Goal: Task Accomplishment & Management: Use online tool/utility

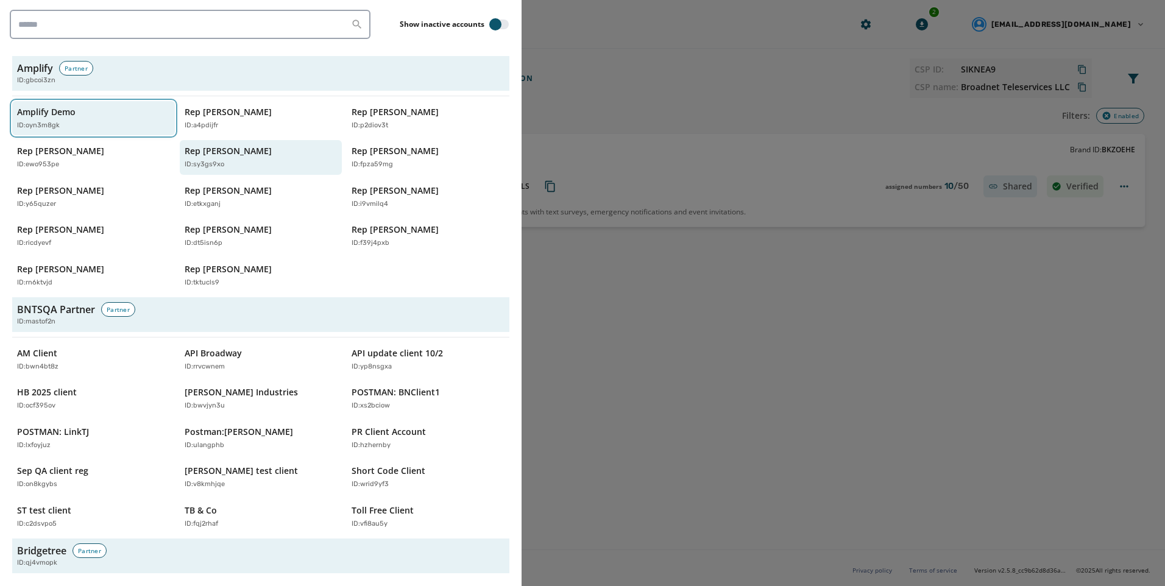
click at [91, 128] on div "ID: oyn3m8gk" at bounding box center [87, 126] width 141 height 10
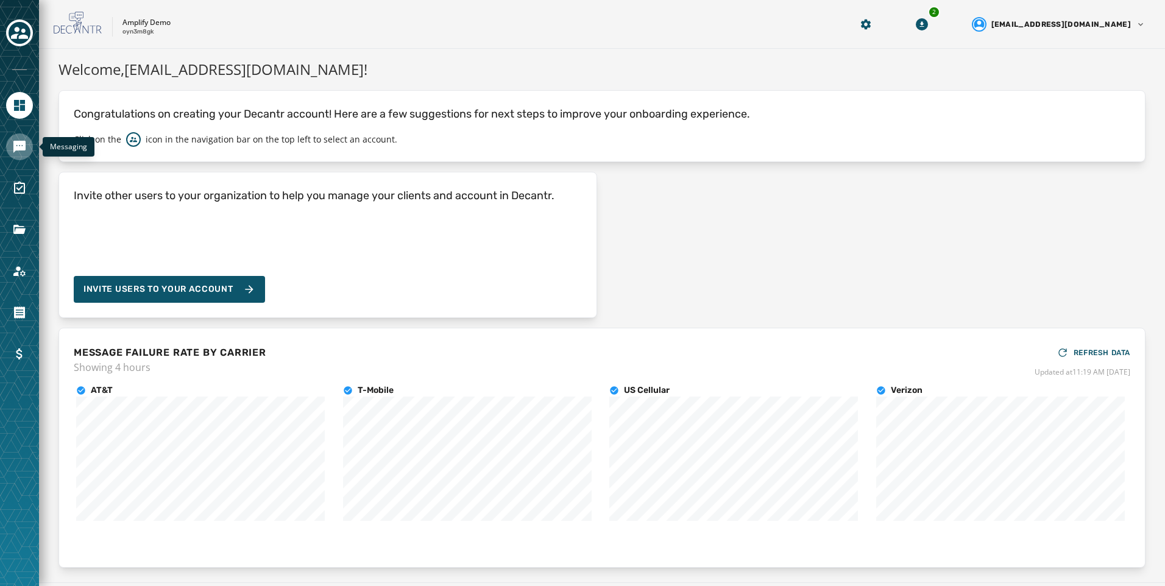
click at [27, 143] on link "Navigate to Messaging" at bounding box center [19, 146] width 27 height 27
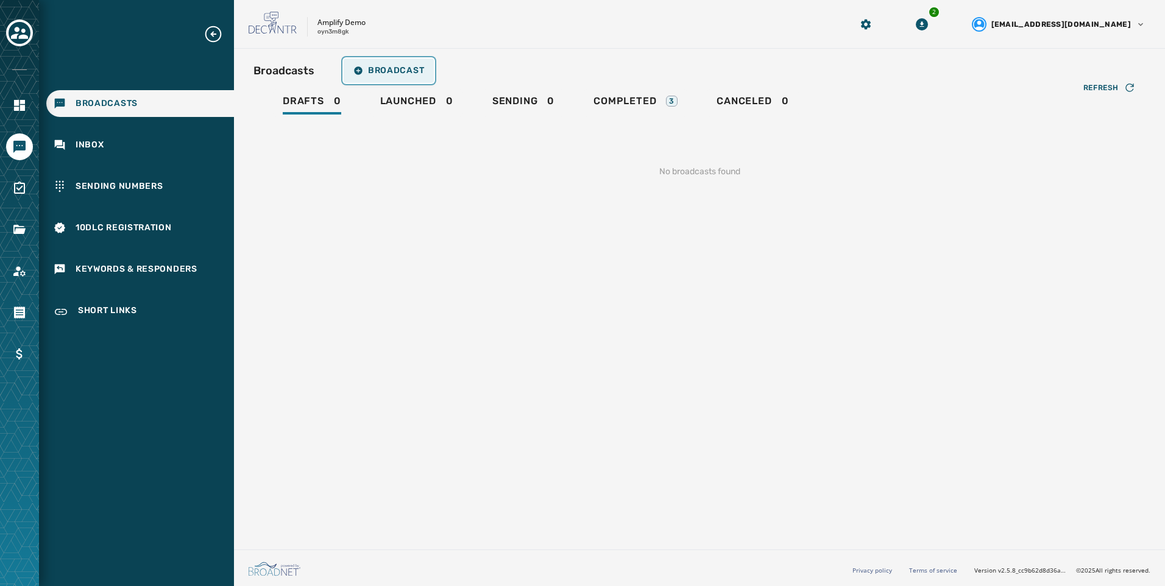
click at [417, 71] on span "Broadcast" at bounding box center [388, 71] width 71 height 10
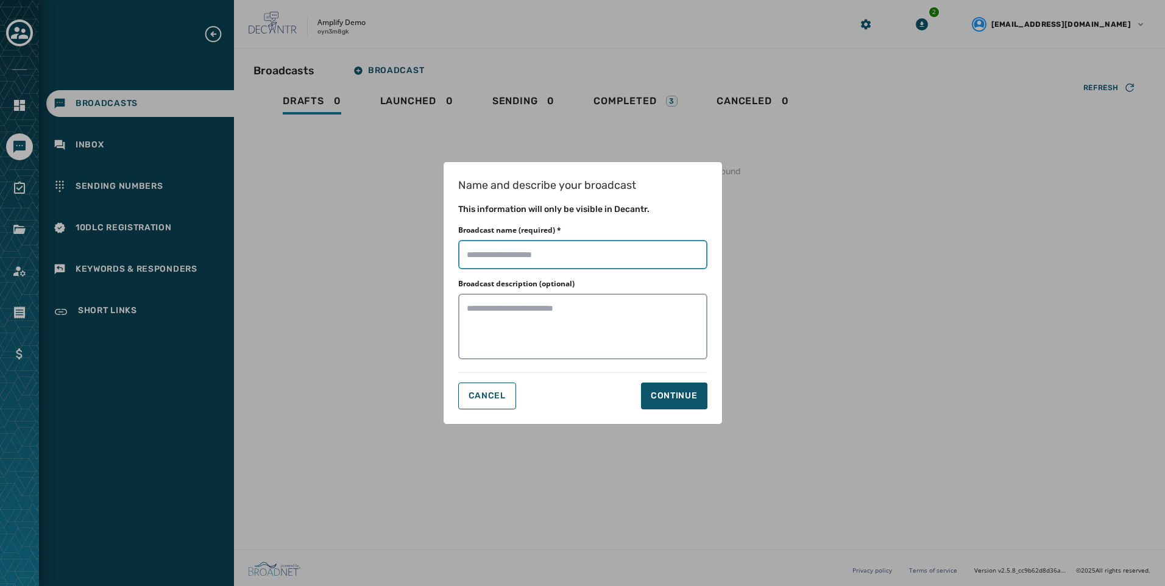
click at [617, 264] on input "Broadcast name (required) *" at bounding box center [582, 254] width 249 height 29
type input "**********"
click at [653, 398] on div "Continue" at bounding box center [674, 396] width 47 height 12
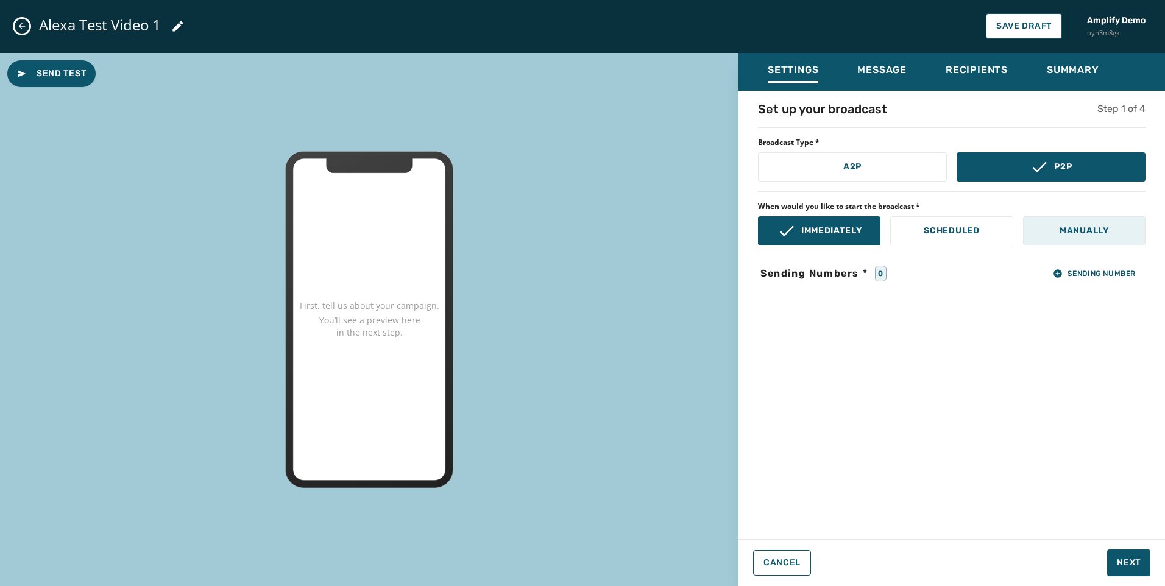
click at [1087, 232] on p "Manually" at bounding box center [1083, 231] width 49 height 12
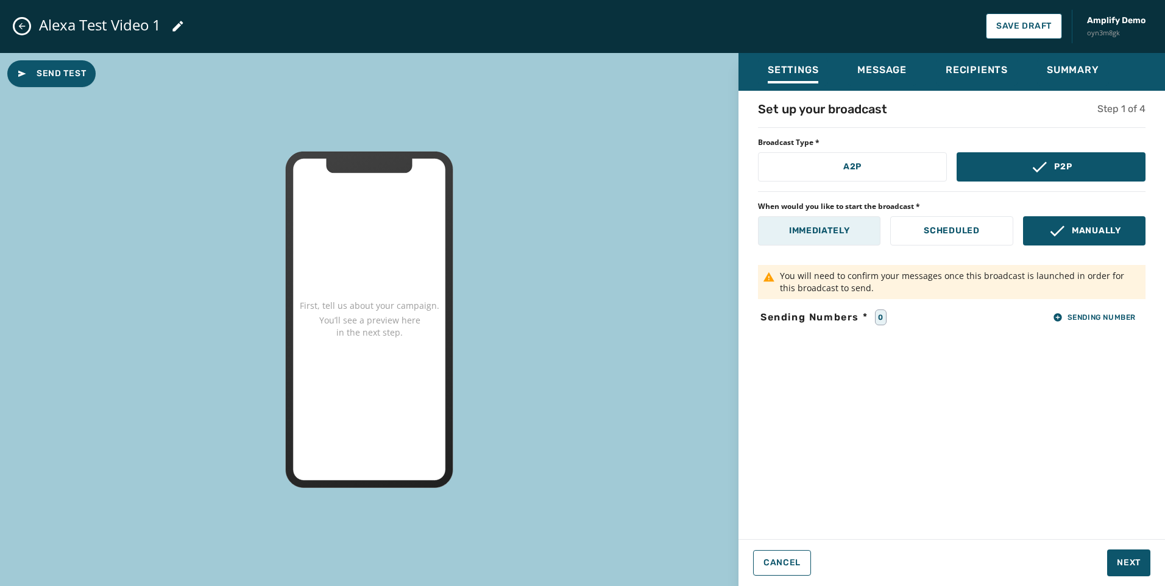
click at [856, 228] on button "Immediately" at bounding box center [819, 230] width 122 height 29
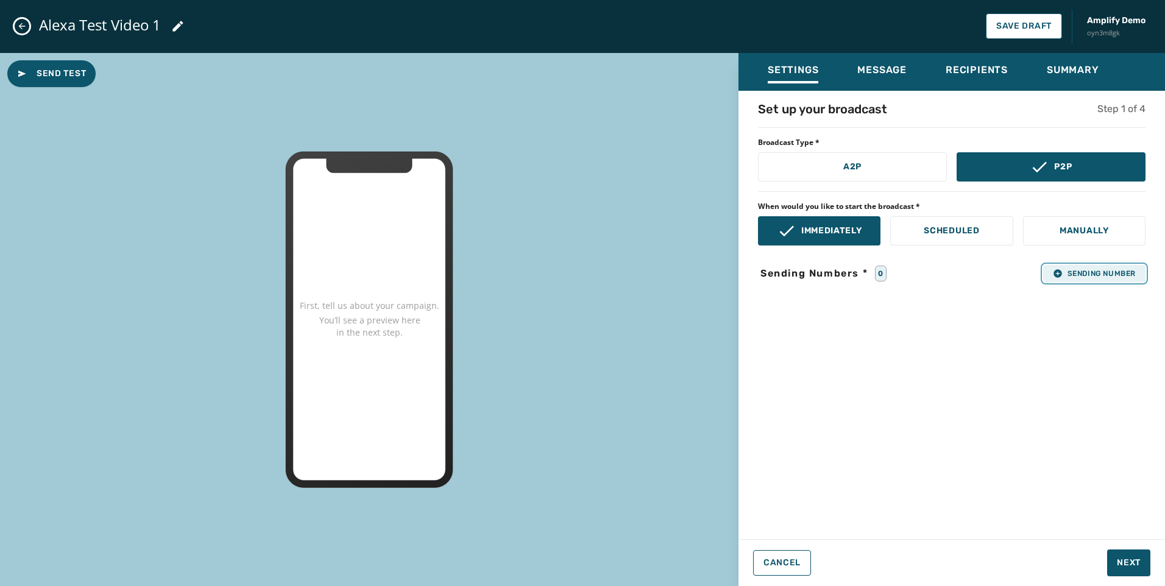
click at [1093, 267] on button "Sending Number" at bounding box center [1094, 273] width 102 height 17
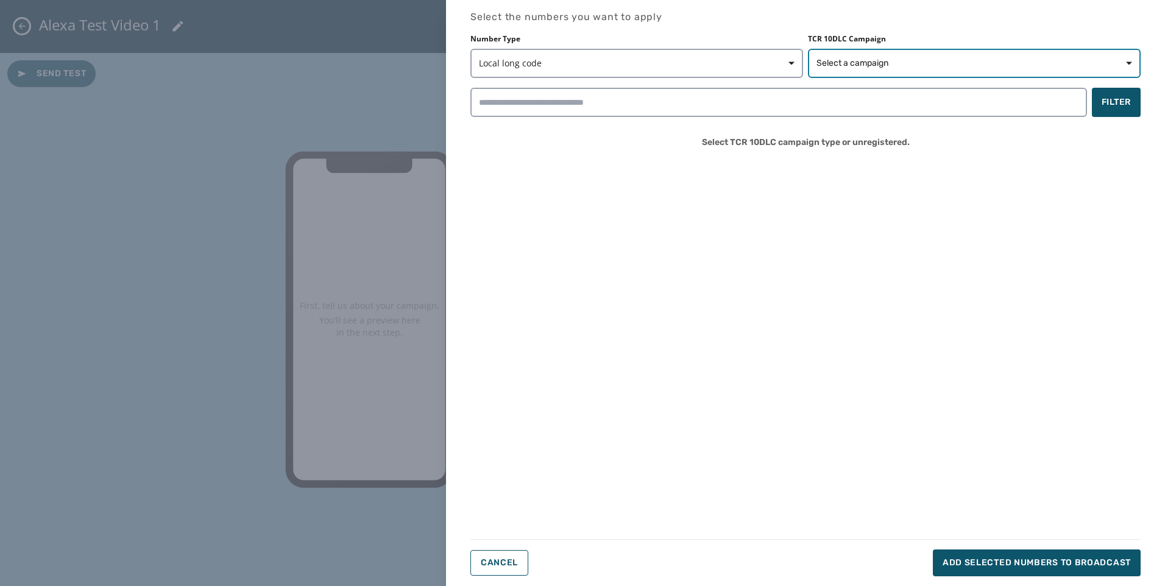
click at [922, 69] on button "Select a campaign" at bounding box center [974, 63] width 333 height 29
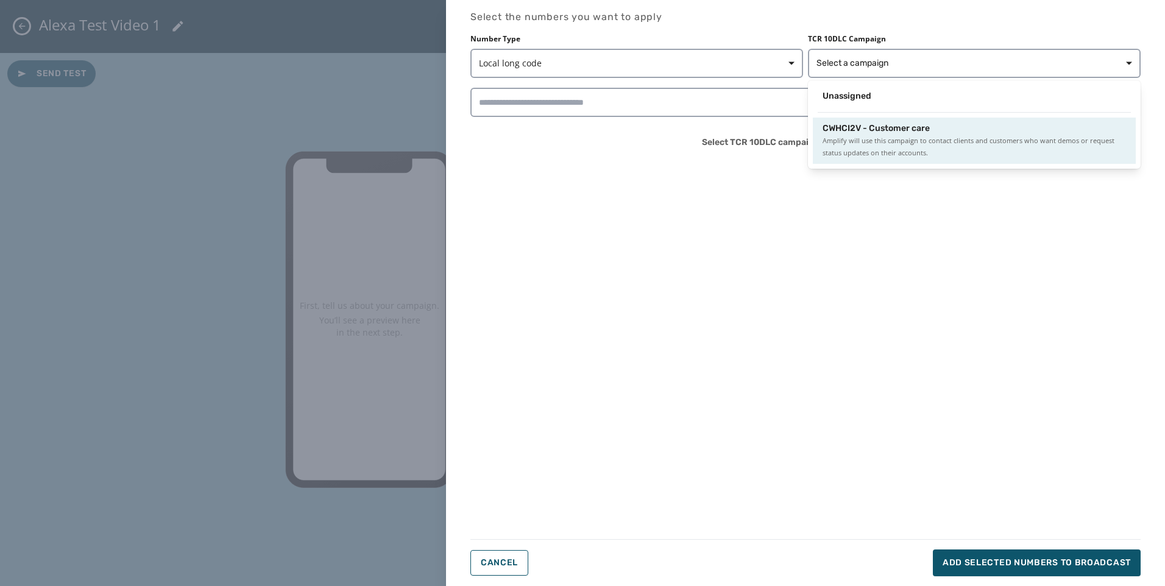
click at [885, 151] on span "Amplify will use this campaign to contact clients and customers who want demos …" at bounding box center [973, 147] width 303 height 24
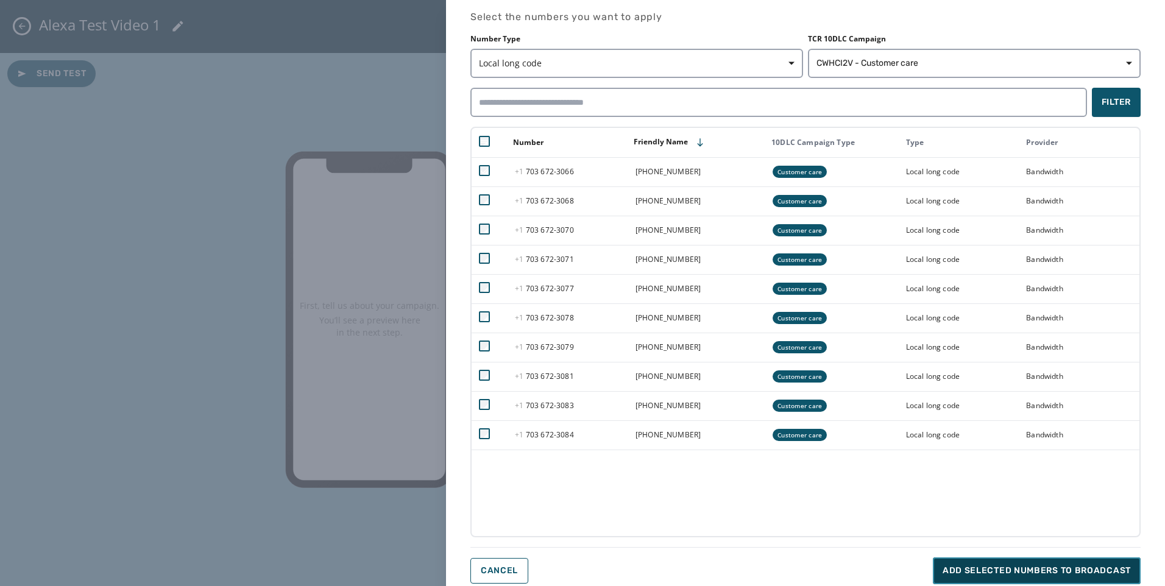
click at [1091, 579] on button "Add selected numbers to broadcast" at bounding box center [1037, 570] width 208 height 27
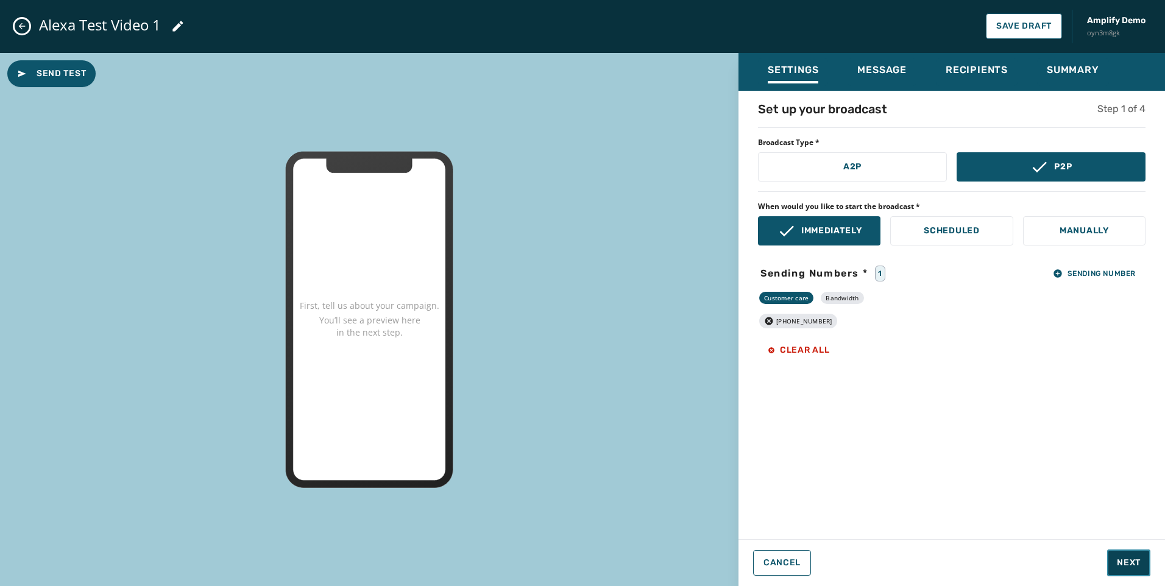
click at [1128, 560] on span "Next" at bounding box center [1128, 563] width 24 height 12
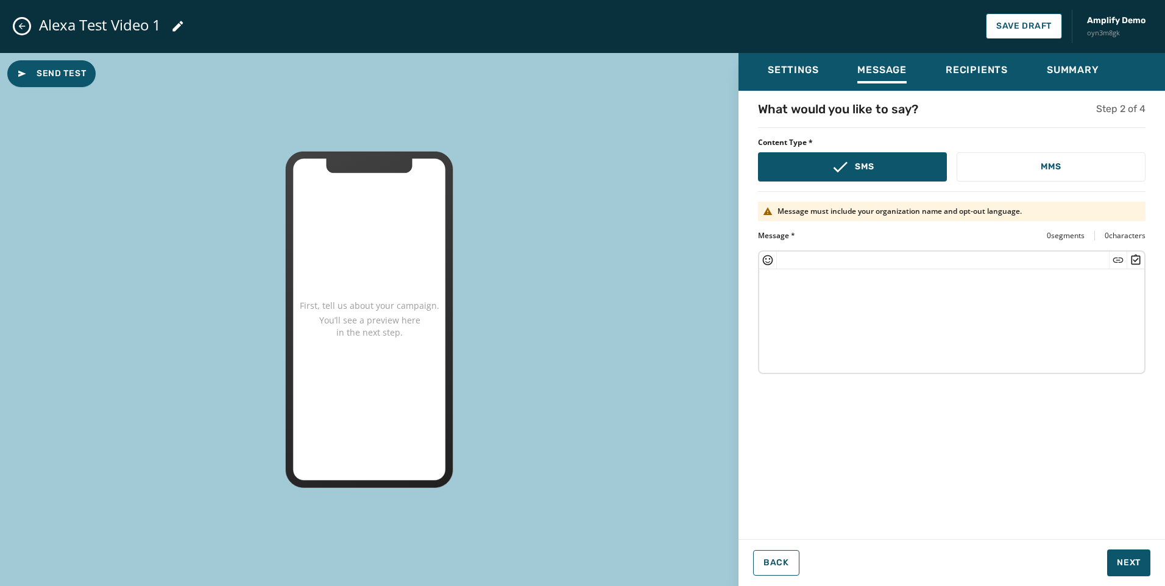
click at [1001, 334] on textarea at bounding box center [951, 319] width 385 height 100
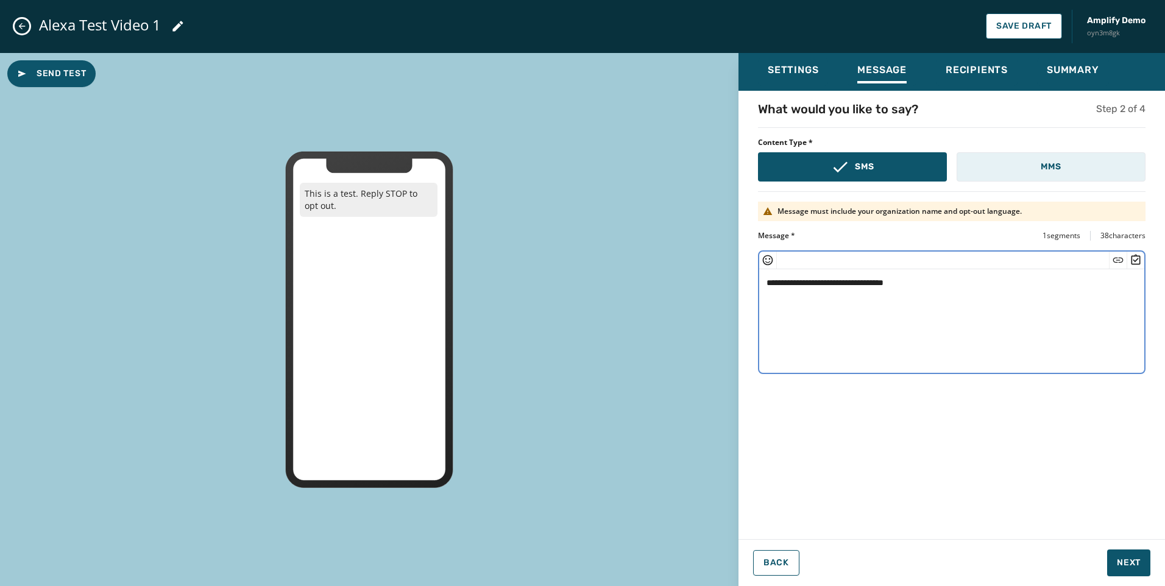
type textarea "**********"
click at [1075, 169] on button "MMS" at bounding box center [1050, 166] width 189 height 29
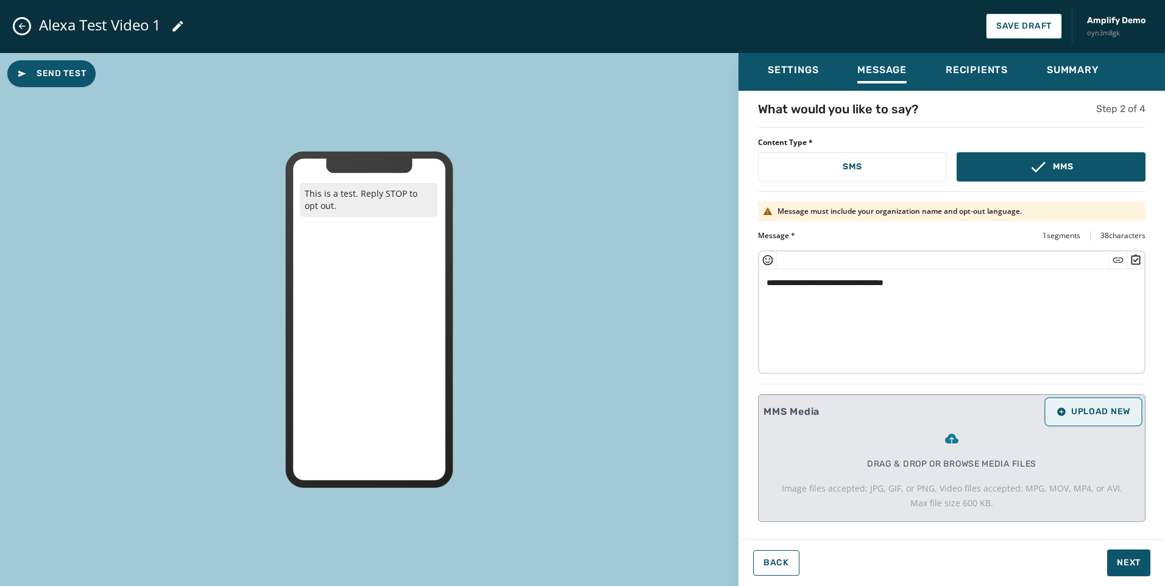
click at [1090, 415] on span "Upload New" at bounding box center [1093, 412] width 74 height 10
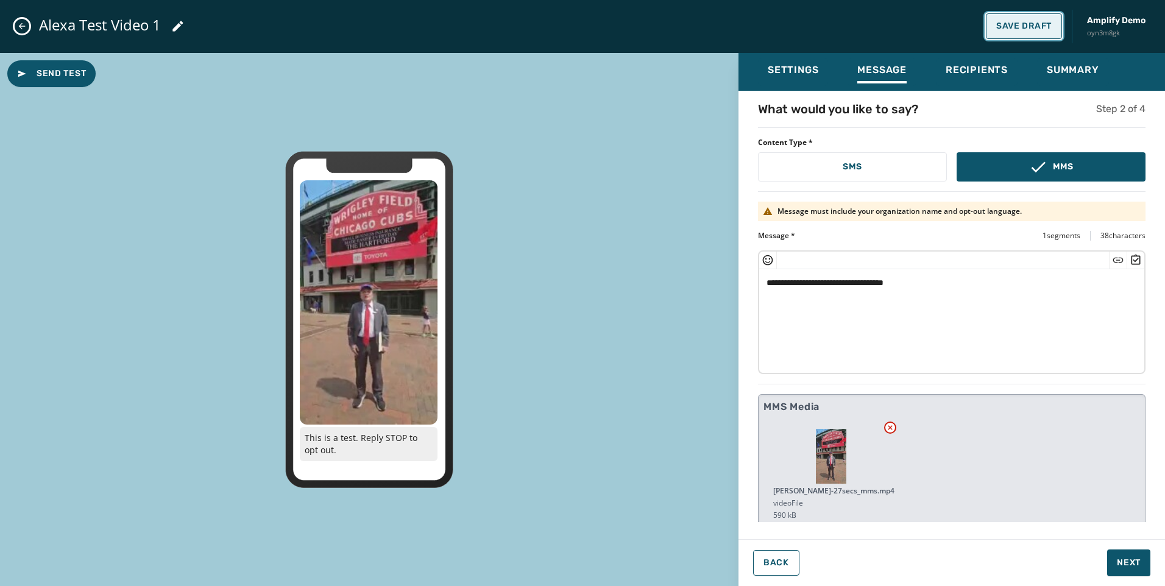
click at [1025, 31] on span "Save Draft" at bounding box center [1023, 26] width 55 height 10
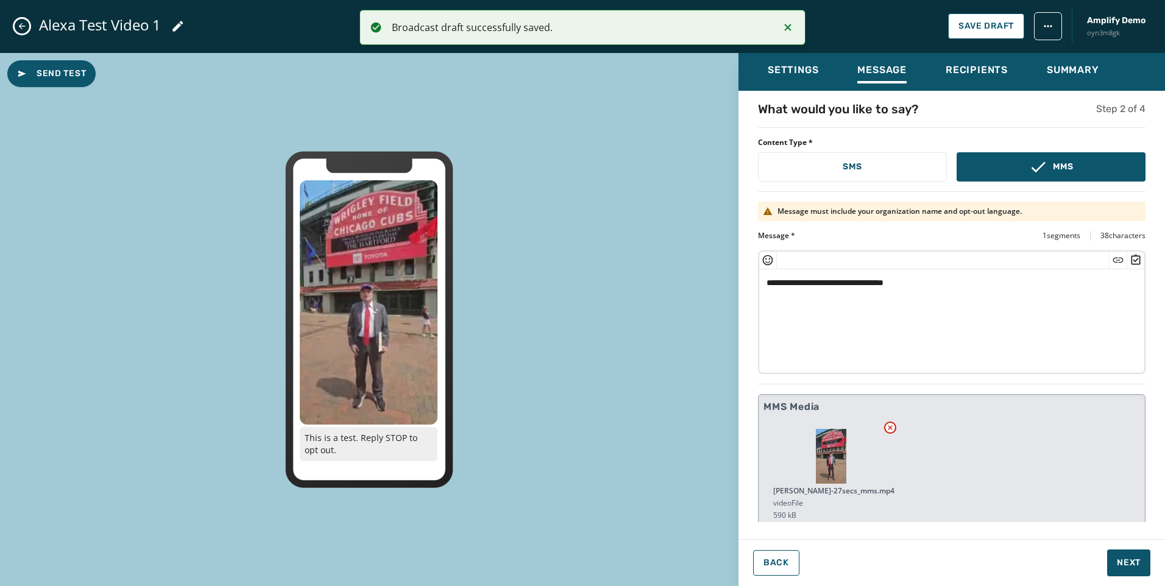
click at [17, 29] on icon "Close admin drawer" at bounding box center [22, 26] width 10 height 10
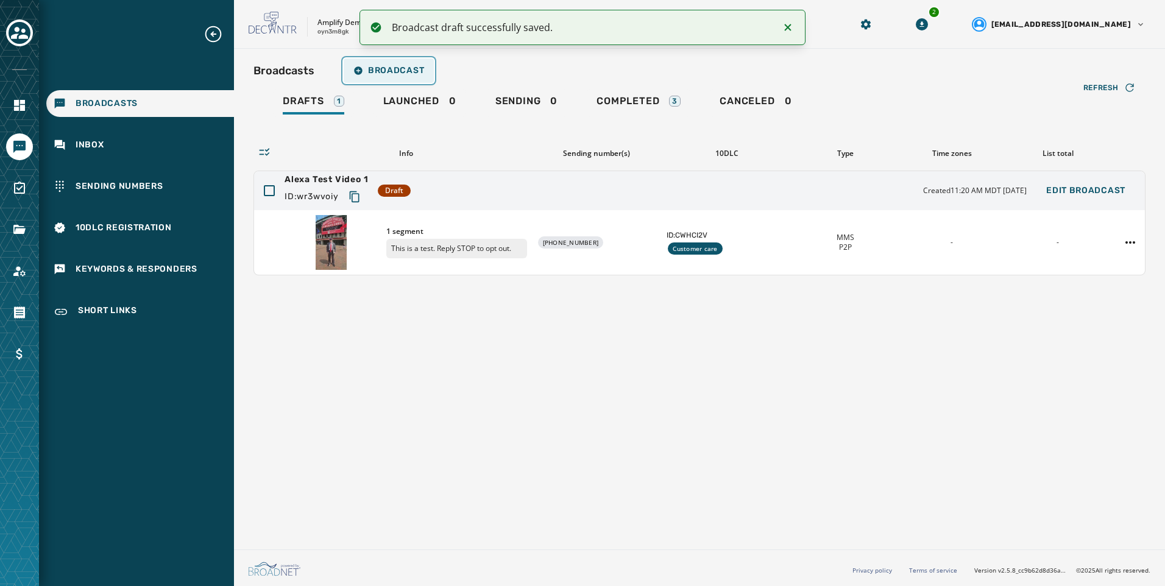
click at [411, 68] on span "Broadcast" at bounding box center [388, 71] width 71 height 10
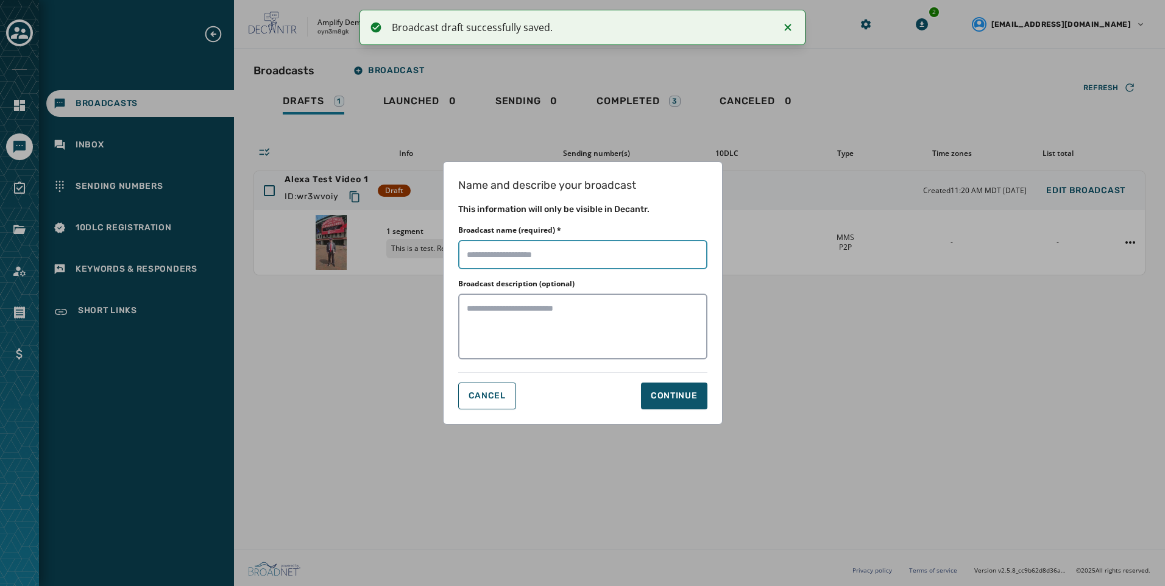
drag, startPoint x: 548, startPoint y: 267, endPoint x: 548, endPoint y: 259, distance: 7.9
click at [548, 267] on input "Broadcast name (required) *" at bounding box center [582, 254] width 249 height 29
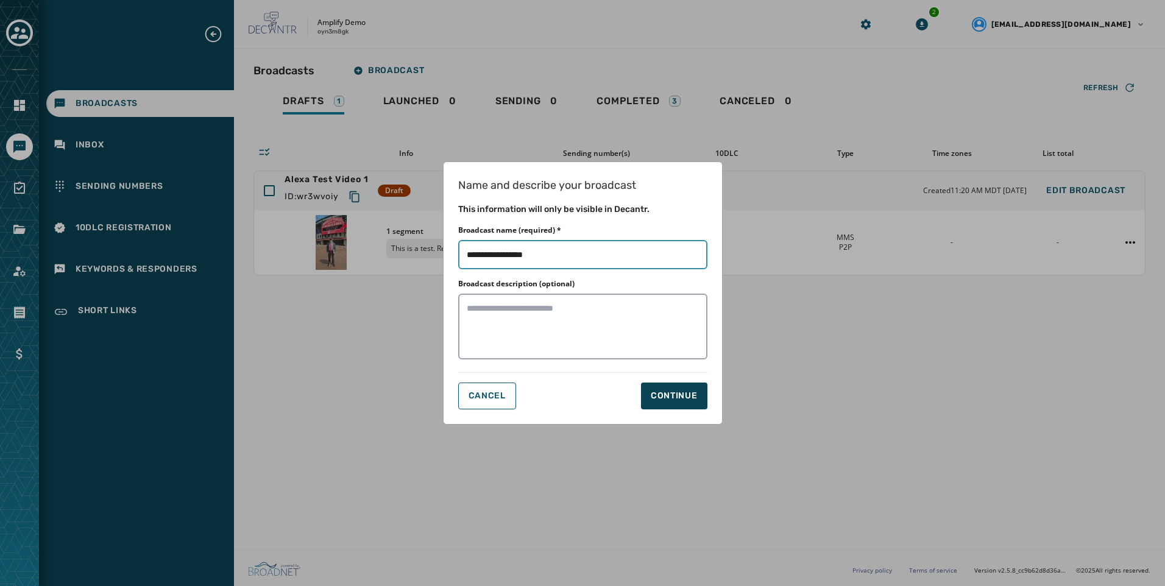
type input "**********"
click at [694, 407] on button "Continue" at bounding box center [674, 396] width 66 height 27
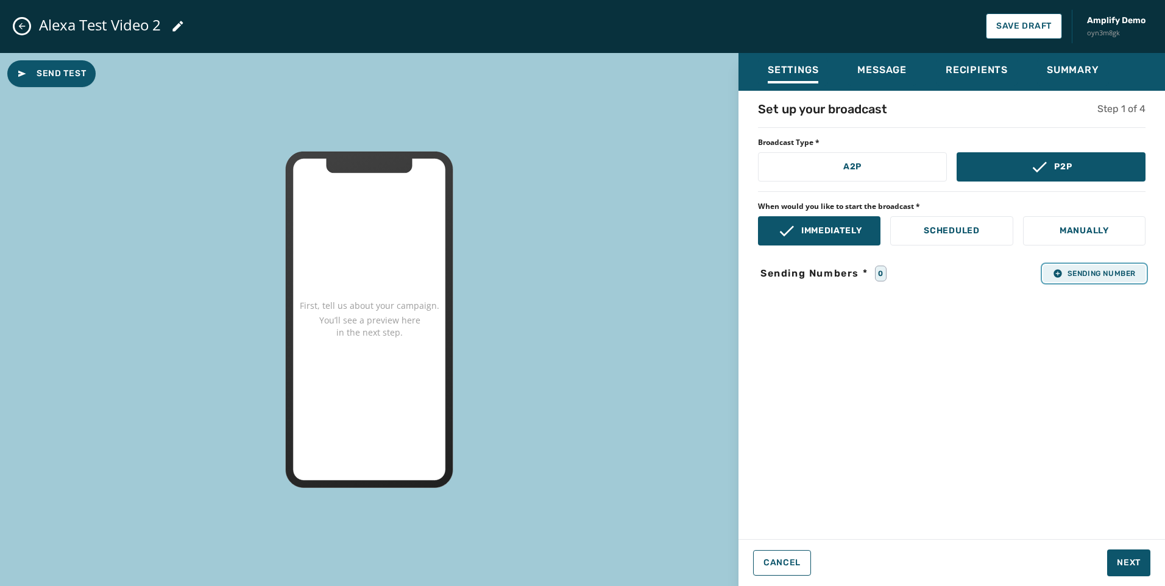
click at [1080, 281] on button "Sending Number" at bounding box center [1094, 273] width 102 height 17
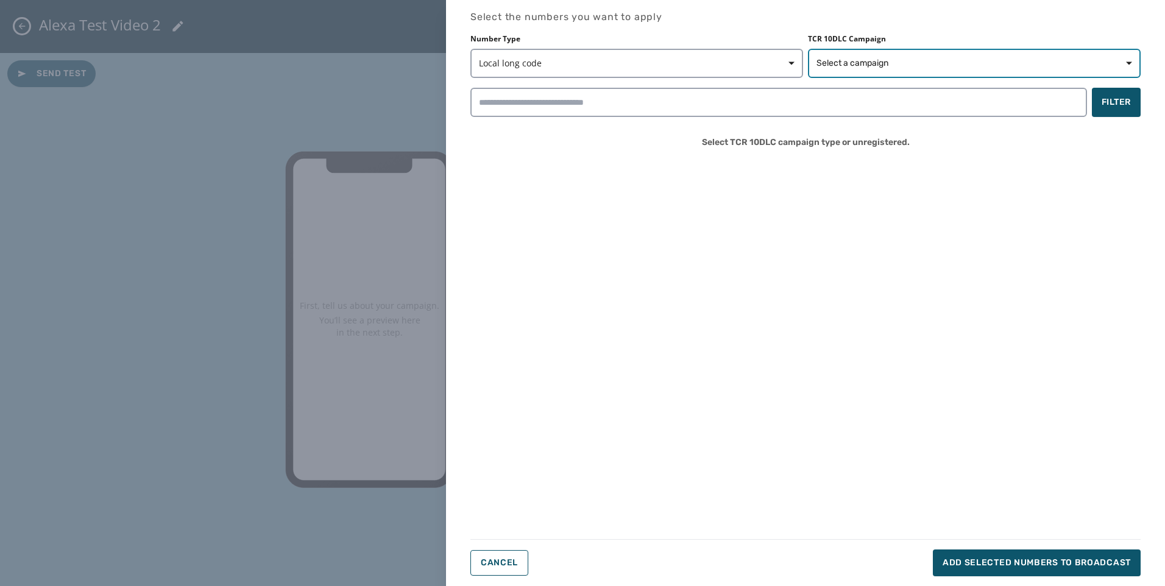
click at [989, 68] on span "Select a campaign" at bounding box center [974, 63] width 316 height 12
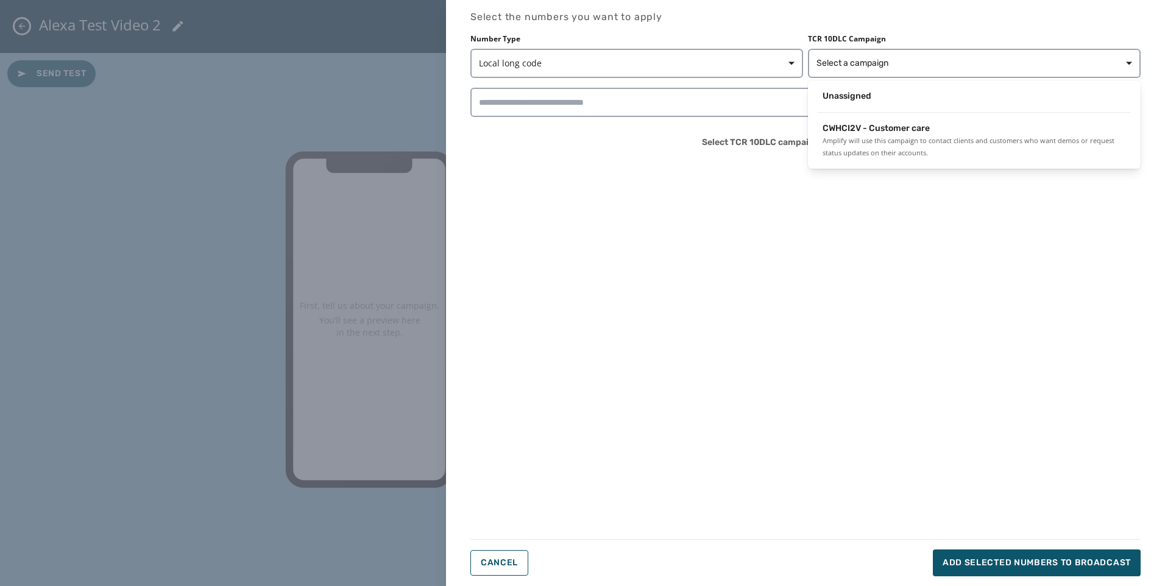
click at [892, 132] on span "CWHCI2V - Customer care" at bounding box center [875, 128] width 107 height 12
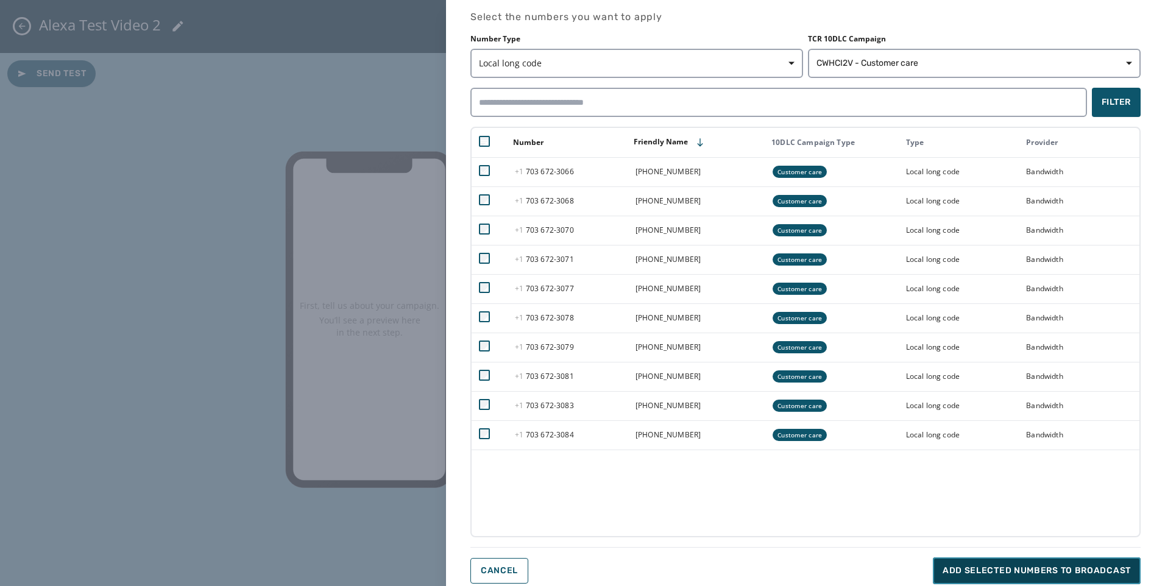
click at [1115, 563] on button "Add selected numbers to broadcast" at bounding box center [1037, 570] width 208 height 27
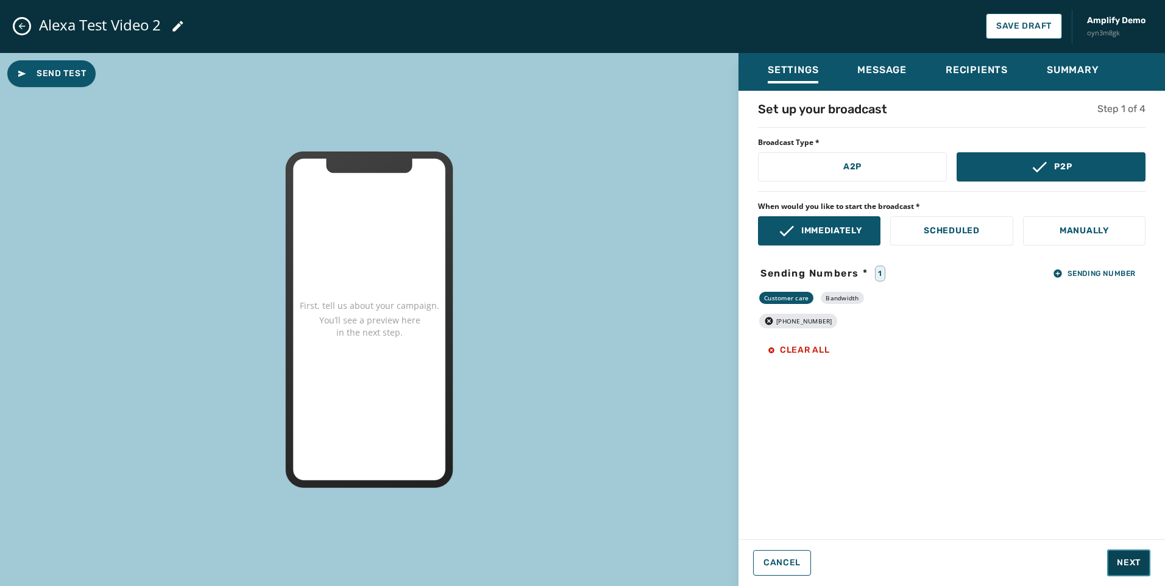
click at [1124, 553] on button "Next" at bounding box center [1128, 562] width 43 height 27
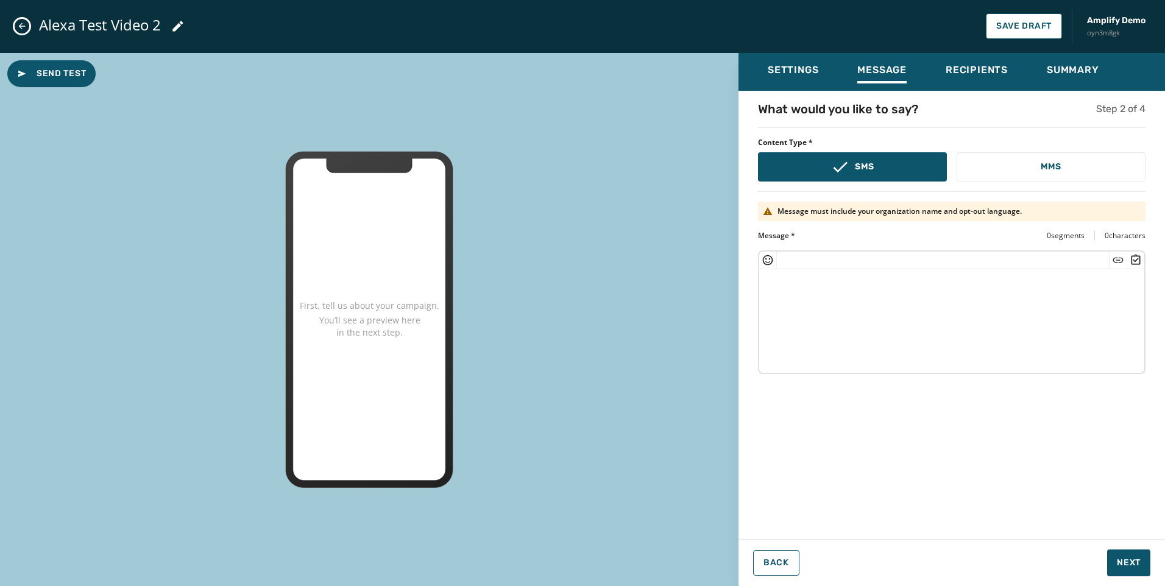
click at [976, 320] on textarea at bounding box center [951, 319] width 385 height 100
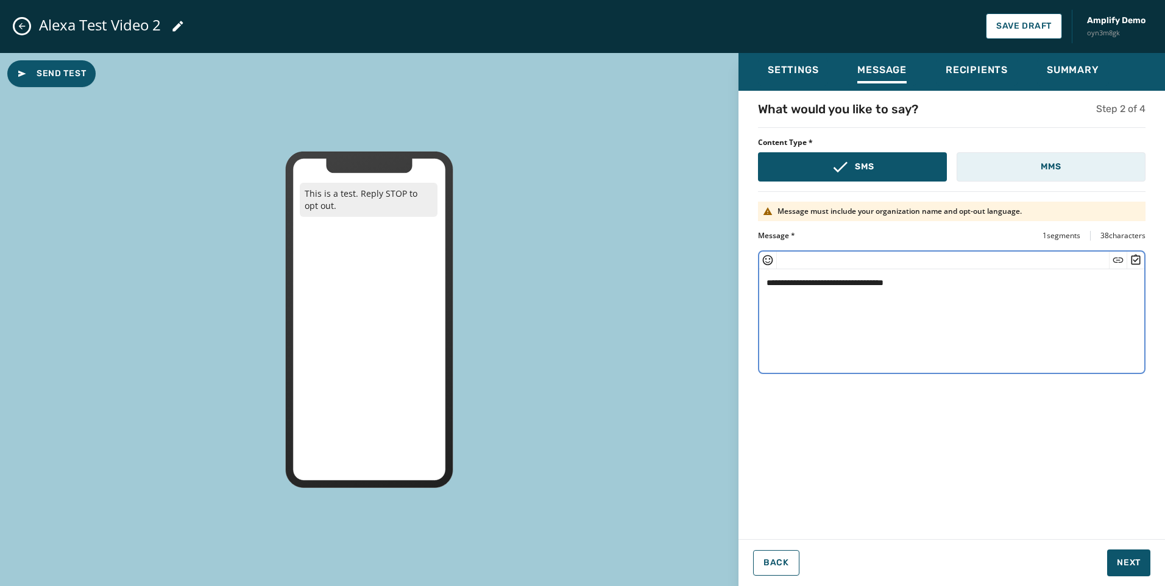
type textarea "**********"
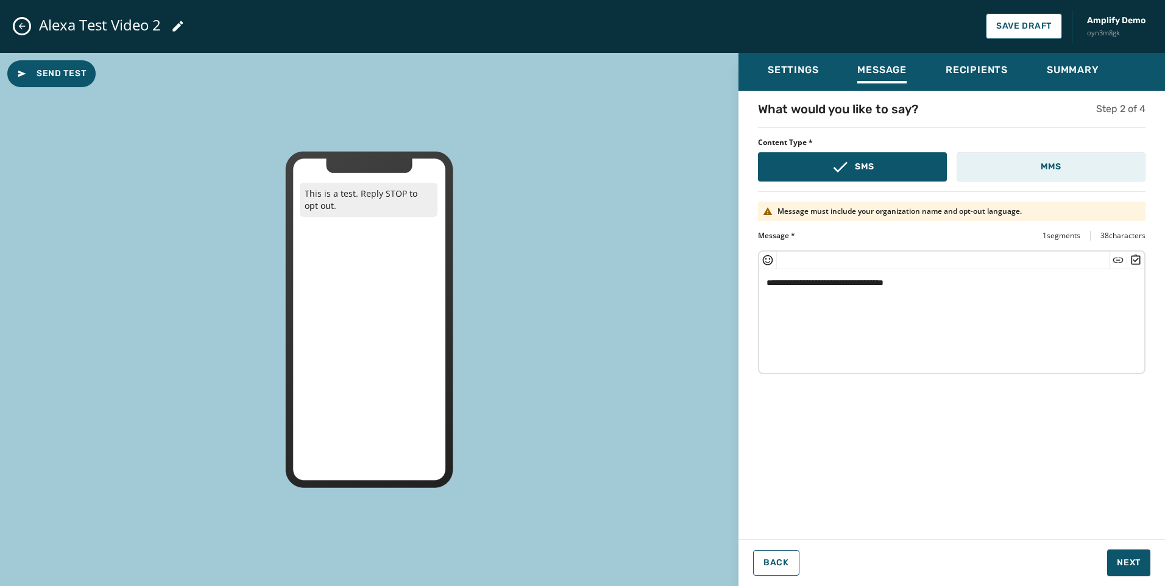
click at [1042, 167] on p "MMS" at bounding box center [1050, 167] width 20 height 12
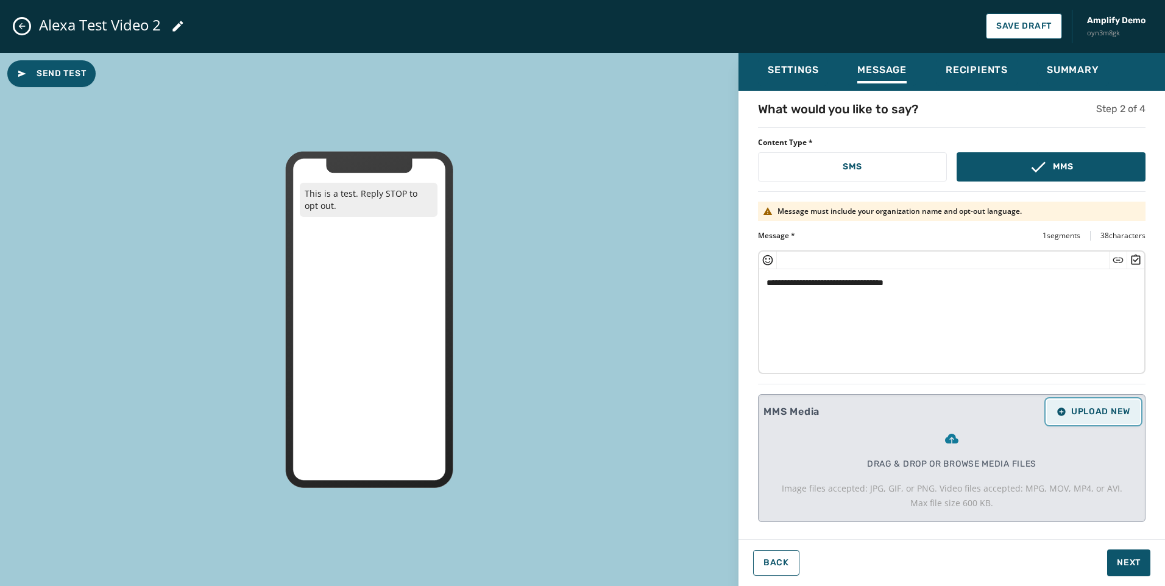
click at [1113, 411] on span "Upload New" at bounding box center [1093, 412] width 74 height 10
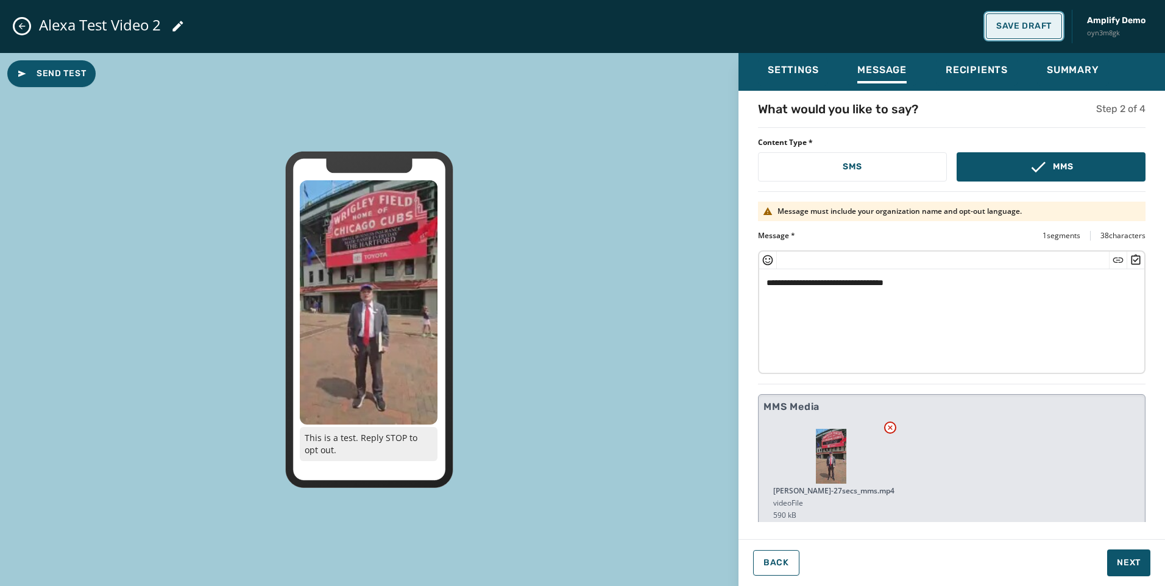
click at [1043, 26] on span "Save Draft" at bounding box center [1023, 26] width 55 height 10
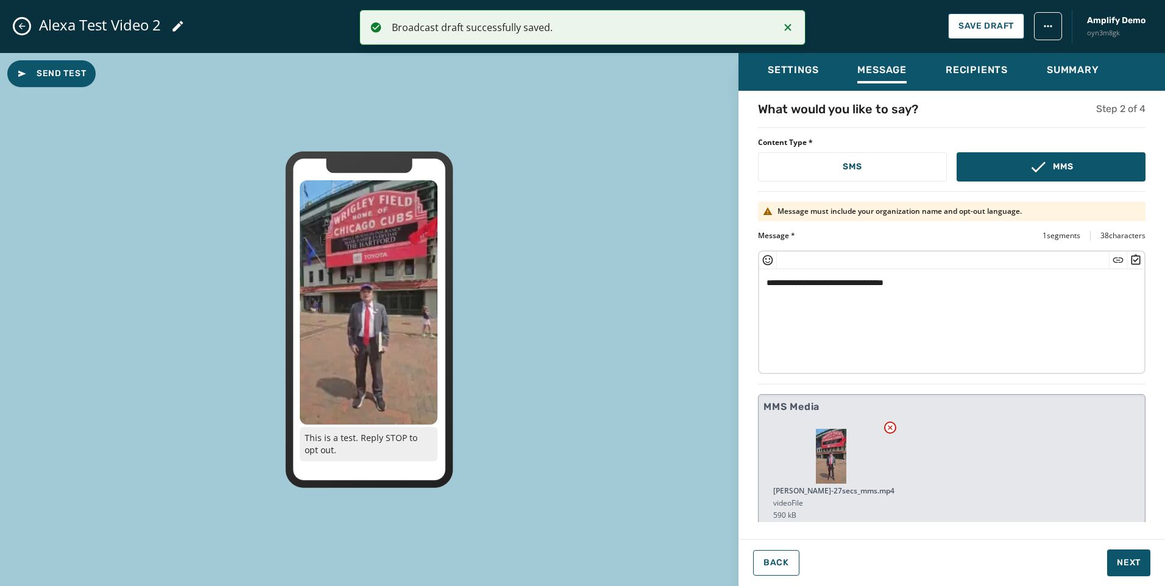
click at [27, 27] on button "Close admin drawer" at bounding box center [22, 26] width 15 height 15
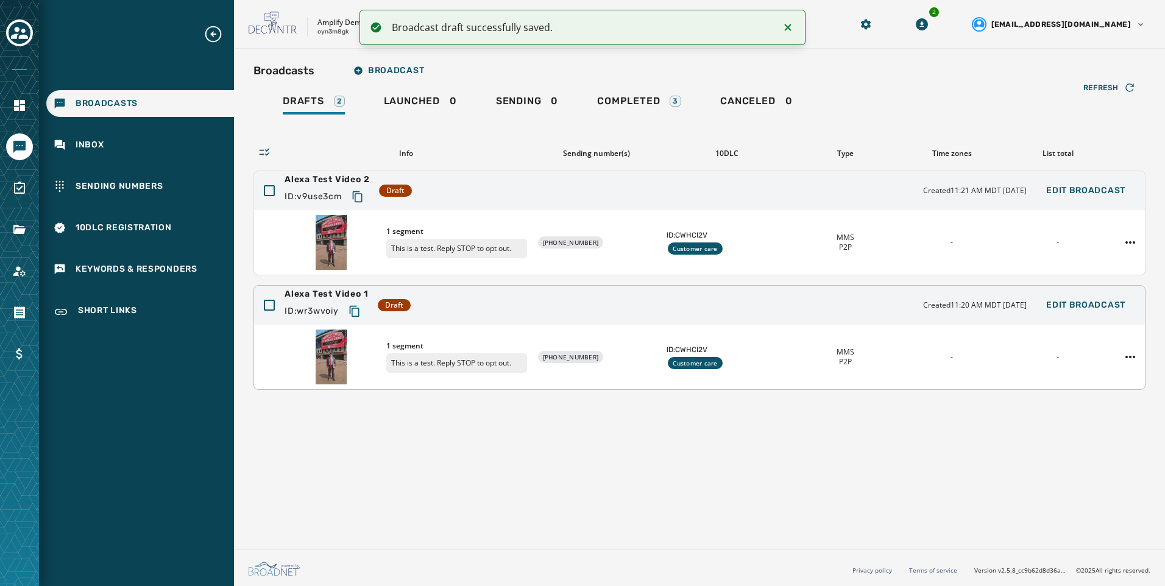
click at [646, 343] on div "1 segment This is a test. Reply STOP to opt out. +1 703 672-3066 ID: CWHCI2V Cu…" at bounding box center [699, 357] width 890 height 65
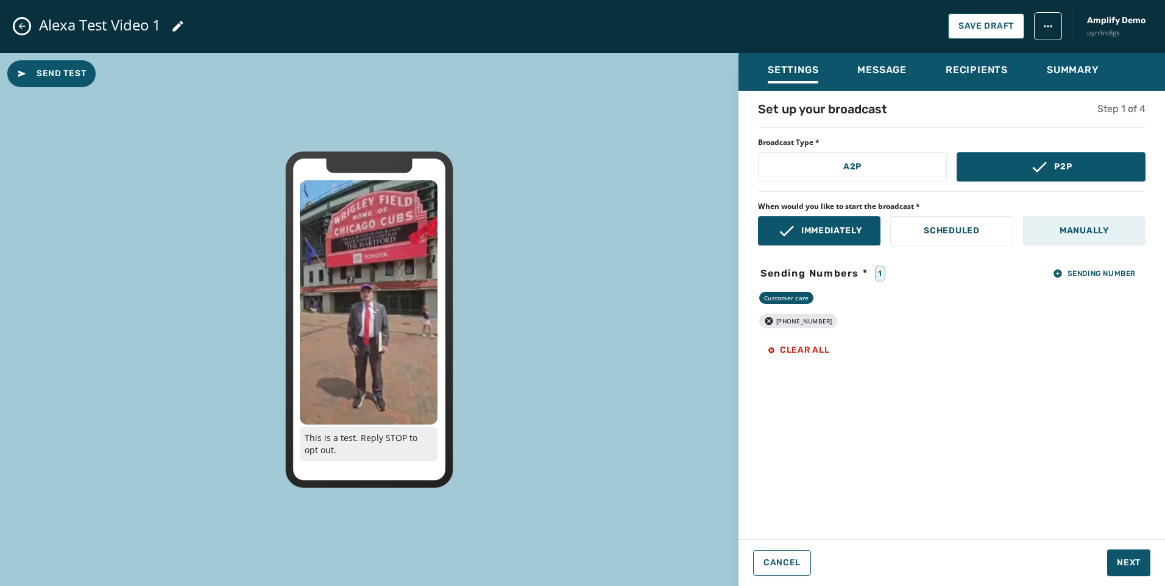
click at [1062, 241] on button "Manually" at bounding box center [1084, 230] width 122 height 29
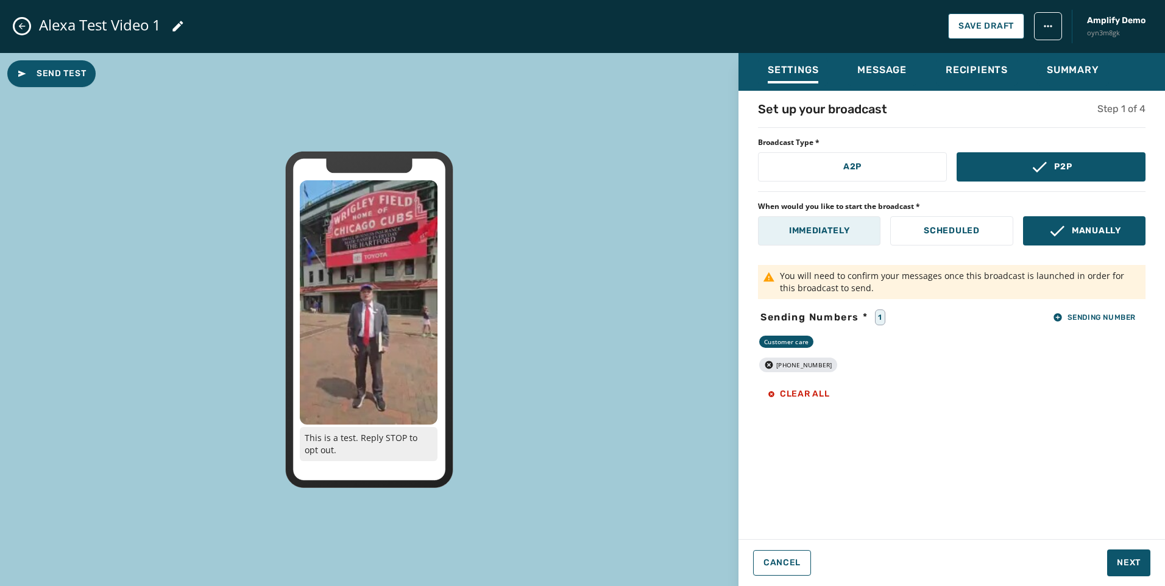
click at [855, 230] on button "Immediately" at bounding box center [819, 230] width 122 height 29
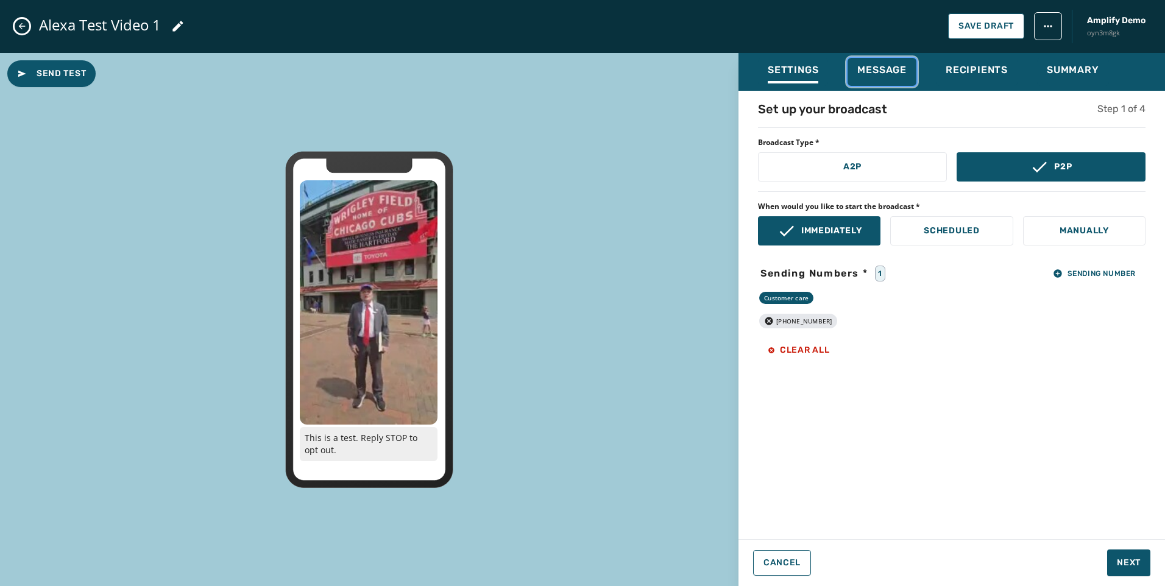
click at [894, 76] on div "Message" at bounding box center [881, 73] width 49 height 19
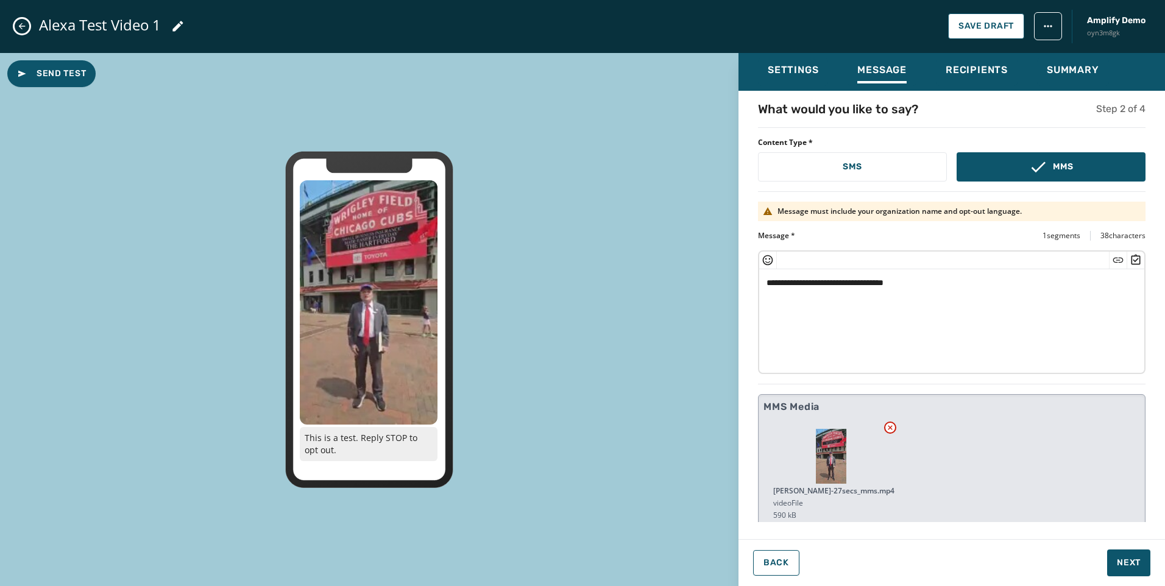
click at [887, 428] on icon at bounding box center [890, 428] width 10 height 10
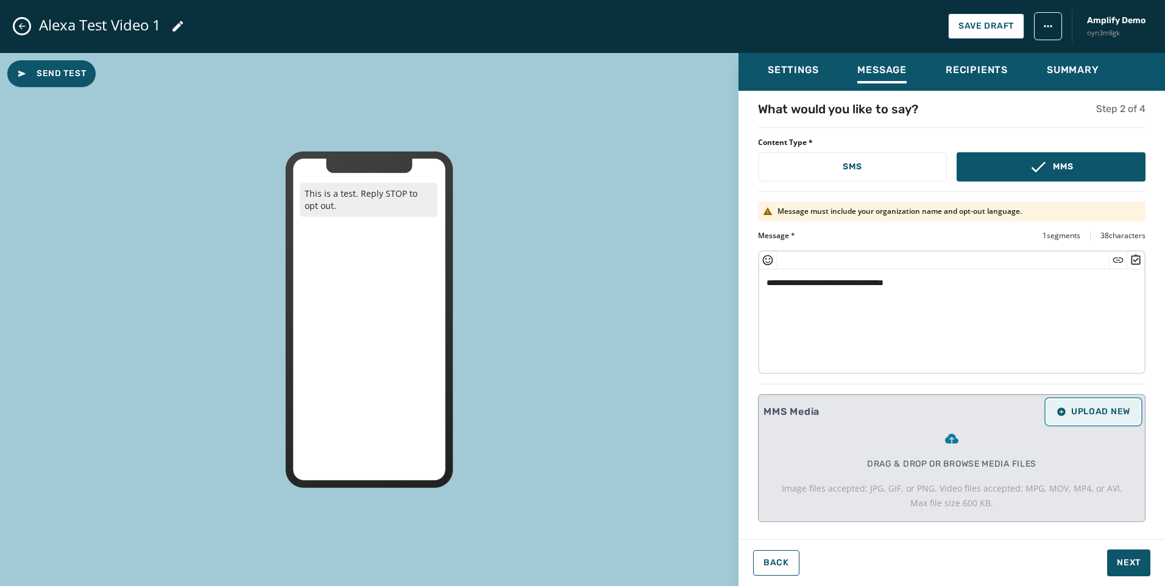
click at [1068, 407] on span "Upload New" at bounding box center [1093, 412] width 74 height 10
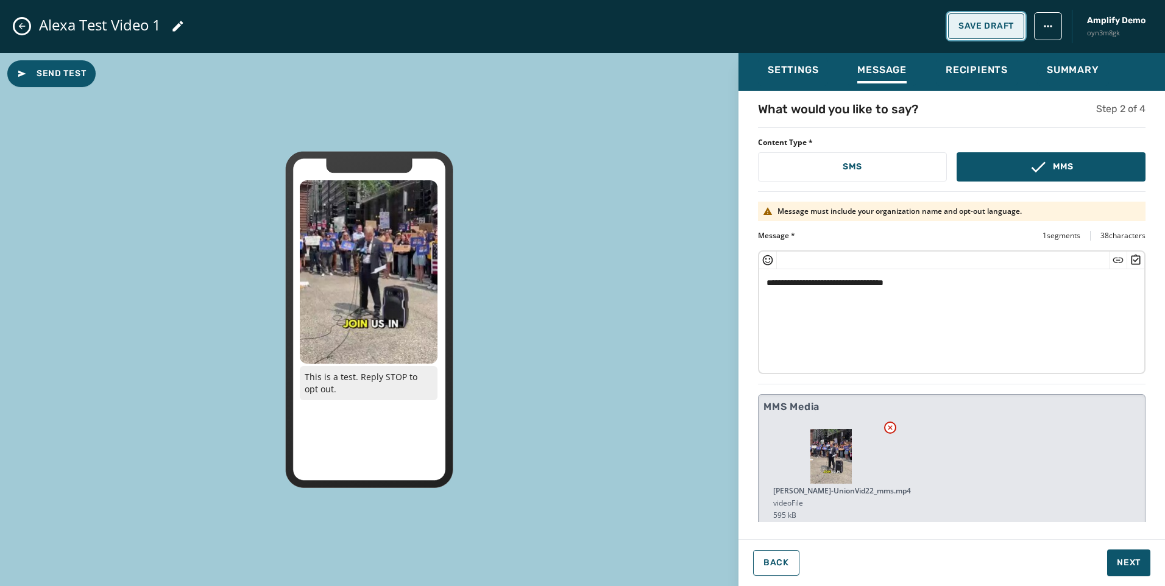
click at [992, 24] on span "Save Draft" at bounding box center [985, 26] width 55 height 10
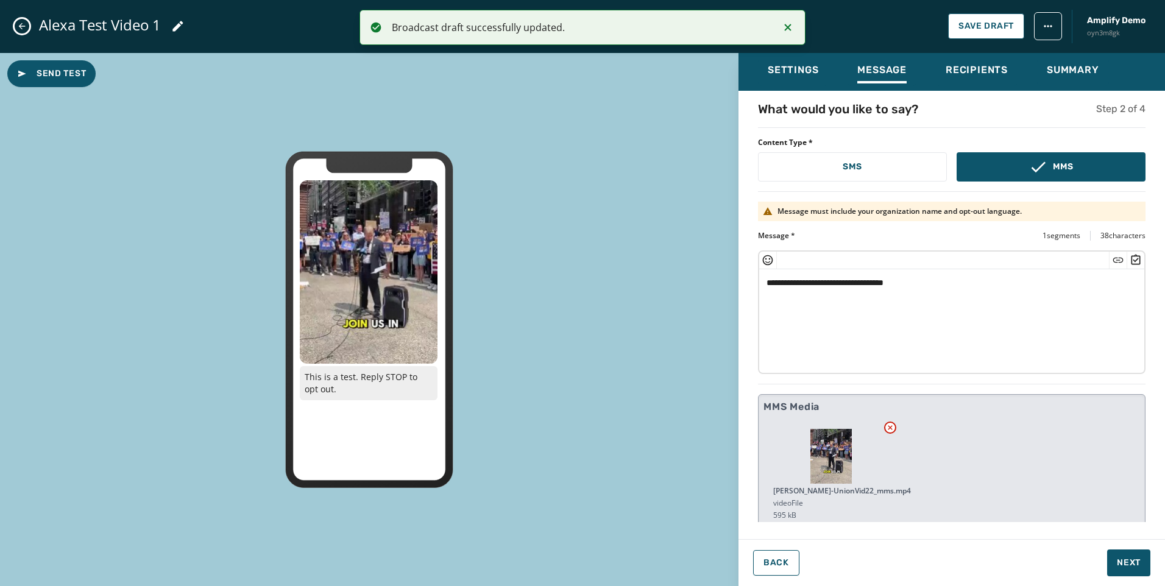
click at [25, 26] on icon "Close admin drawer" at bounding box center [22, 26] width 7 height 7
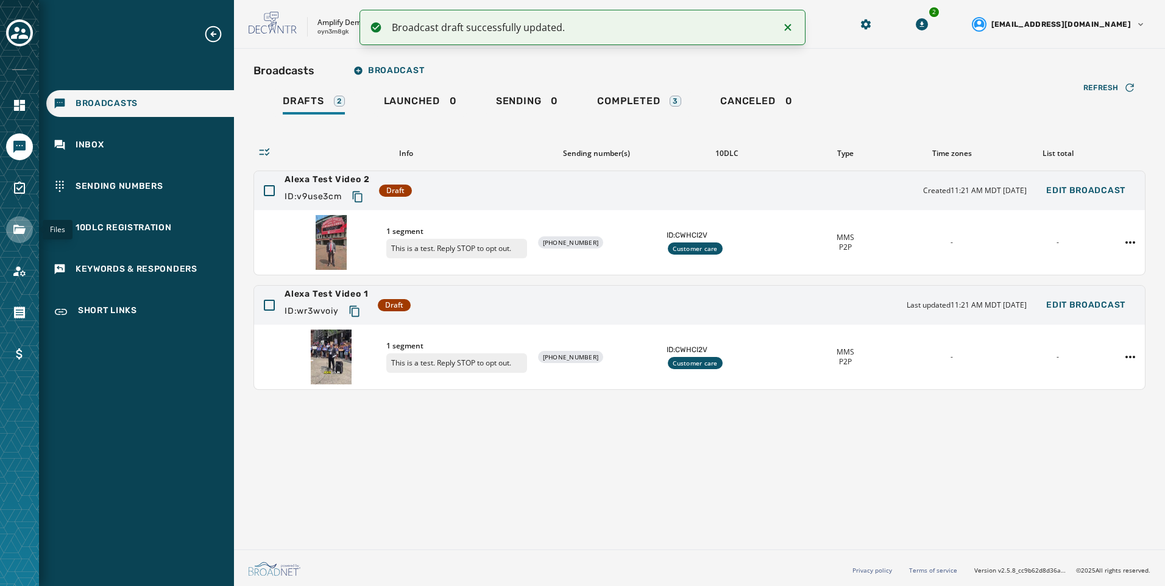
click at [18, 236] on icon "Navigate to Files" at bounding box center [19, 229] width 15 height 15
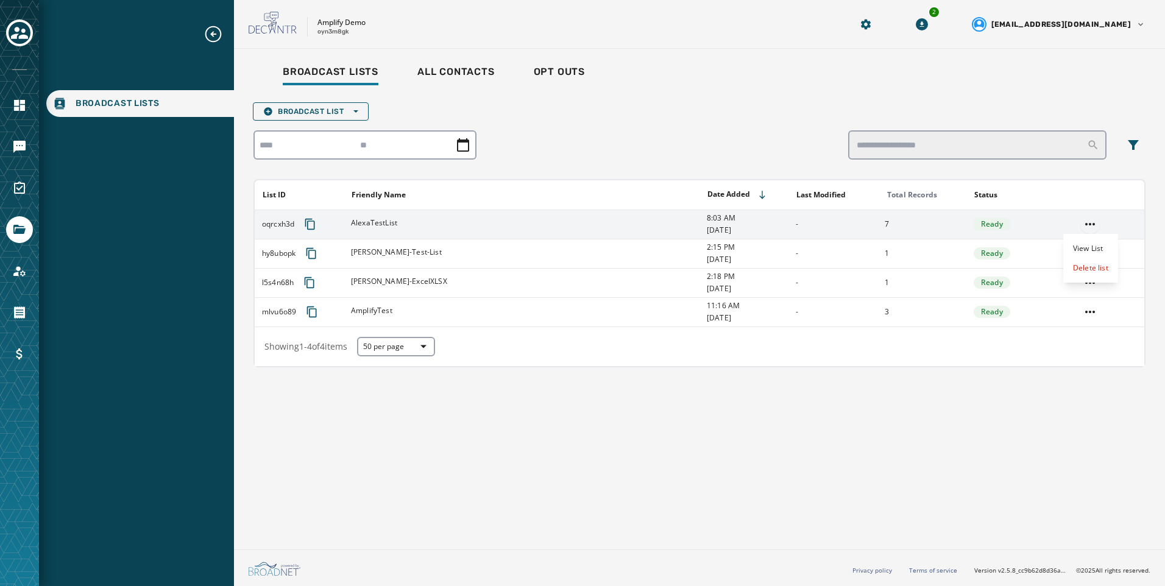
click at [1080, 225] on html "Broadcast Lists Skip To Main Content Amplify Demo oyn3m8gk 2 alevandowski@broad…" at bounding box center [582, 293] width 1165 height 586
click at [1087, 250] on div "View List" at bounding box center [1090, 248] width 55 height 19
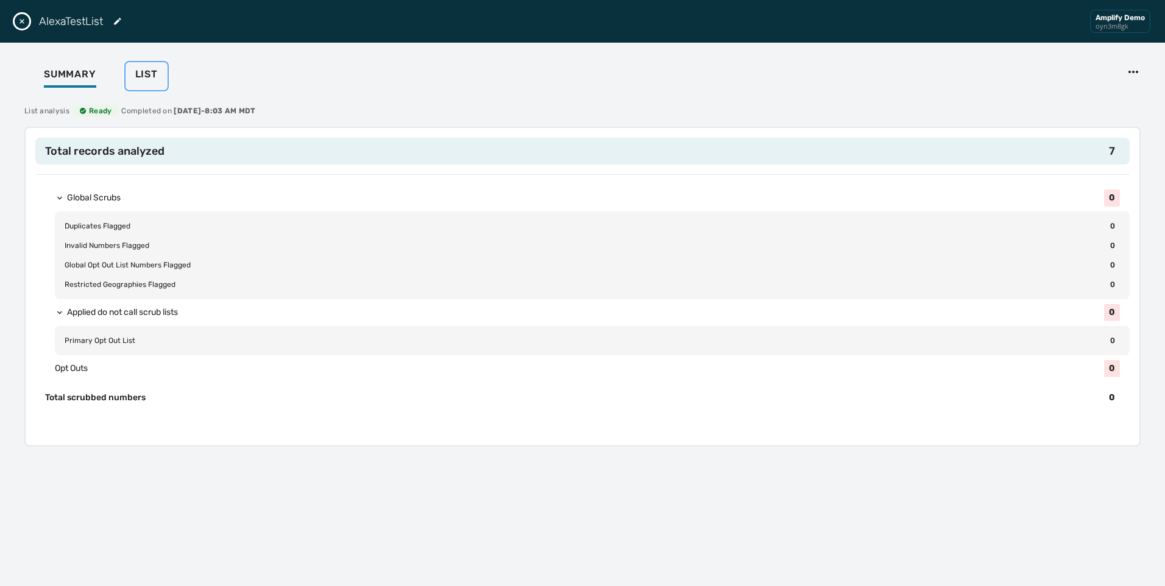
click at [148, 83] on div "List" at bounding box center [146, 77] width 23 height 19
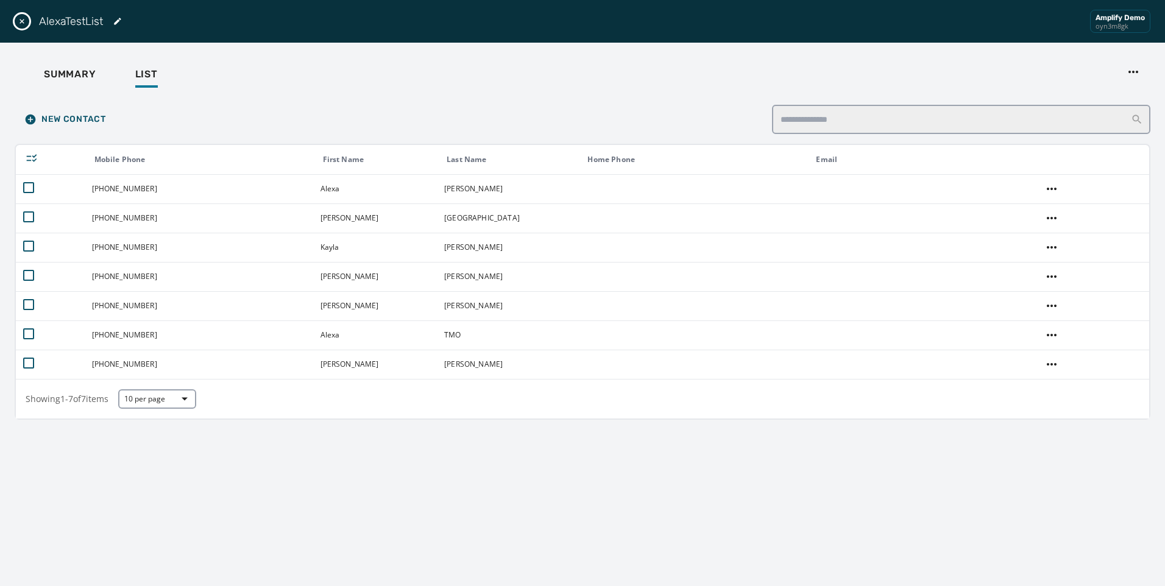
click at [27, 24] on button "Close drawer" at bounding box center [22, 21] width 15 height 15
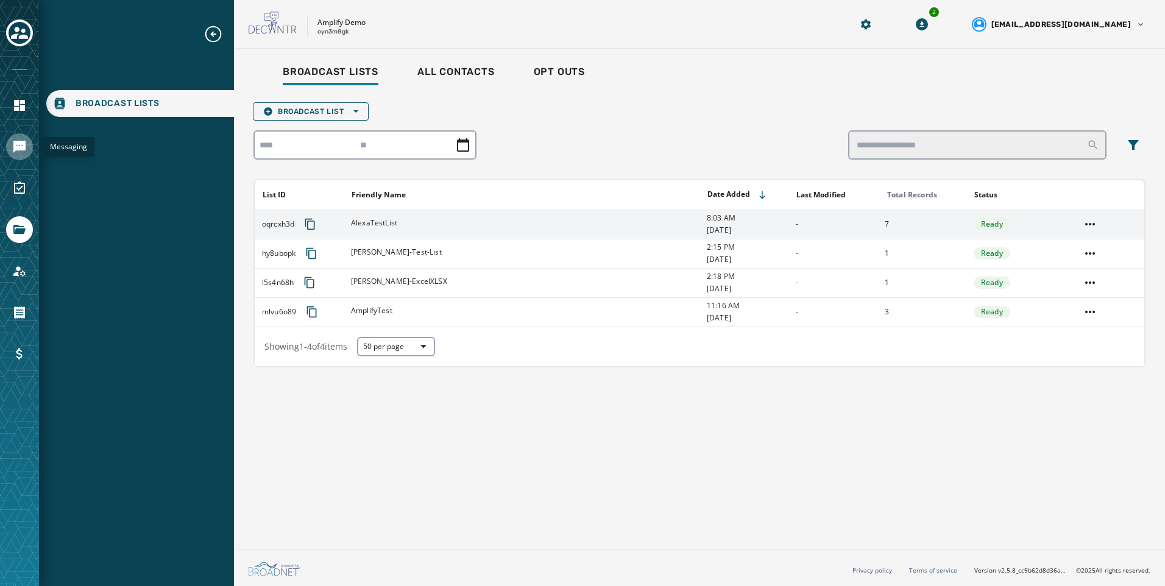
click at [27, 144] on link "Navigate to Messaging" at bounding box center [19, 146] width 27 height 27
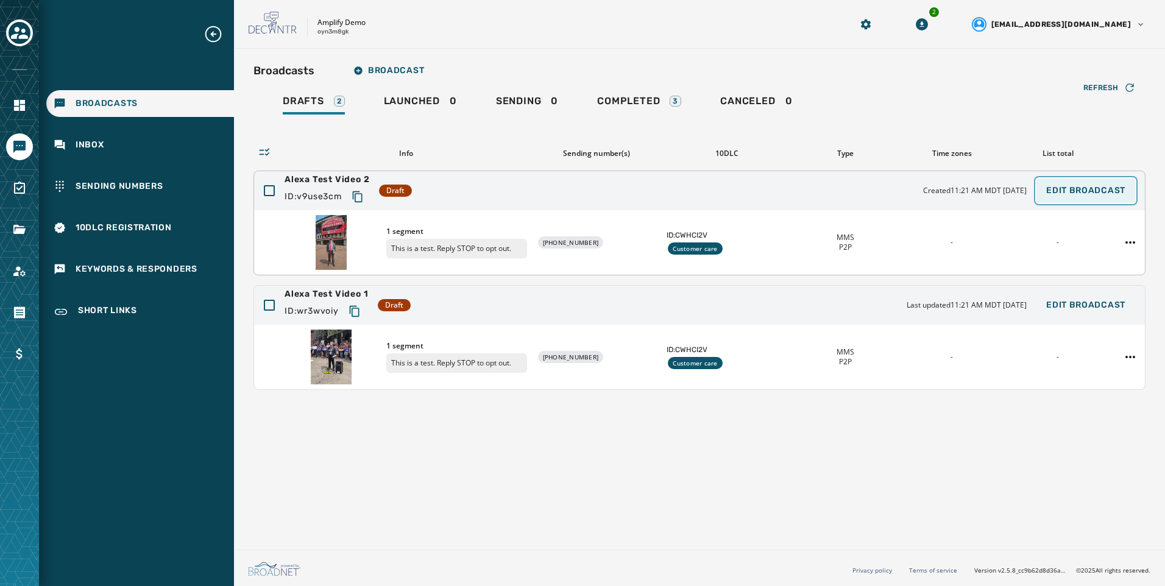
click at [1088, 199] on button "Edit Broadcast" at bounding box center [1085, 190] width 99 height 24
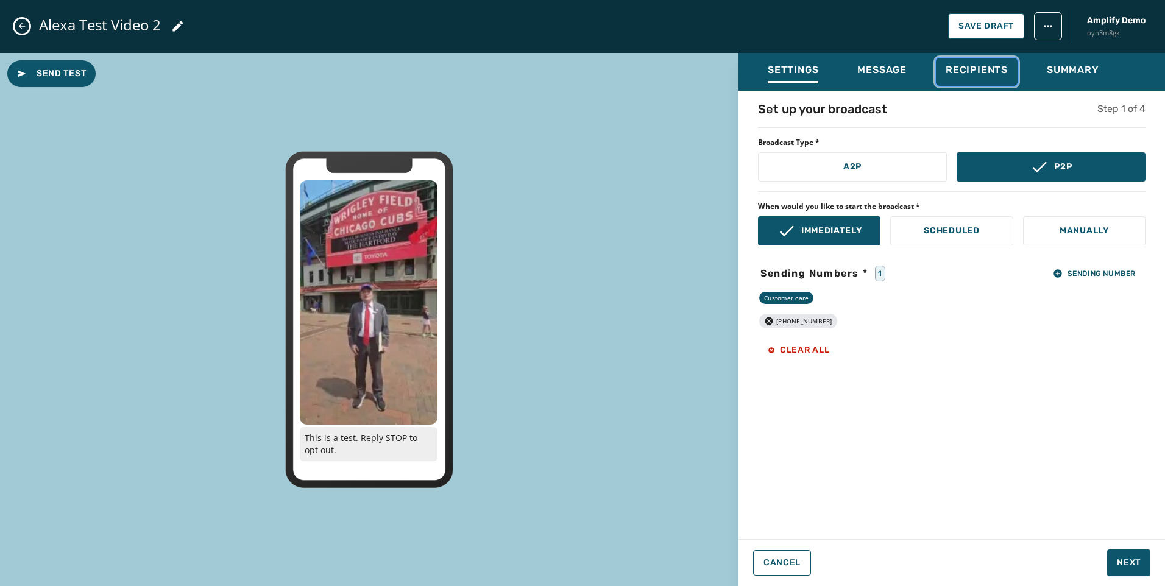
click at [986, 80] on div "Recipients" at bounding box center [976, 73] width 62 height 19
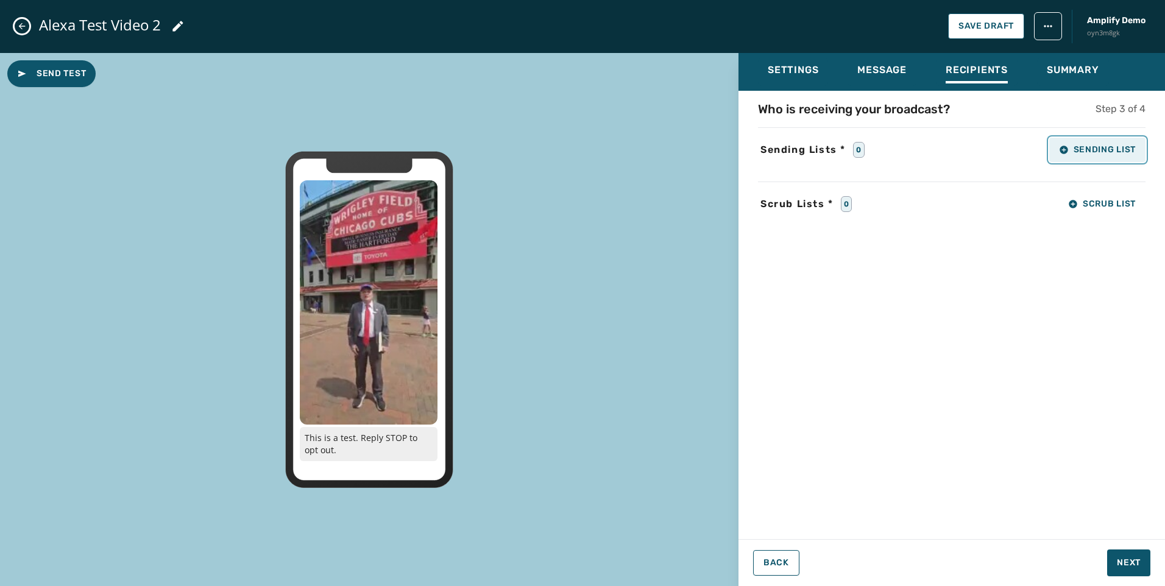
click at [1068, 157] on button "Sending List" at bounding box center [1097, 150] width 96 height 24
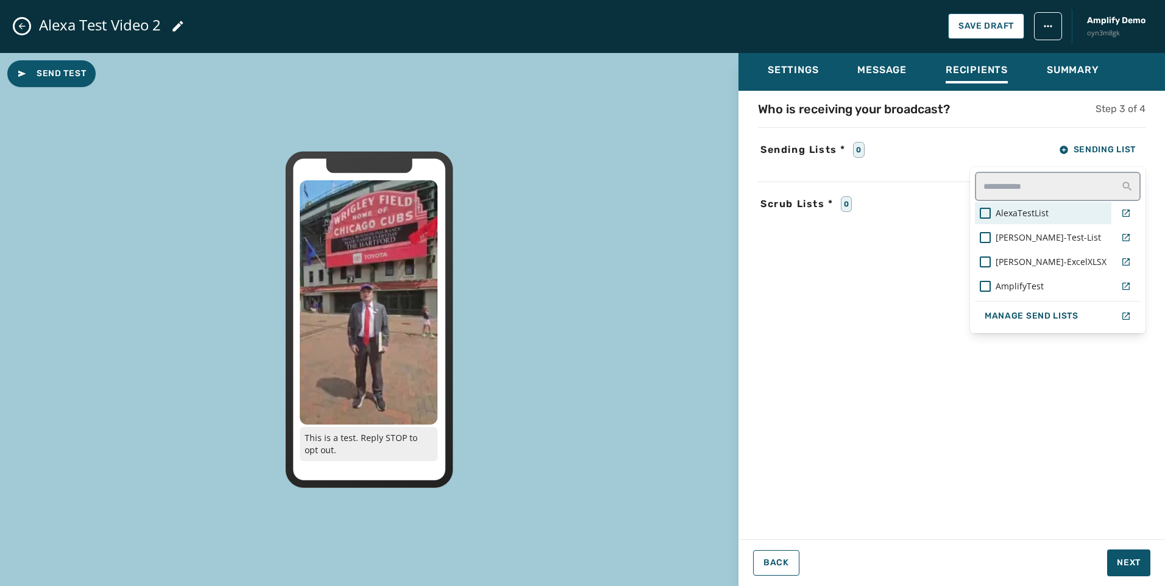
click at [1042, 214] on span "AlexaTestList" at bounding box center [1021, 213] width 53 height 12
click at [1126, 556] on div "Settings Message Recipients Summary Who is receiving your broadcast? Step 3 of …" at bounding box center [951, 315] width 426 height 524
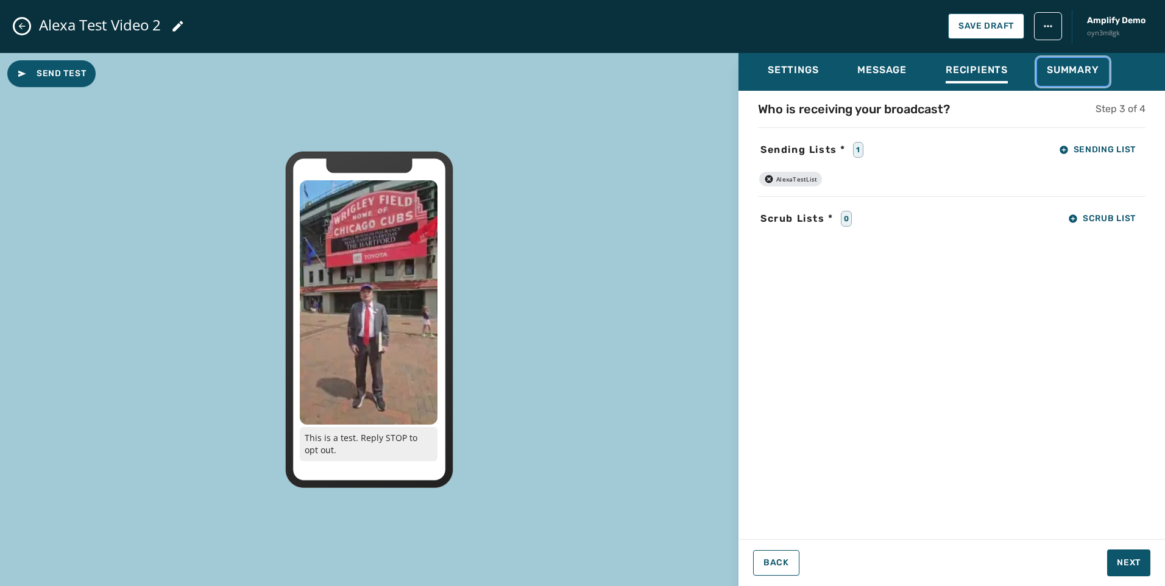
click at [1074, 72] on span "Summary" at bounding box center [1072, 70] width 52 height 12
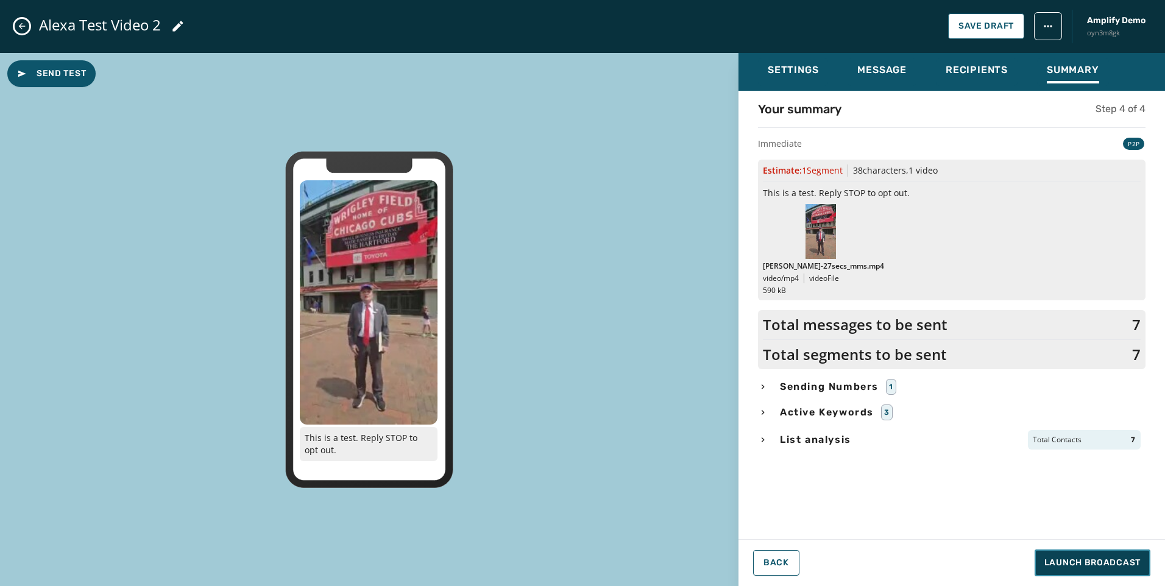
click at [1126, 554] on button "Launch Broadcast" at bounding box center [1092, 562] width 116 height 27
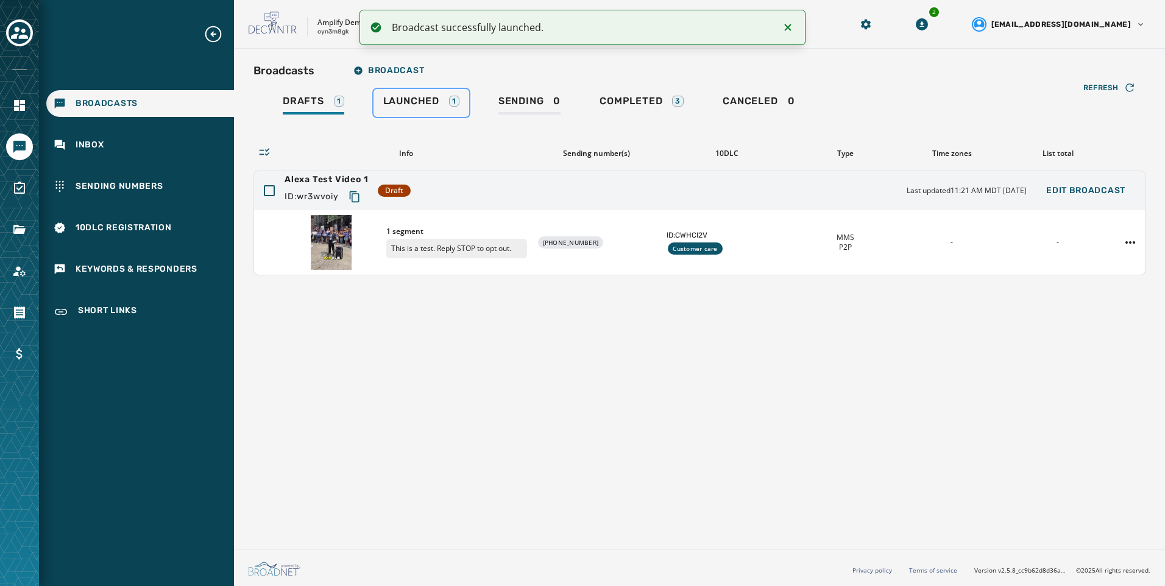
drag, startPoint x: 445, startPoint y: 105, endPoint x: 551, endPoint y: 114, distance: 105.8
click at [445, 105] on div "Launched 1" at bounding box center [421, 104] width 76 height 19
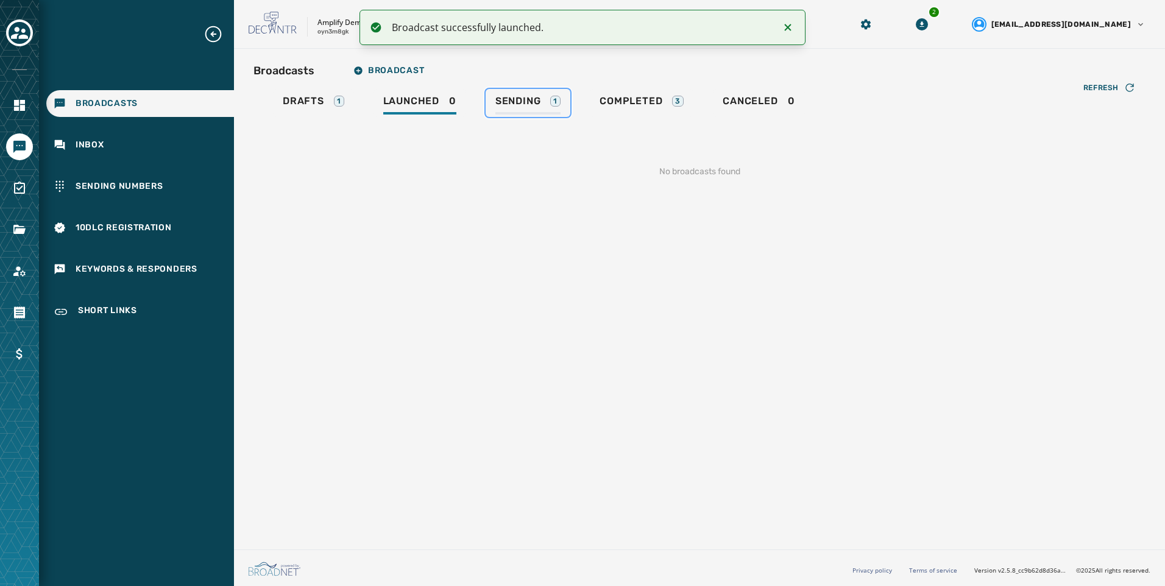
click at [551, 115] on link "Sending 1" at bounding box center [527, 103] width 85 height 28
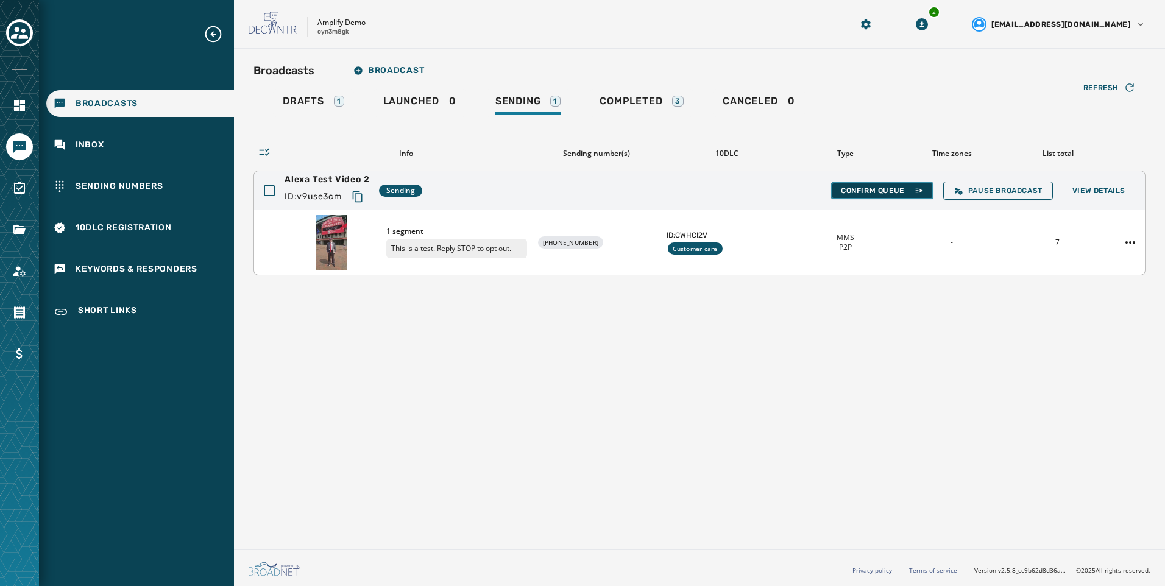
click at [863, 197] on button "Confirm Queue" at bounding box center [882, 190] width 102 height 17
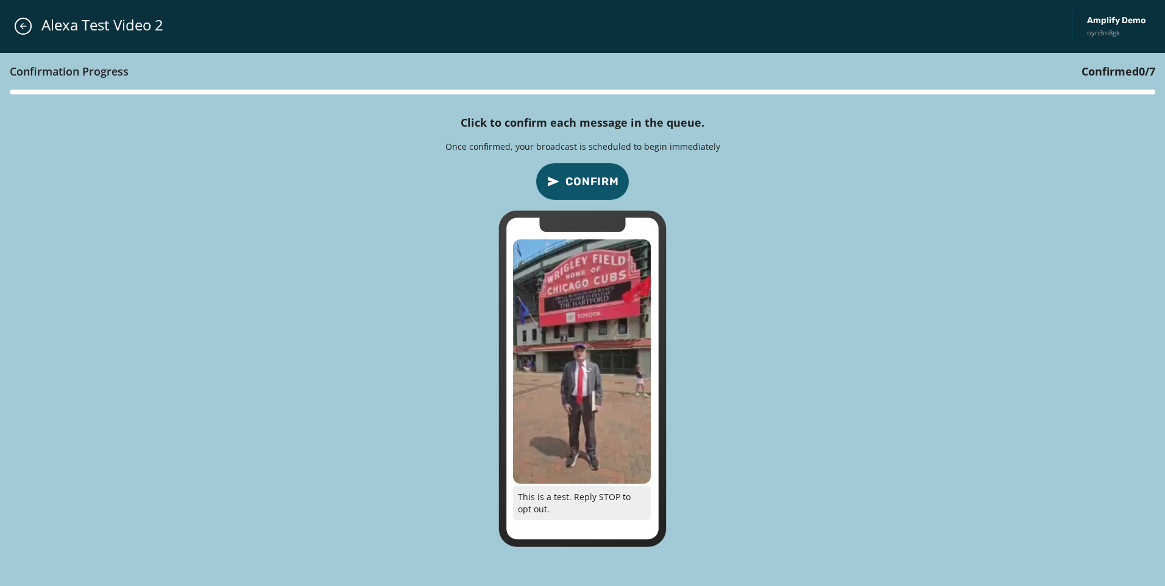
click at [596, 174] on span "Confirm" at bounding box center [592, 181] width 54 height 17
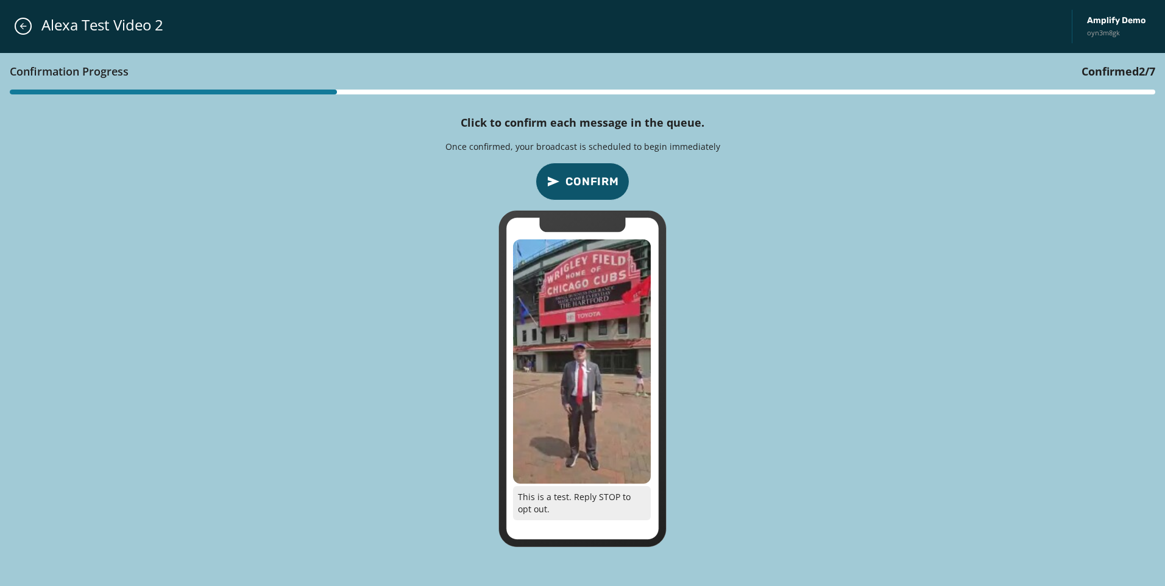
click at [596, 174] on span "Confirm" at bounding box center [592, 181] width 54 height 17
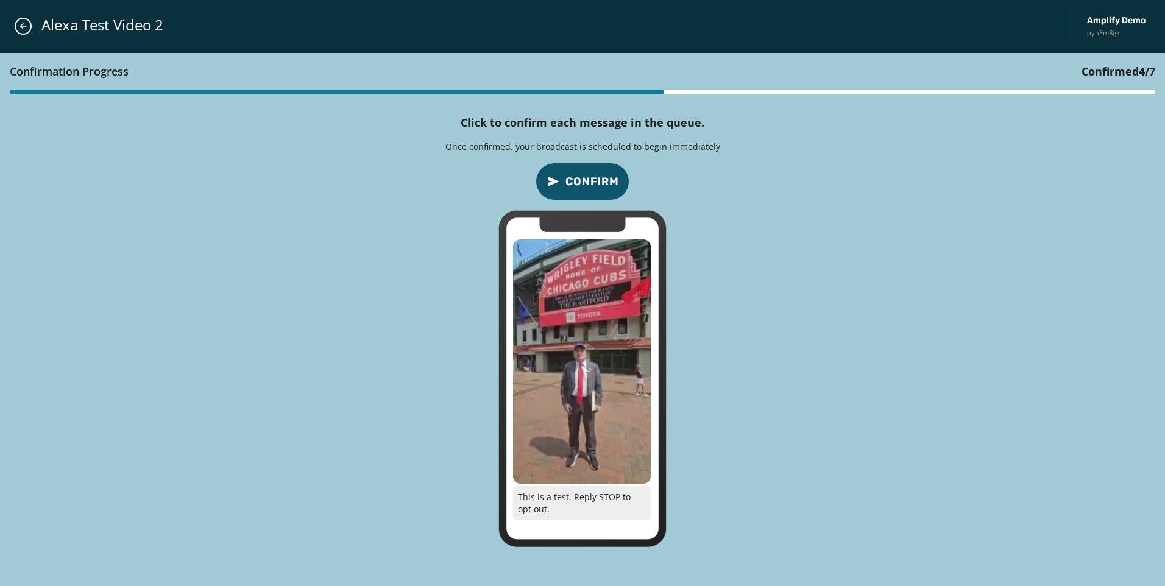
click at [596, 174] on span "Confirm" at bounding box center [592, 181] width 54 height 17
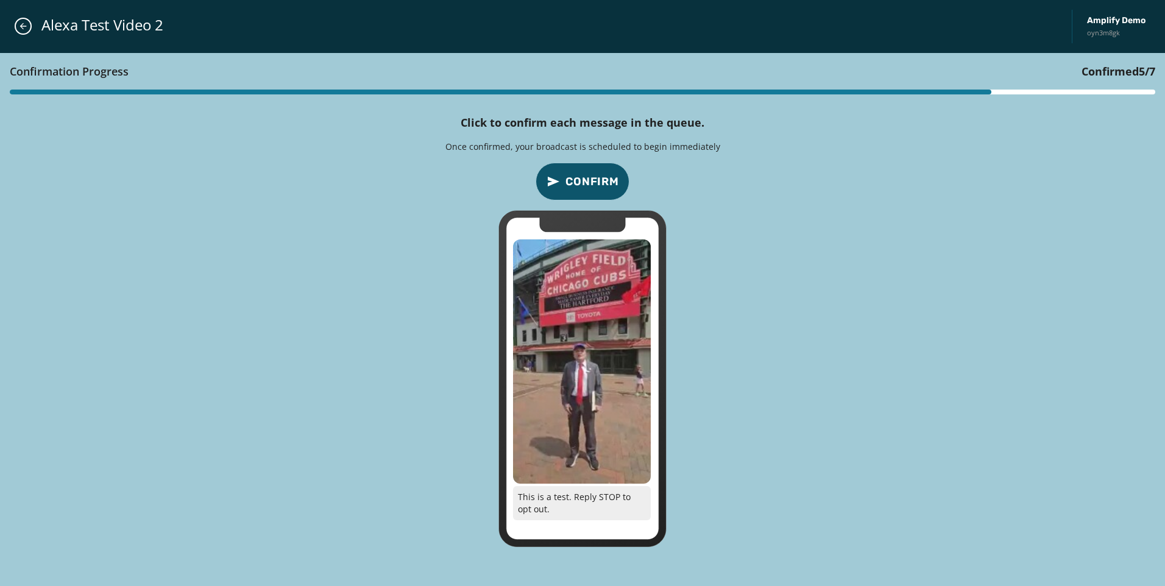
click at [596, 174] on span "Confirm" at bounding box center [592, 181] width 54 height 17
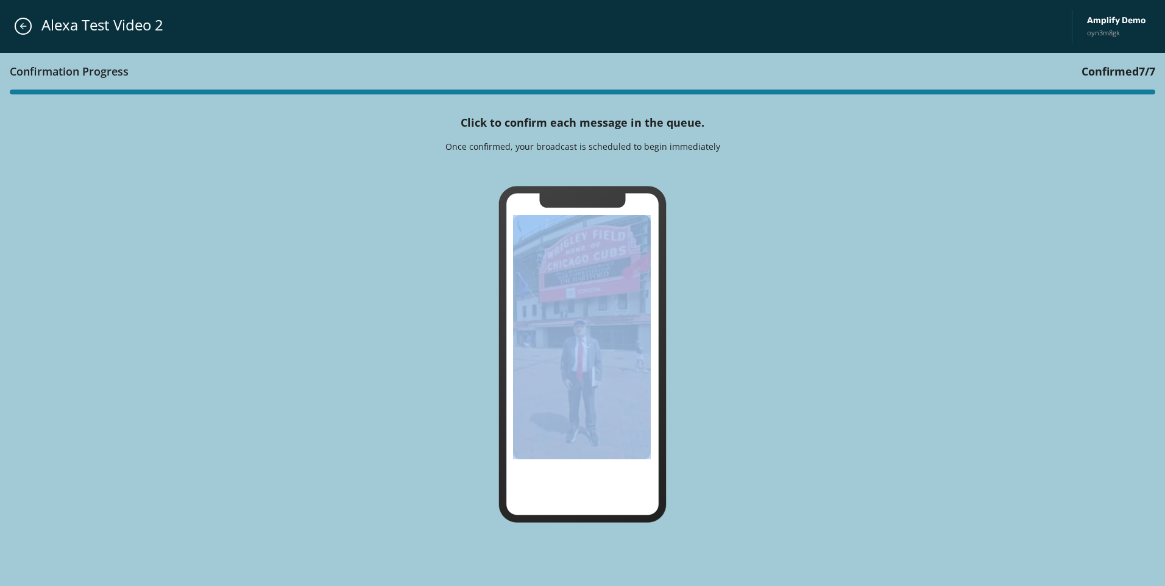
click at [596, 174] on icon at bounding box center [582, 169] width 39 height 13
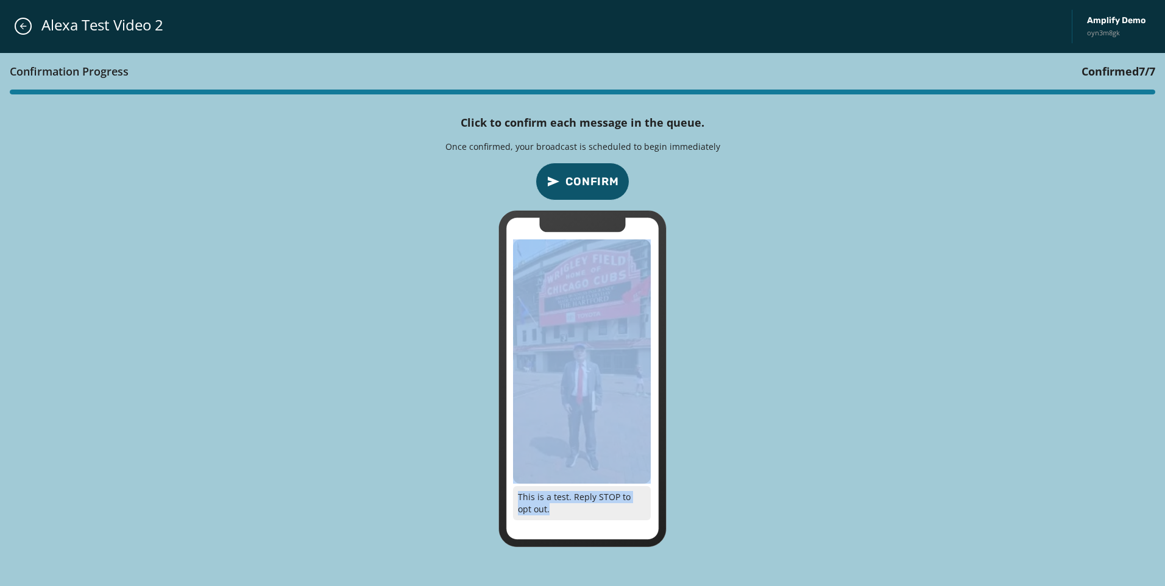
click at [596, 174] on span "Confirm" at bounding box center [592, 181] width 54 height 17
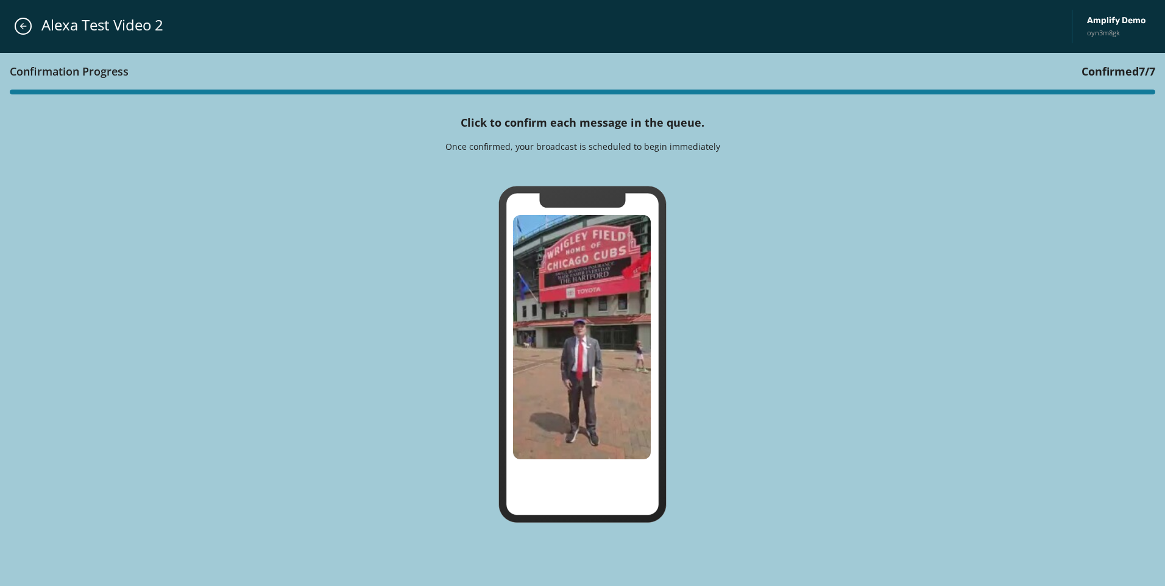
click at [759, 198] on div "Confirmation Progress Confirmed 7 / 7 Click to confirm each message in the queu…" at bounding box center [582, 320] width 1165 height 534
click at [27, 27] on icon "Close admin drawer" at bounding box center [23, 26] width 10 height 10
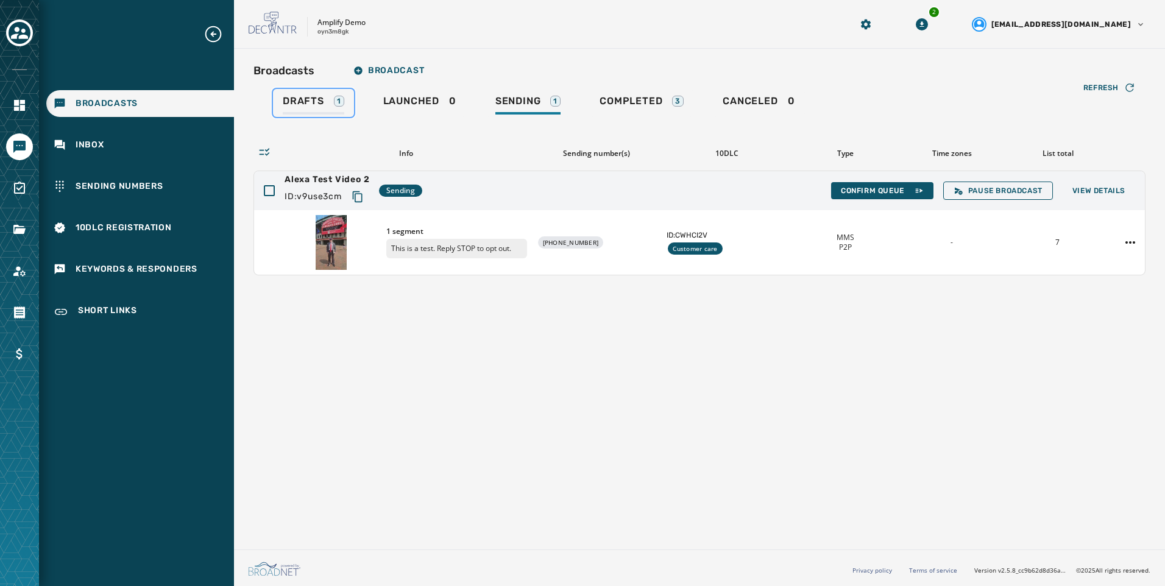
click at [306, 107] on span "Drafts" at bounding box center [303, 101] width 41 height 12
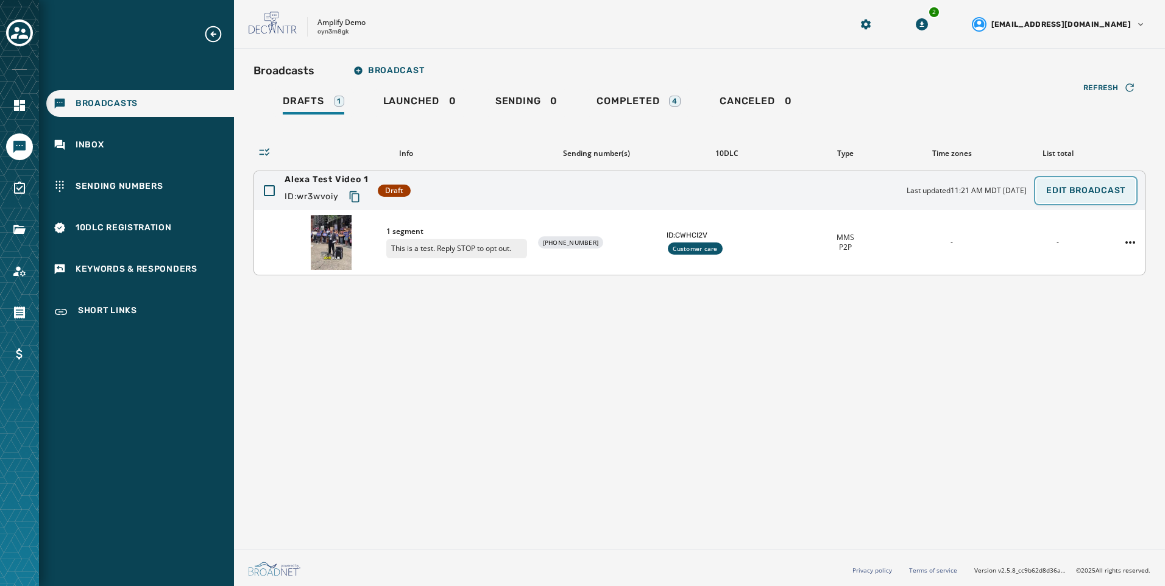
click at [1065, 192] on span "Edit Broadcast" at bounding box center [1085, 191] width 79 height 10
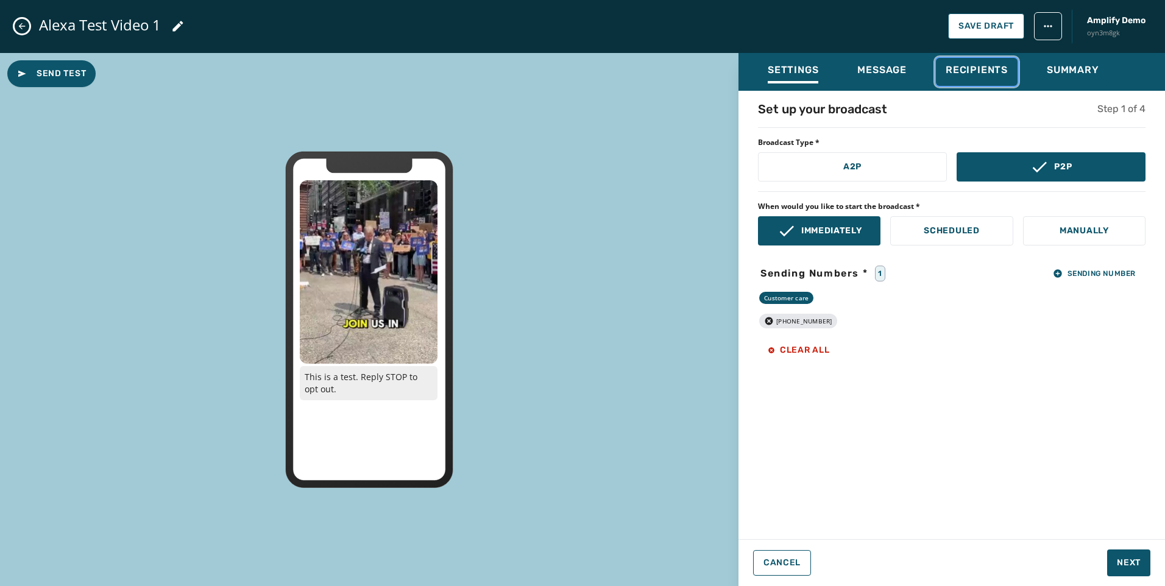
click at [957, 79] on div "Recipients" at bounding box center [976, 73] width 62 height 19
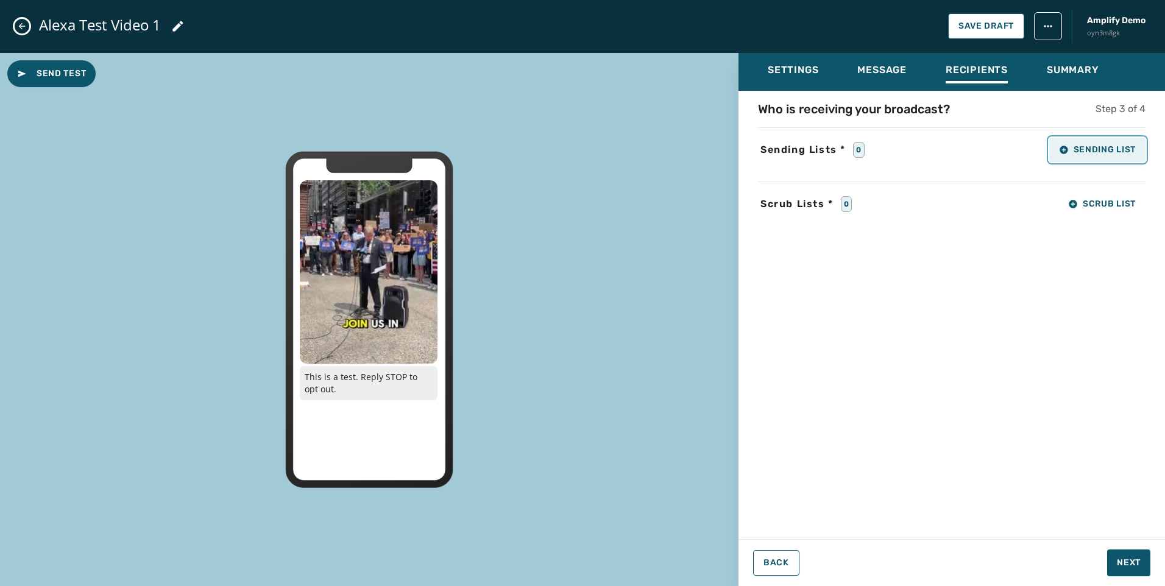
click at [1126, 150] on span "Sending List" at bounding box center [1097, 150] width 77 height 10
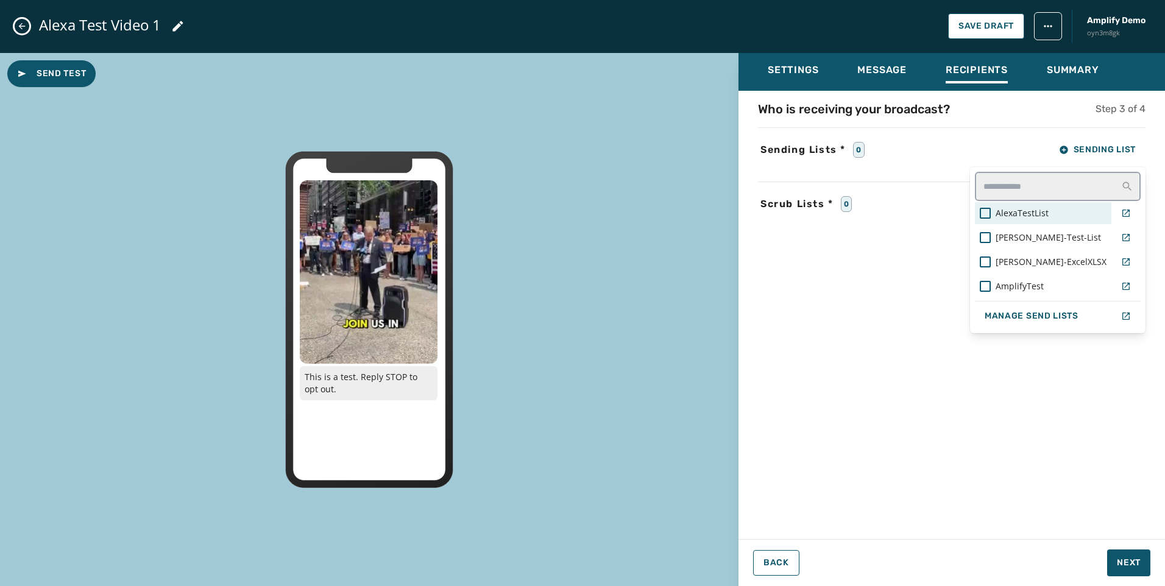
click at [1048, 217] on span "AlexaTestList" at bounding box center [1021, 213] width 53 height 12
click at [1125, 554] on div "Settings Message Recipients Summary Who is receiving your broadcast? Step 3 of …" at bounding box center [951, 315] width 426 height 524
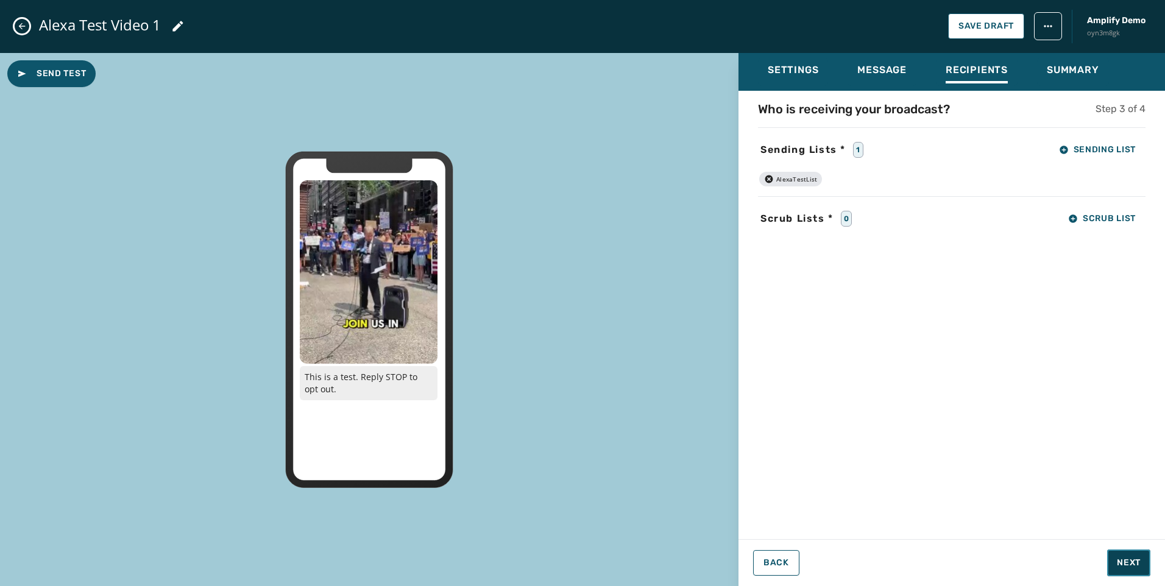
click at [1125, 557] on span "Next" at bounding box center [1128, 563] width 24 height 12
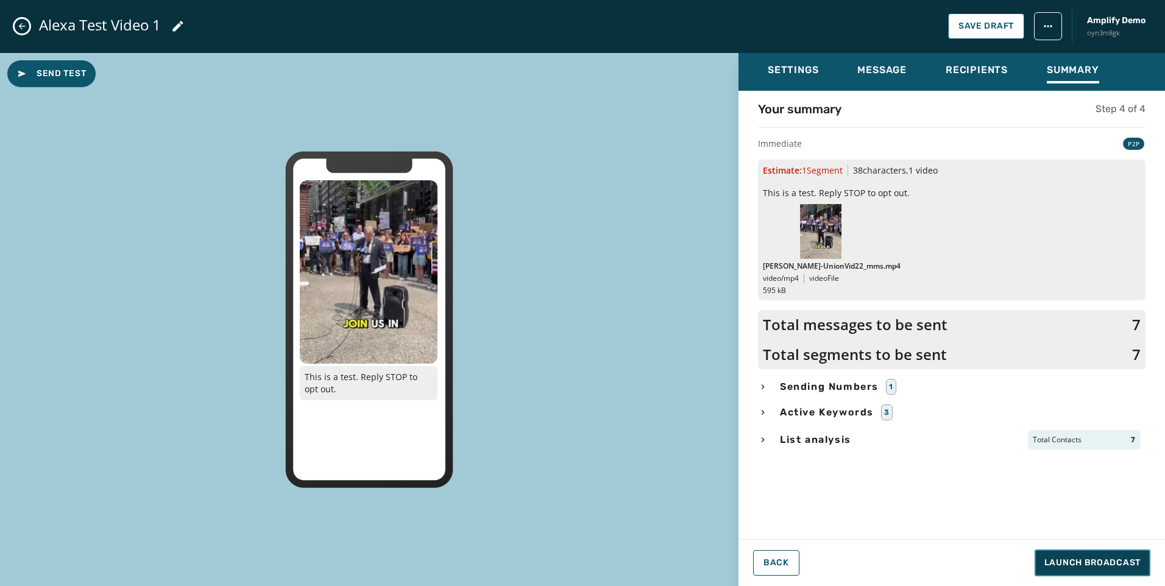
click at [1147, 560] on button "Launch Broadcast" at bounding box center [1092, 562] width 116 height 27
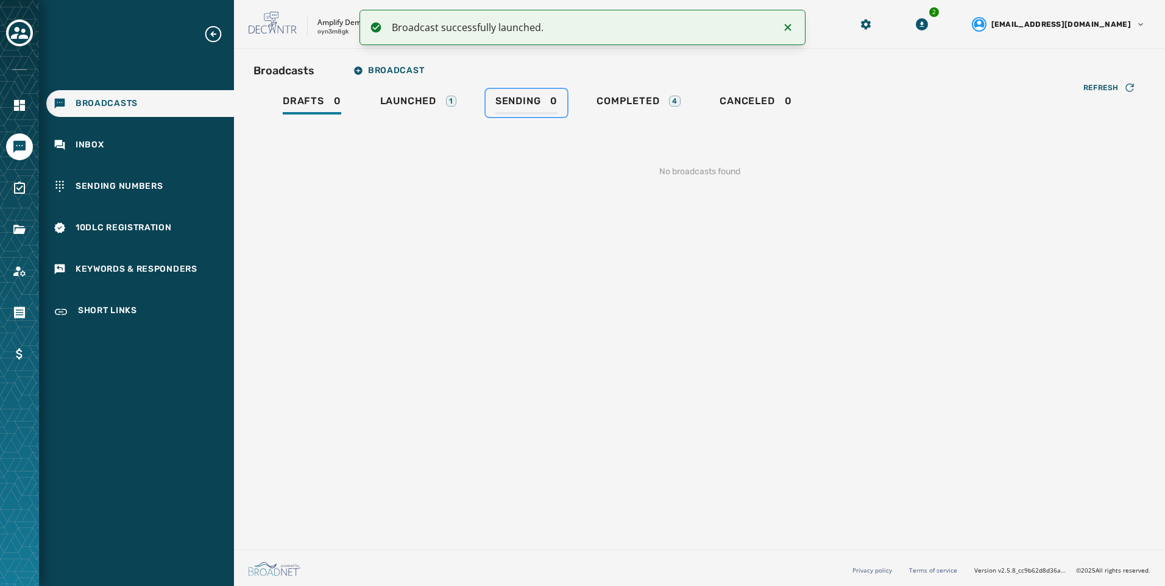
click at [504, 104] on span "Sending" at bounding box center [518, 101] width 46 height 12
click at [457, 111] on link "Launched 1" at bounding box center [418, 103] width 96 height 28
click at [534, 105] on span "Sending" at bounding box center [515, 101] width 46 height 12
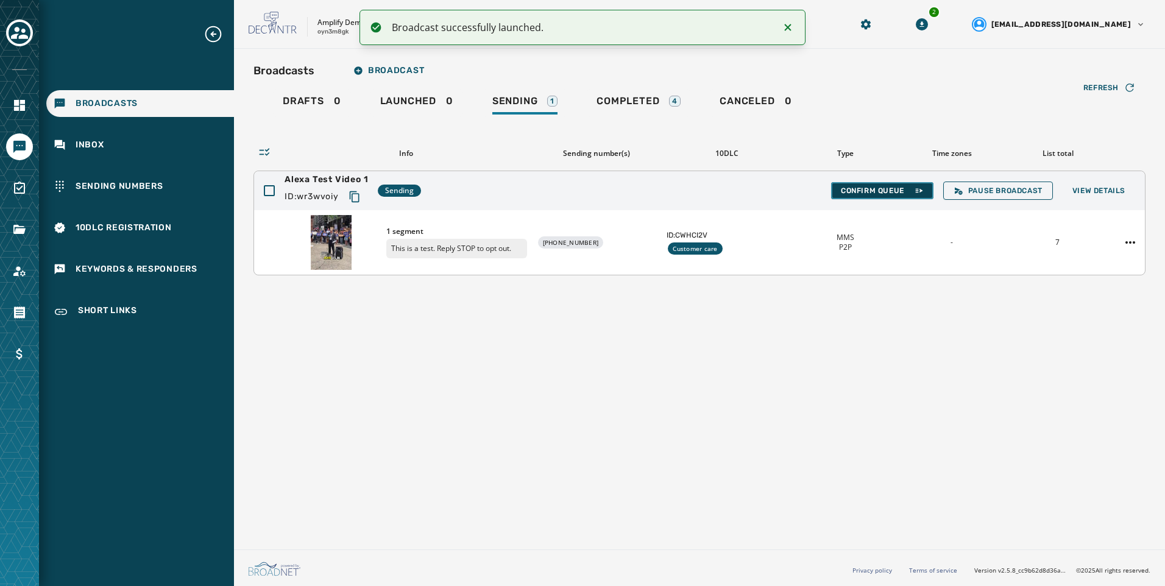
click at [883, 186] on span "Confirm Queue" at bounding box center [882, 191] width 83 height 10
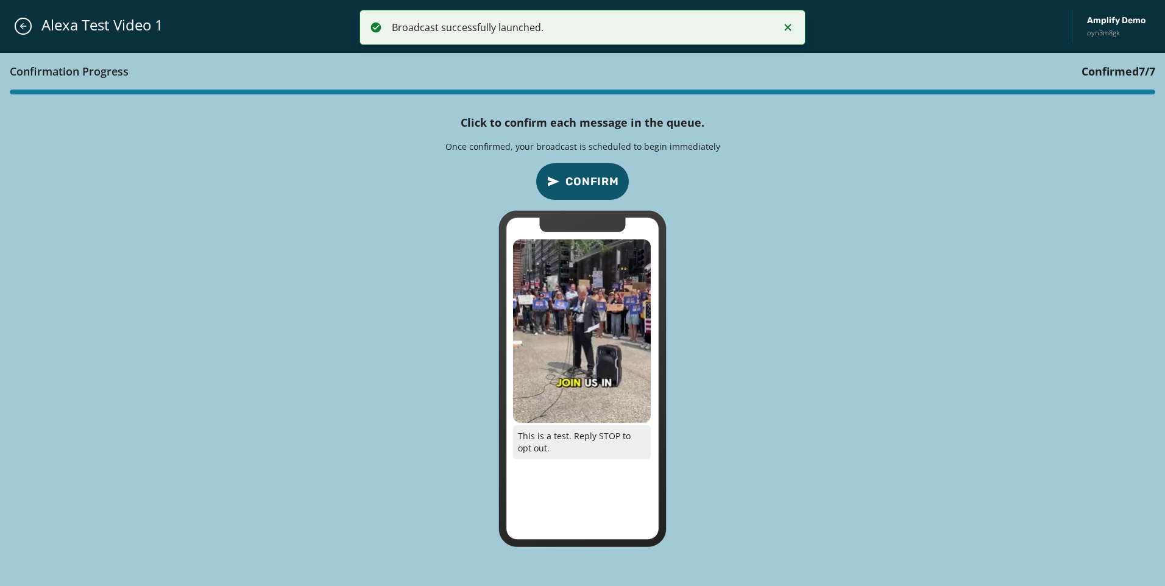
click at [546, 175] on icon "confirm-p2p-message-button" at bounding box center [553, 181] width 15 height 15
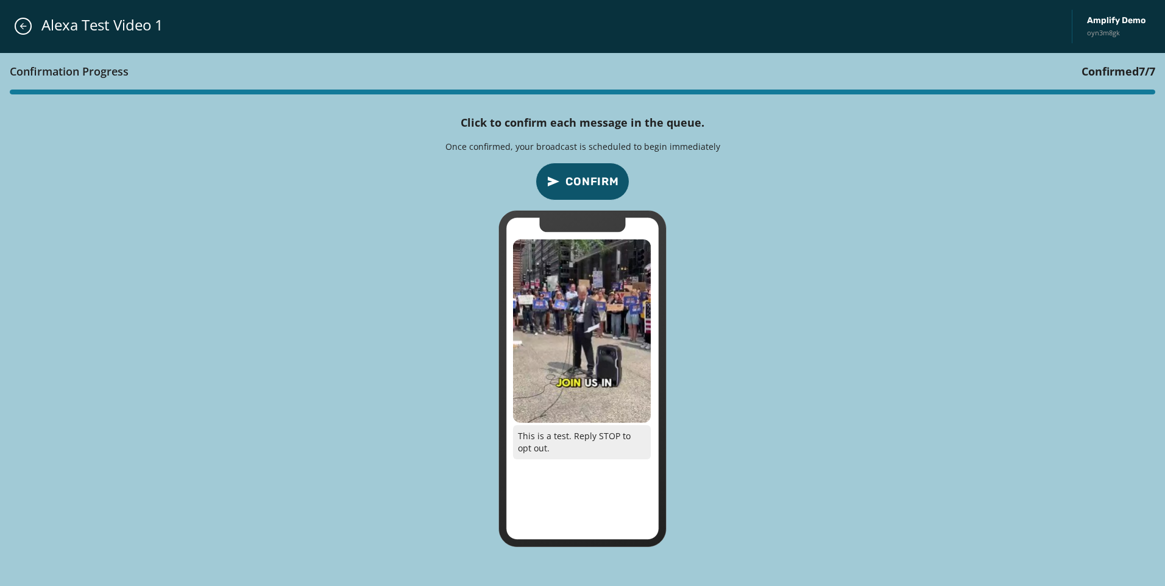
drag, startPoint x: 546, startPoint y: 175, endPoint x: 554, endPoint y: 175, distance: 8.5
click at [546, 175] on icon "confirm-p2p-message-button" at bounding box center [553, 181] width 15 height 15
click at [556, 175] on icon "confirm-p2p-message-button" at bounding box center [553, 181] width 15 height 15
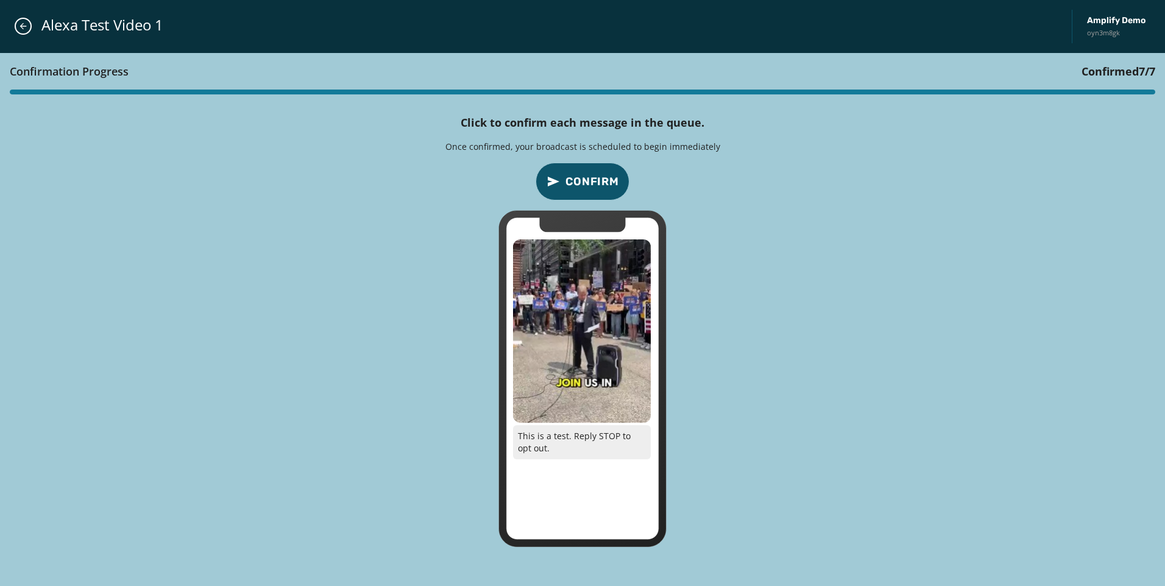
click at [556, 175] on icon "confirm-p2p-message-button" at bounding box center [553, 181] width 15 height 15
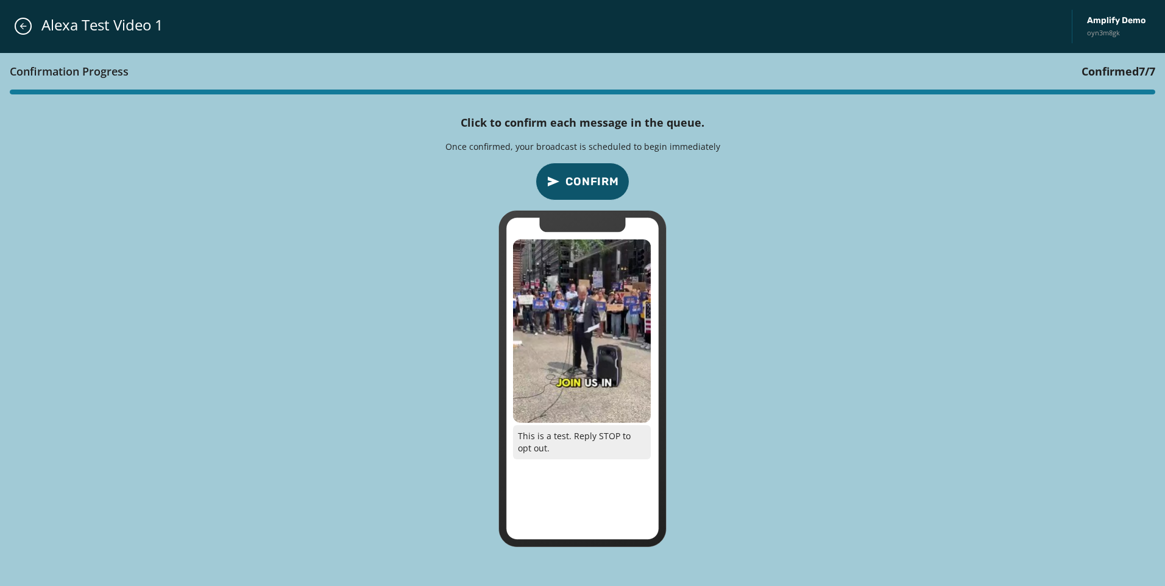
click at [556, 175] on icon "confirm-p2p-message-button" at bounding box center [553, 181] width 15 height 15
click at [557, 175] on icon "confirm-p2p-message-button" at bounding box center [553, 181] width 15 height 15
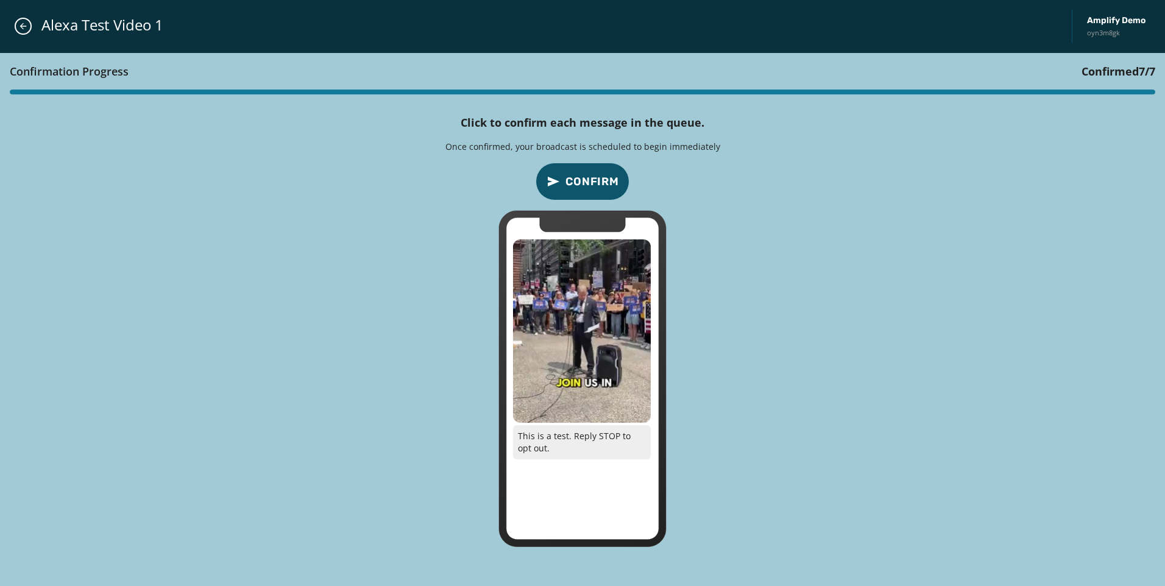
click at [579, 184] on span "Confirm" at bounding box center [592, 181] width 54 height 17
click at [585, 183] on span "Confirm" at bounding box center [592, 181] width 54 height 17
click at [839, 304] on div "Confirmation Progress Confirmed 7 / 7 Click to confirm each message in the queu…" at bounding box center [582, 320] width 1165 height 534
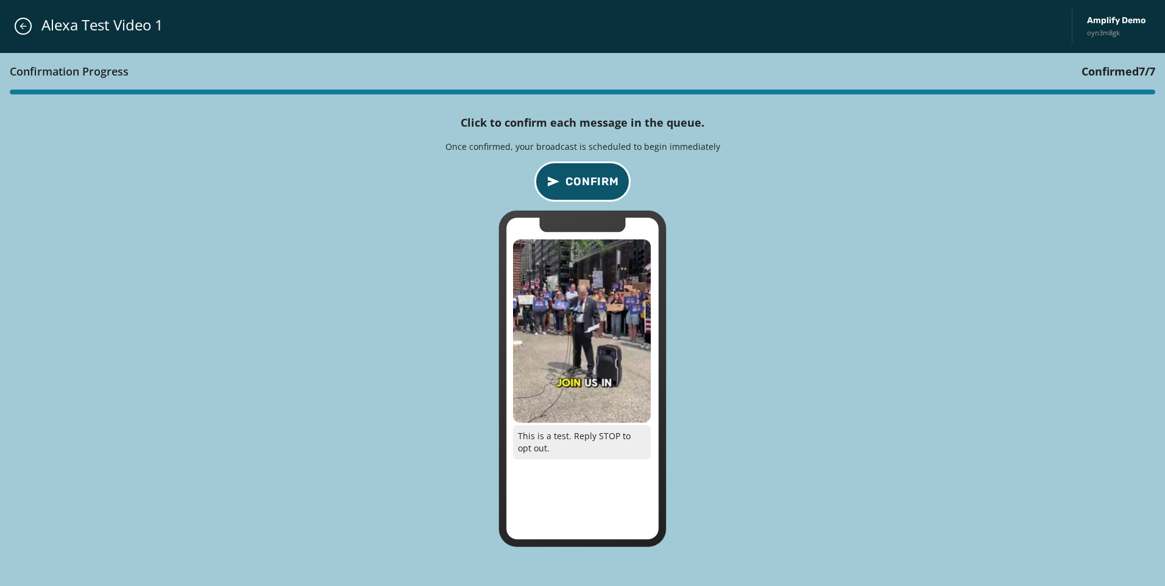
click at [613, 186] on span "Confirm" at bounding box center [592, 181] width 54 height 17
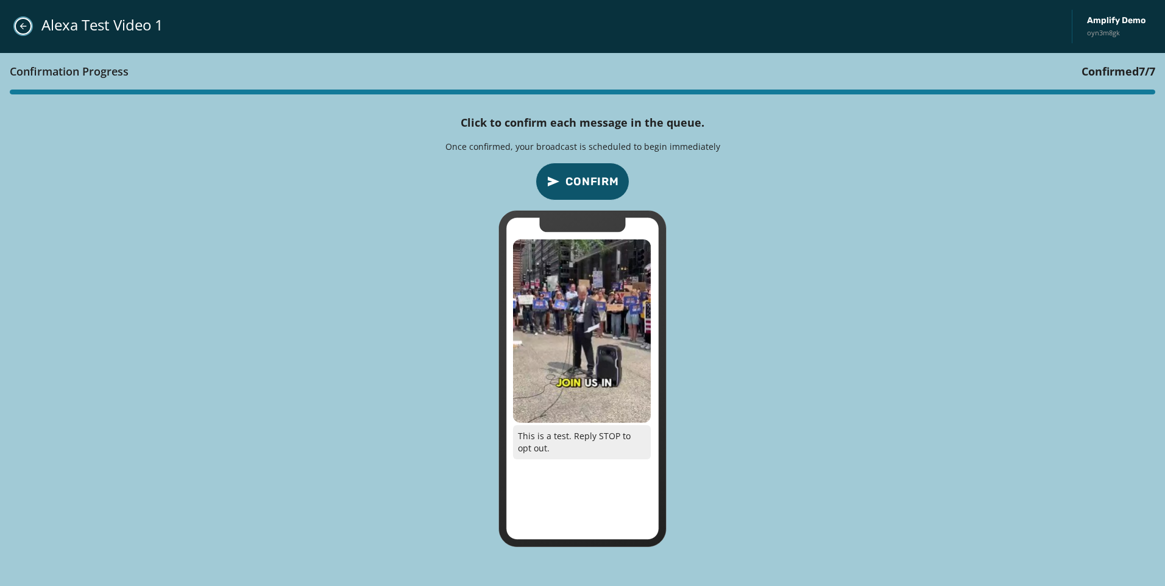
click at [29, 28] on button "Close admin drawer" at bounding box center [23, 26] width 17 height 17
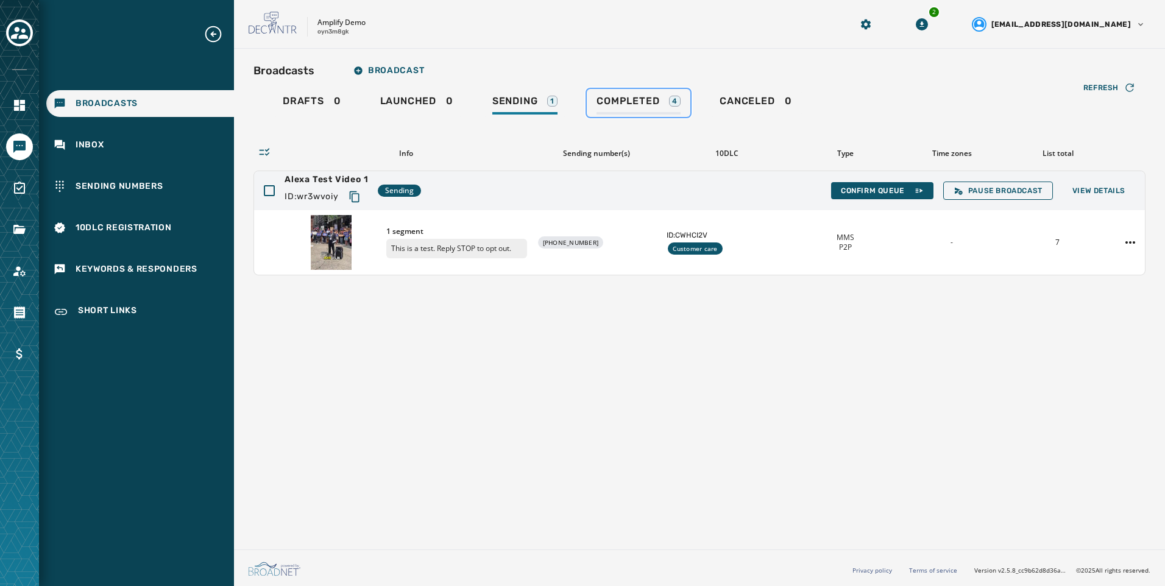
click at [635, 94] on link "Completed 4" at bounding box center [639, 103] width 104 height 28
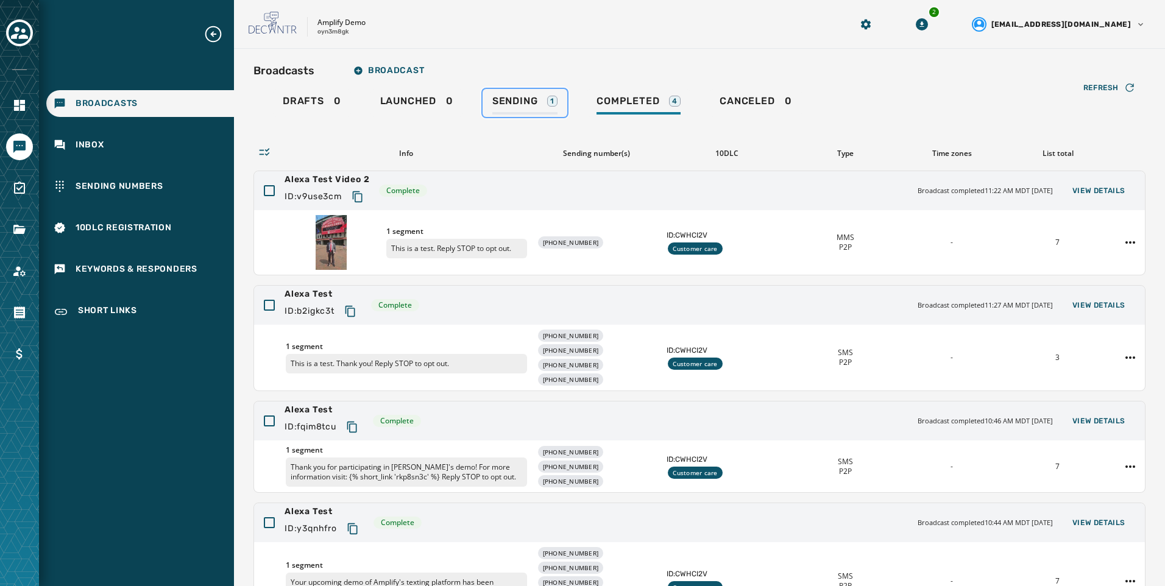
click at [537, 111] on div "Sending 1" at bounding box center [524, 104] width 65 height 19
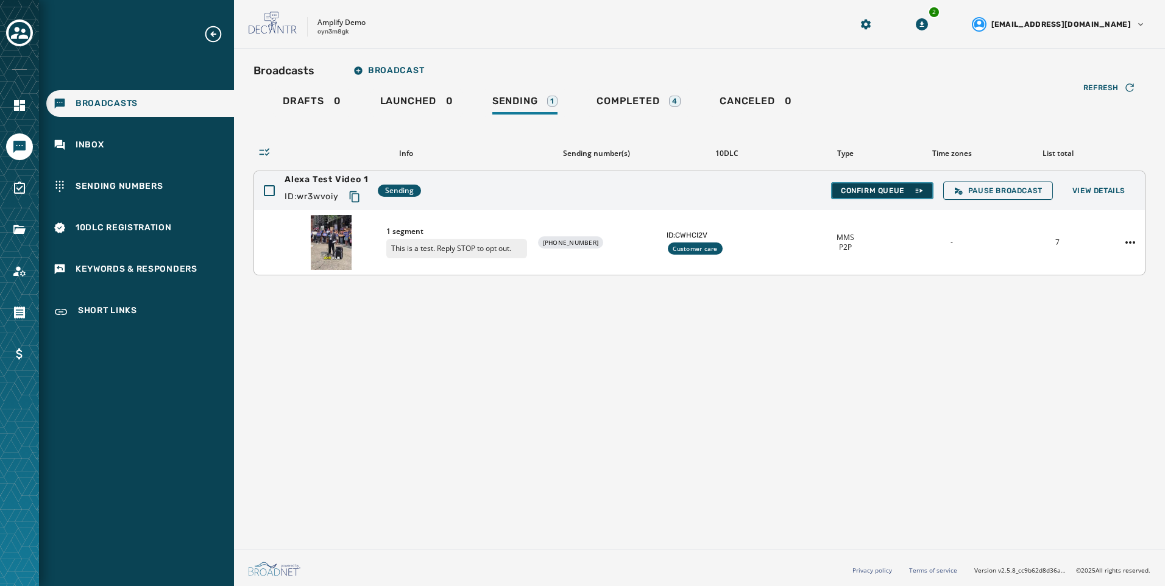
click at [897, 194] on span "Confirm Queue" at bounding box center [882, 191] width 83 height 10
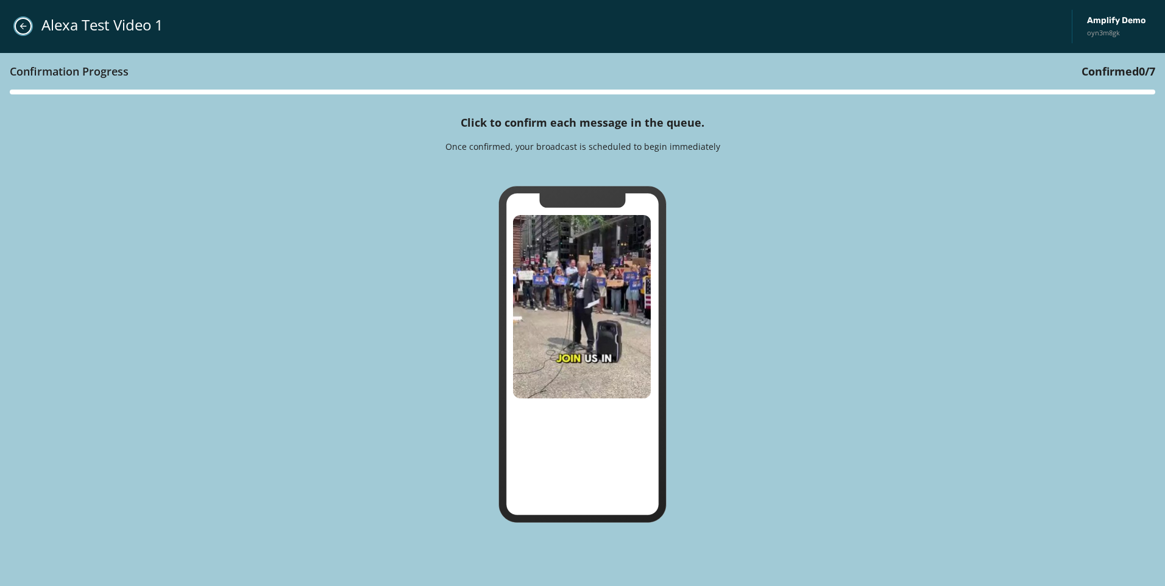
click at [25, 29] on icon "Close admin drawer" at bounding box center [23, 26] width 10 height 10
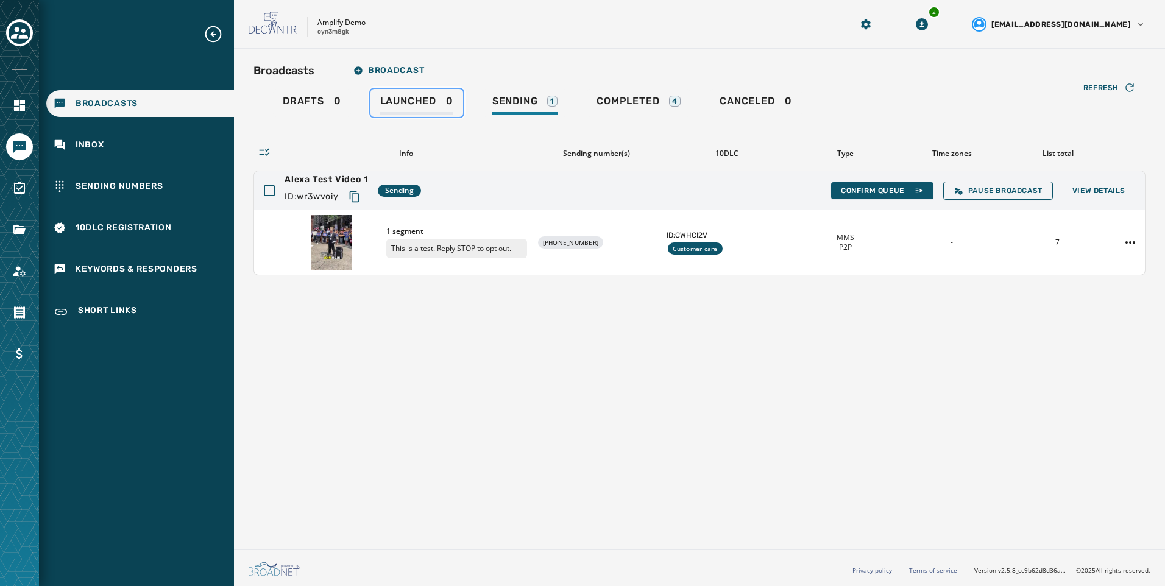
click at [437, 108] on div "Launched 0" at bounding box center [416, 104] width 73 height 19
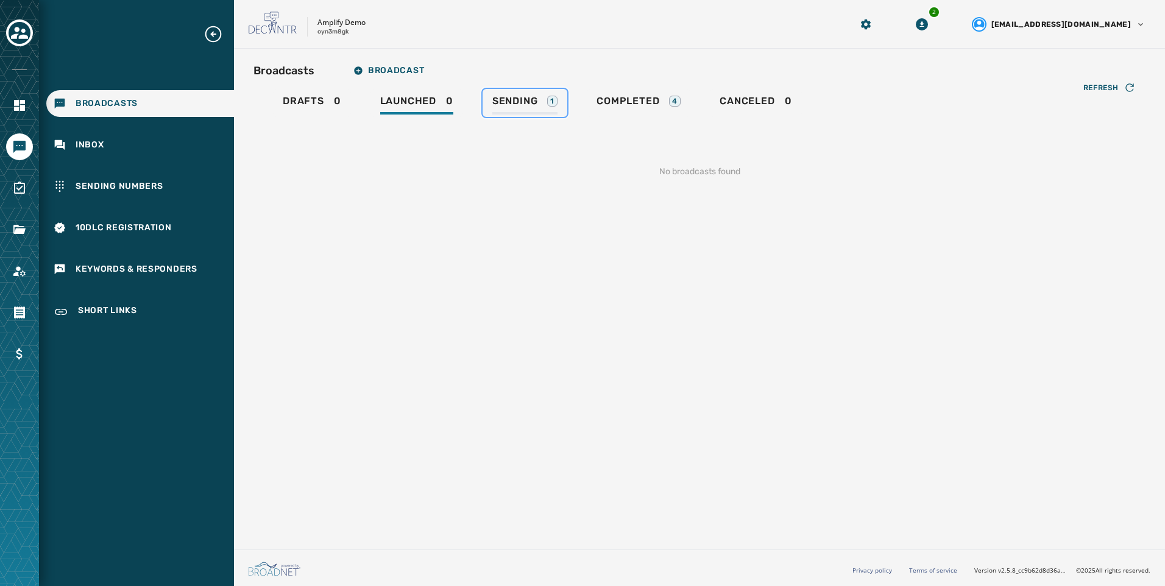
click at [501, 104] on span "Sending" at bounding box center [515, 101] width 46 height 12
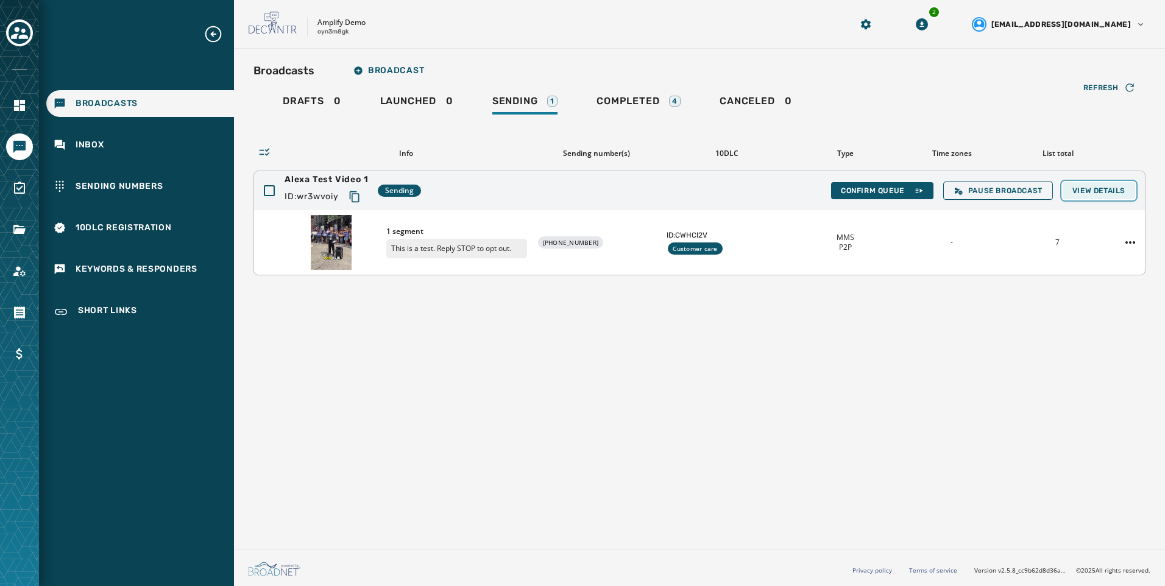
click at [1099, 185] on button "View Details" at bounding box center [1098, 190] width 72 height 17
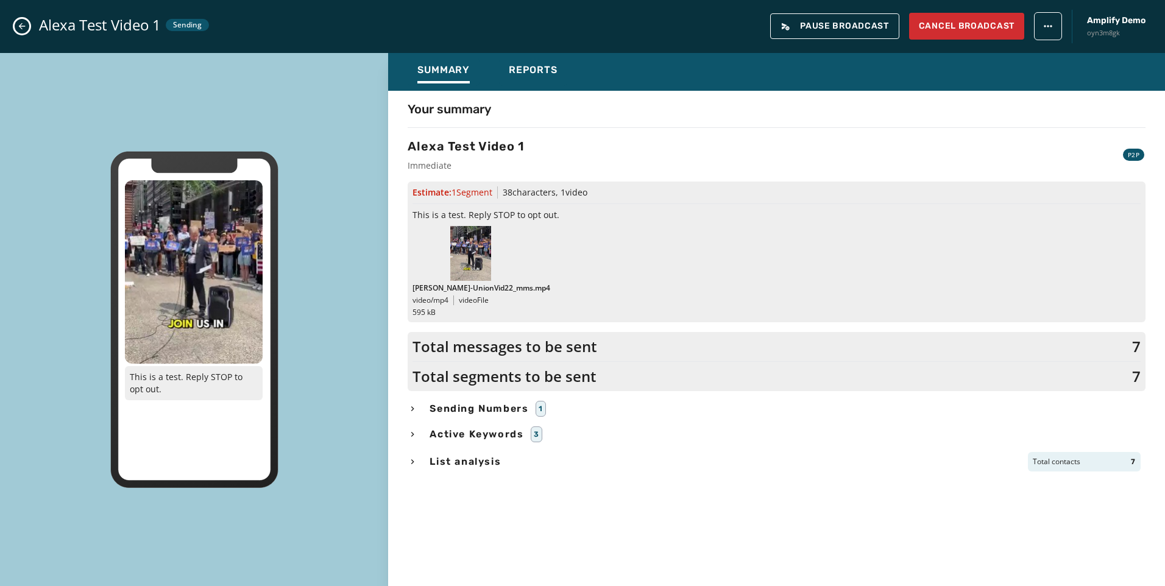
click at [549, 92] on div "Summary Reports Your summary Alexa Test Video 1 Immediate P2P Estimate: 1 Segme…" at bounding box center [776, 311] width 777 height 517
click at [551, 89] on div "Summary Reports" at bounding box center [776, 72] width 777 height 38
click at [558, 83] on button "Reports" at bounding box center [533, 72] width 68 height 28
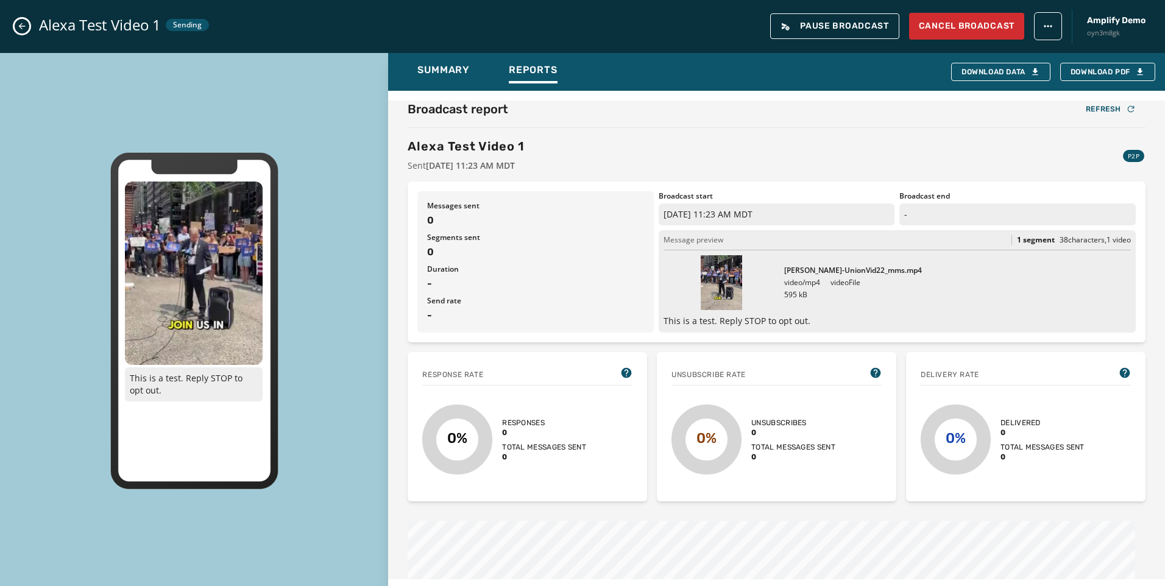
click at [20, 28] on icon "Close admin drawer" at bounding box center [22, 26] width 10 height 10
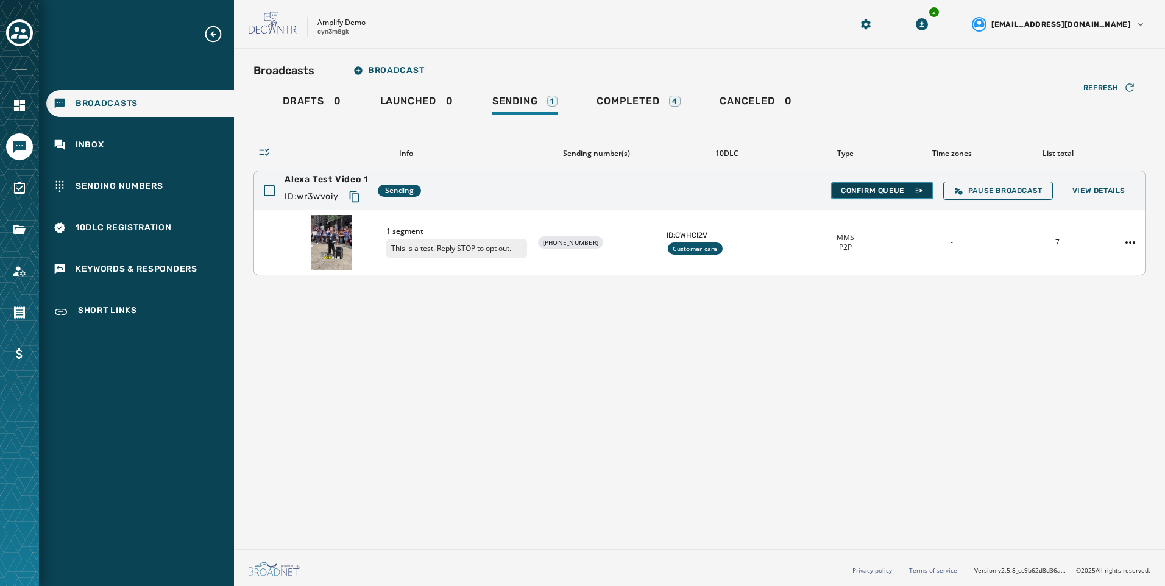
click at [900, 191] on span "Confirm Queue" at bounding box center [882, 191] width 83 height 10
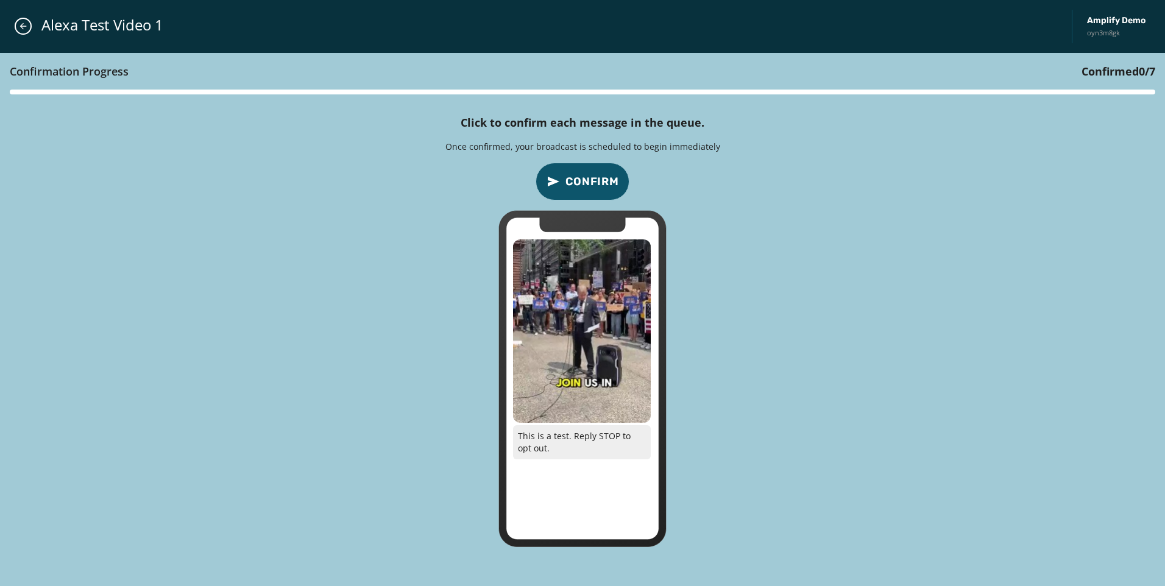
click at [590, 175] on span "Confirm" at bounding box center [592, 181] width 54 height 17
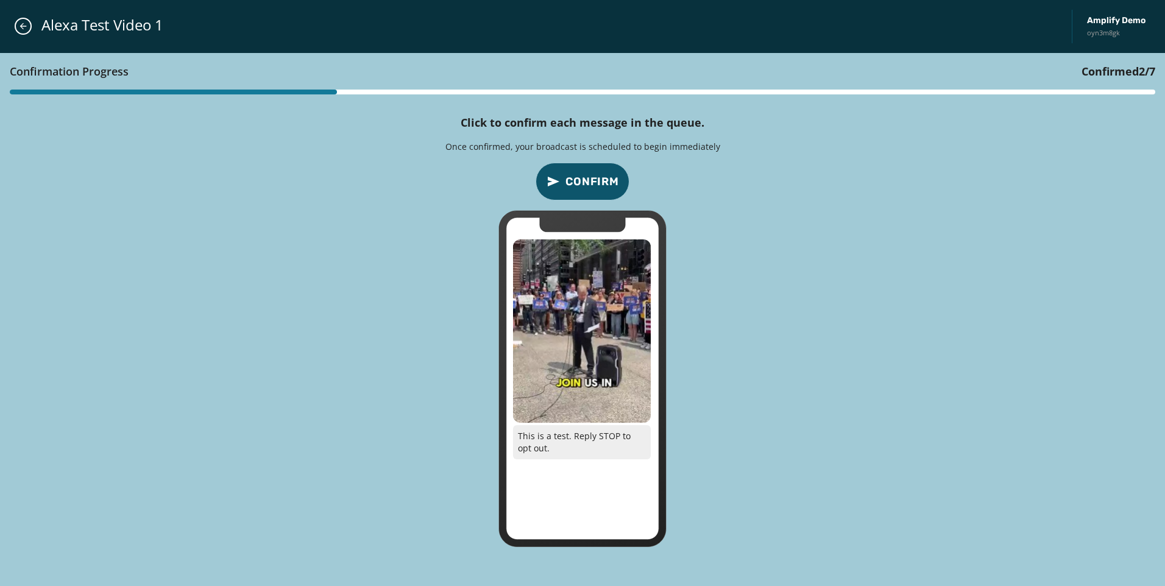
click at [590, 175] on span "Confirm" at bounding box center [592, 181] width 54 height 17
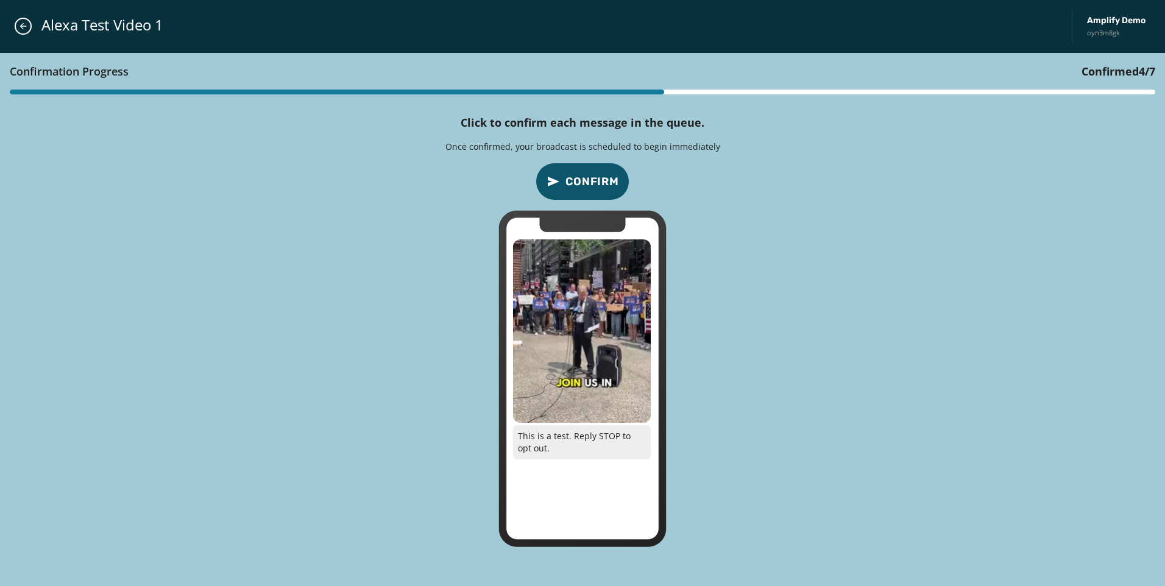
click at [590, 175] on span "Confirm" at bounding box center [592, 181] width 54 height 17
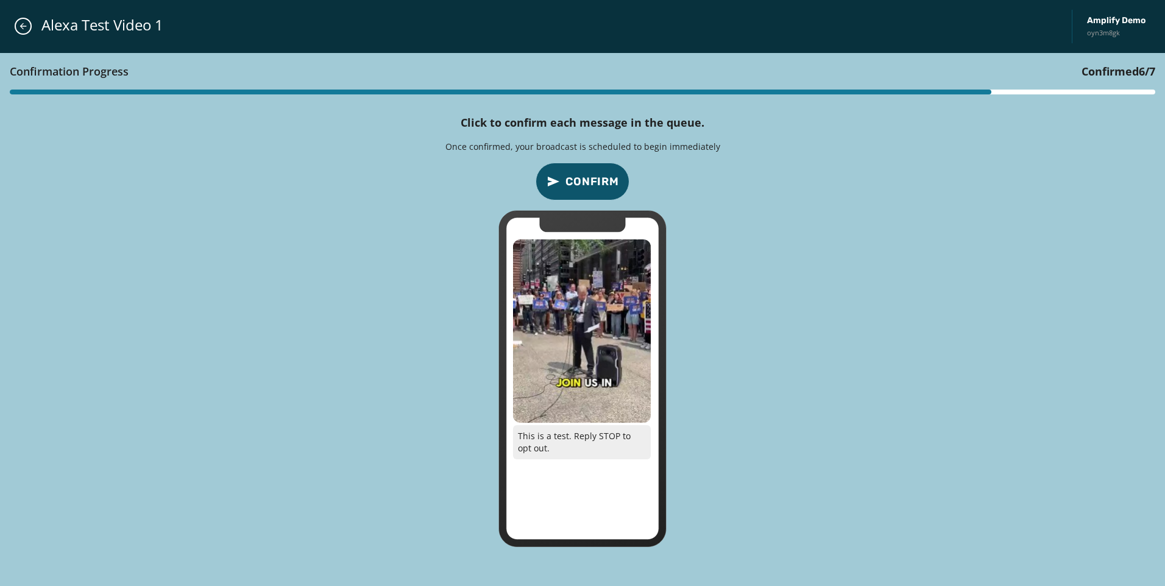
click at [590, 175] on span "Confirm" at bounding box center [592, 181] width 54 height 17
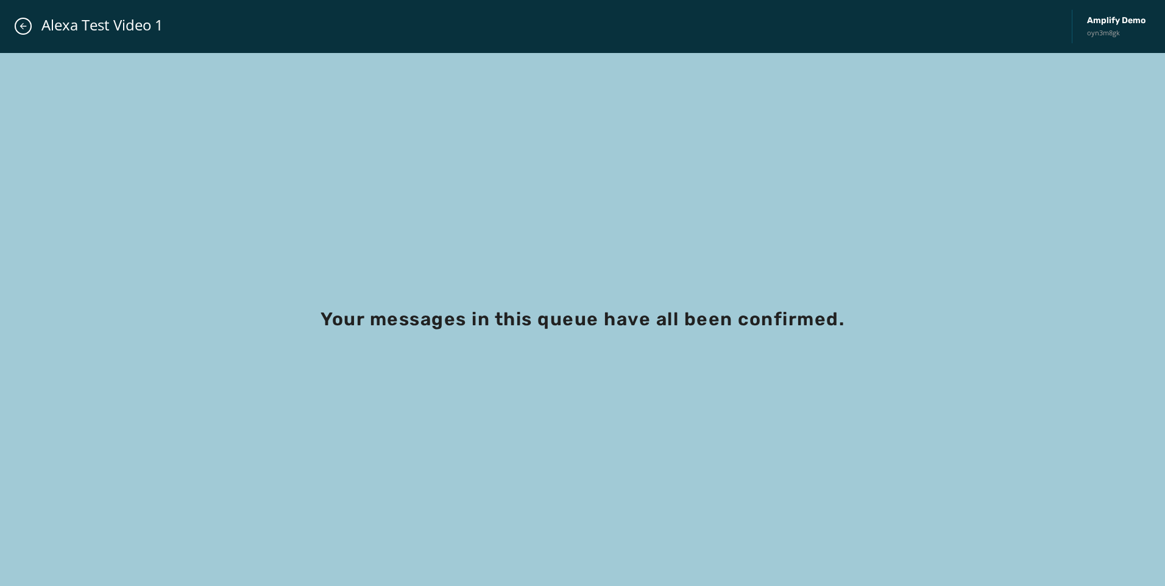
click at [15, 19] on div "Alexa Test Video 1 Amplify Demo oyn3m8gk" at bounding box center [582, 26] width 1165 height 53
click at [27, 19] on button "Close admin drawer" at bounding box center [23, 26] width 17 height 17
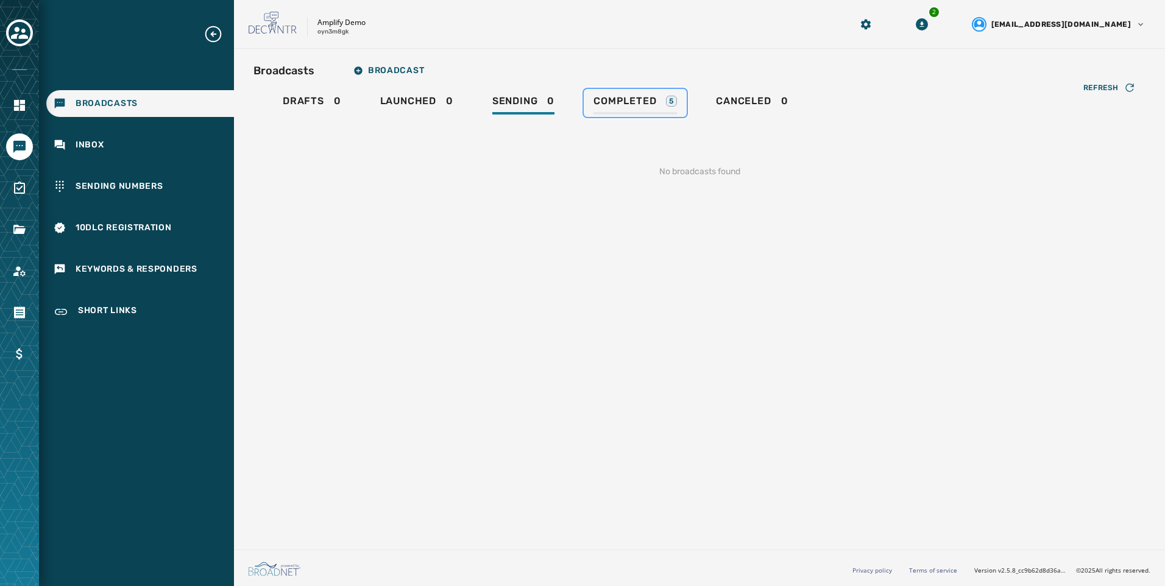
click at [676, 113] on div "Completed 5" at bounding box center [634, 104] width 83 height 19
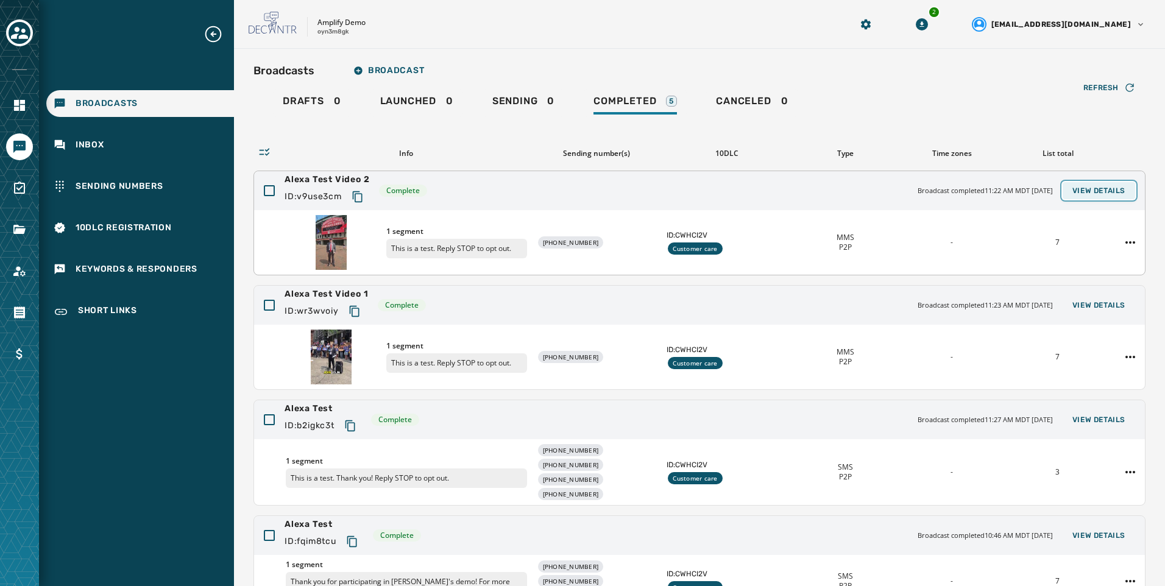
click at [1086, 186] on span "View Details" at bounding box center [1098, 191] width 53 height 10
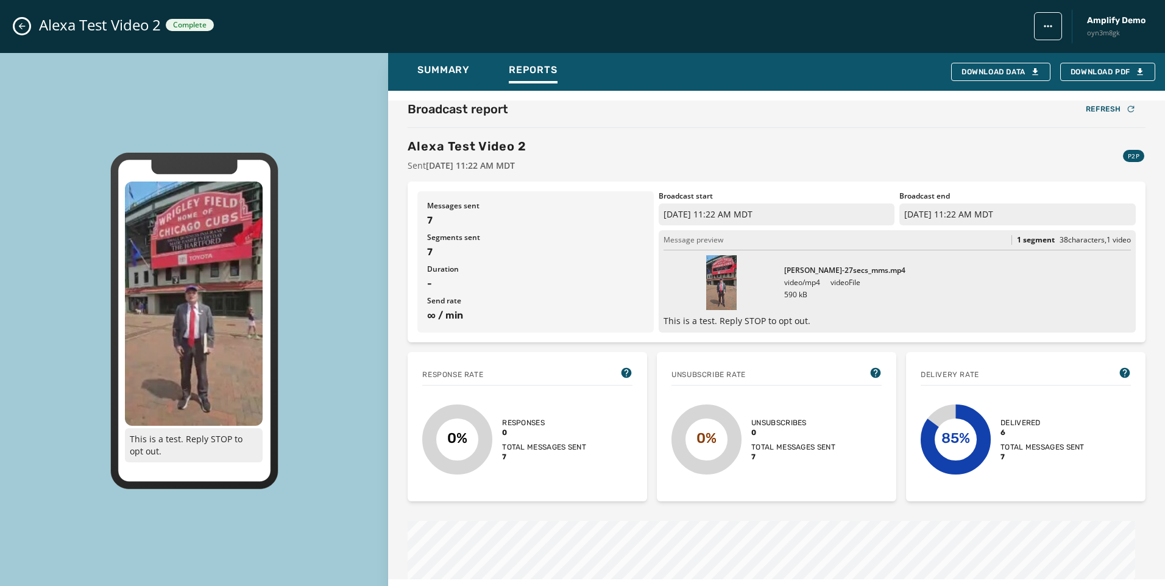
click at [27, 24] on button "Close admin drawer" at bounding box center [22, 26] width 15 height 15
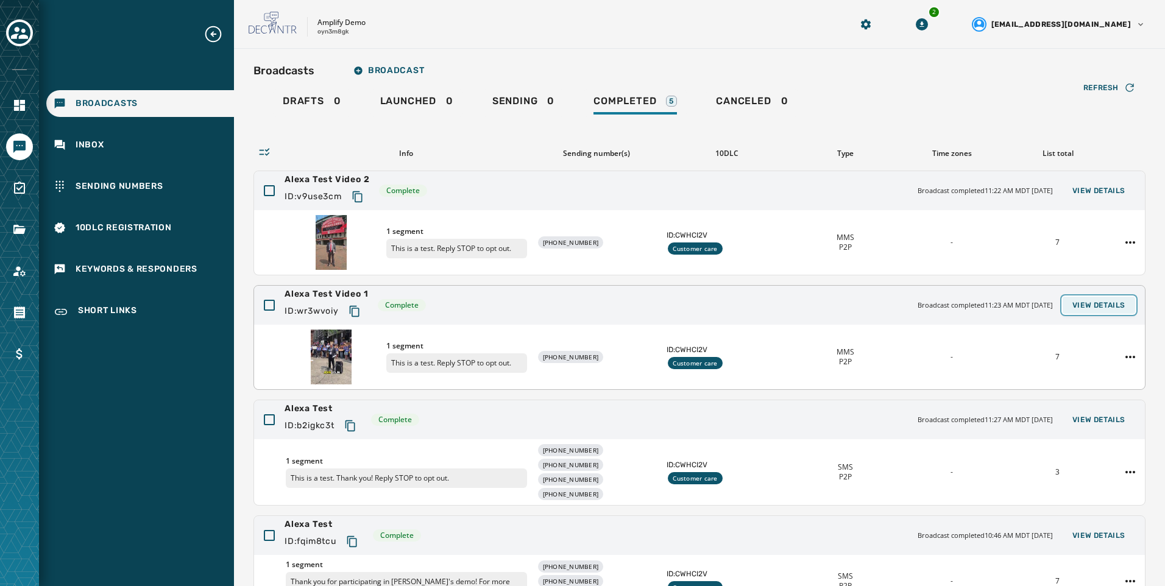
click at [1074, 302] on span "View Details" at bounding box center [1098, 305] width 53 height 10
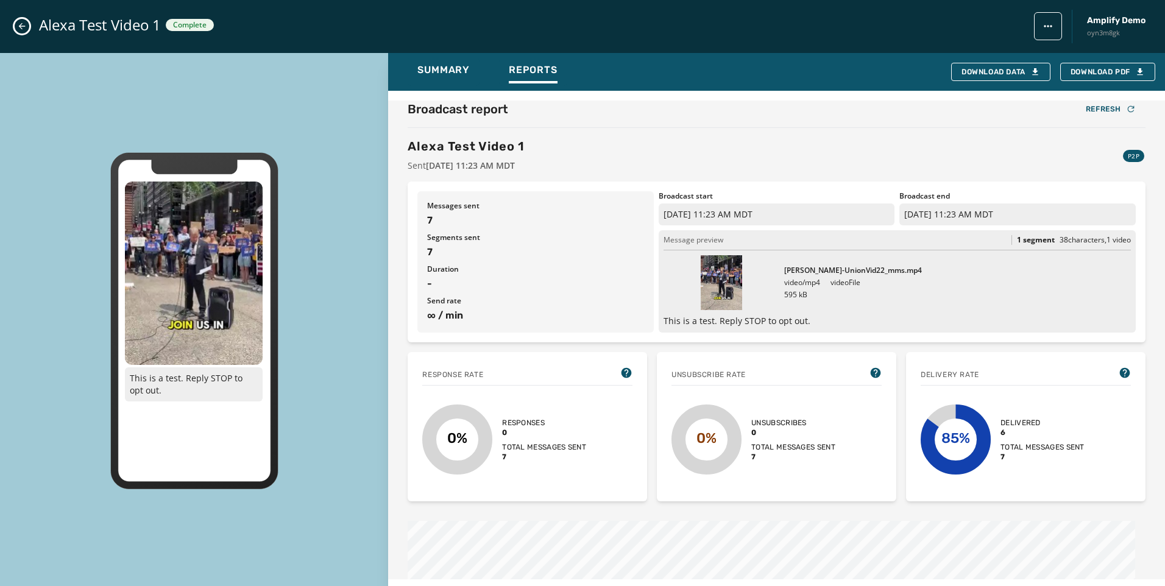
click at [24, 27] on icon "Close admin drawer" at bounding box center [22, 26] width 10 height 10
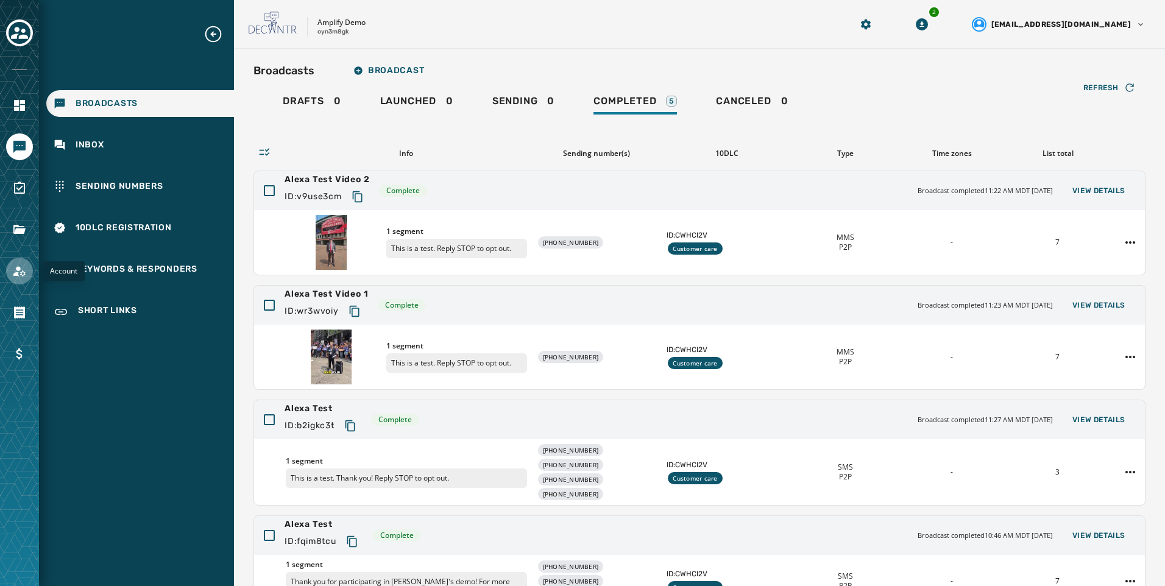
click at [18, 263] on link "Navigate to Account" at bounding box center [19, 271] width 27 height 27
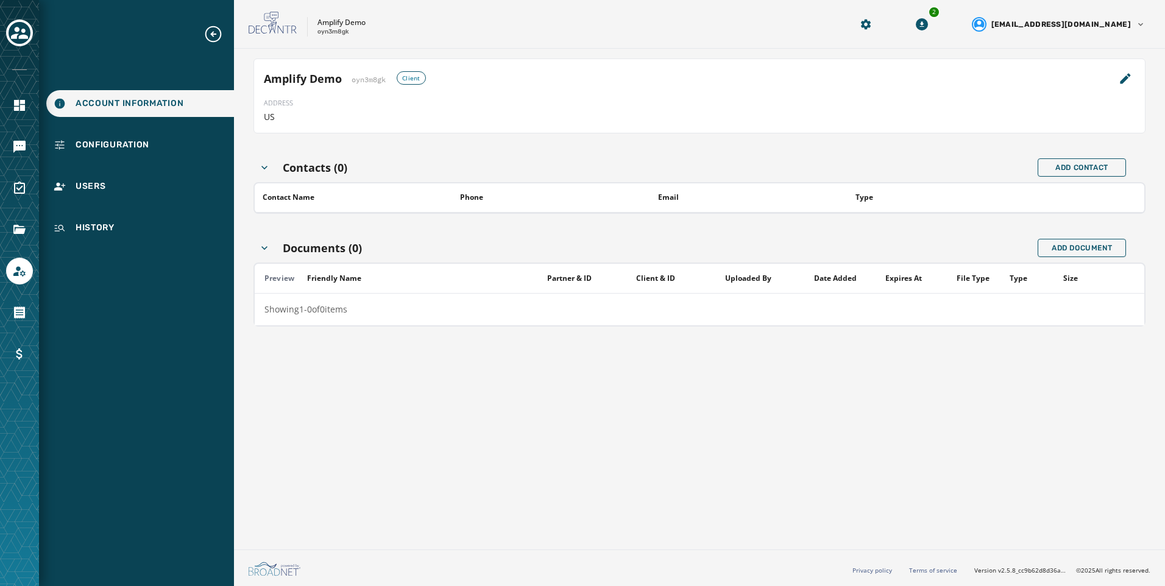
click at [242, 147] on div "Amplify Demo oyn3m8gk Client ADDRESS US Contacts (0) Add Contact Contact Name P…" at bounding box center [699, 297] width 931 height 496
click at [189, 147] on div "Configuration" at bounding box center [140, 145] width 188 height 27
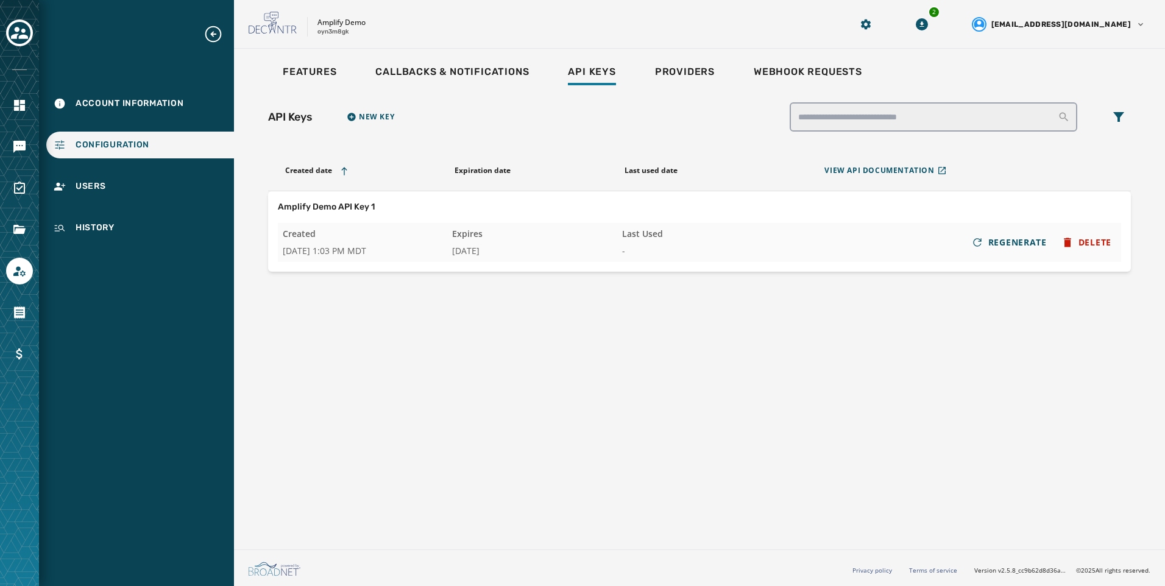
click at [312, 90] on div "API Keys New Key Created date Expiration date Last used date View API Documenta…" at bounding box center [699, 187] width 892 height 199
click at [315, 82] on div "Features" at bounding box center [310, 75] width 54 height 19
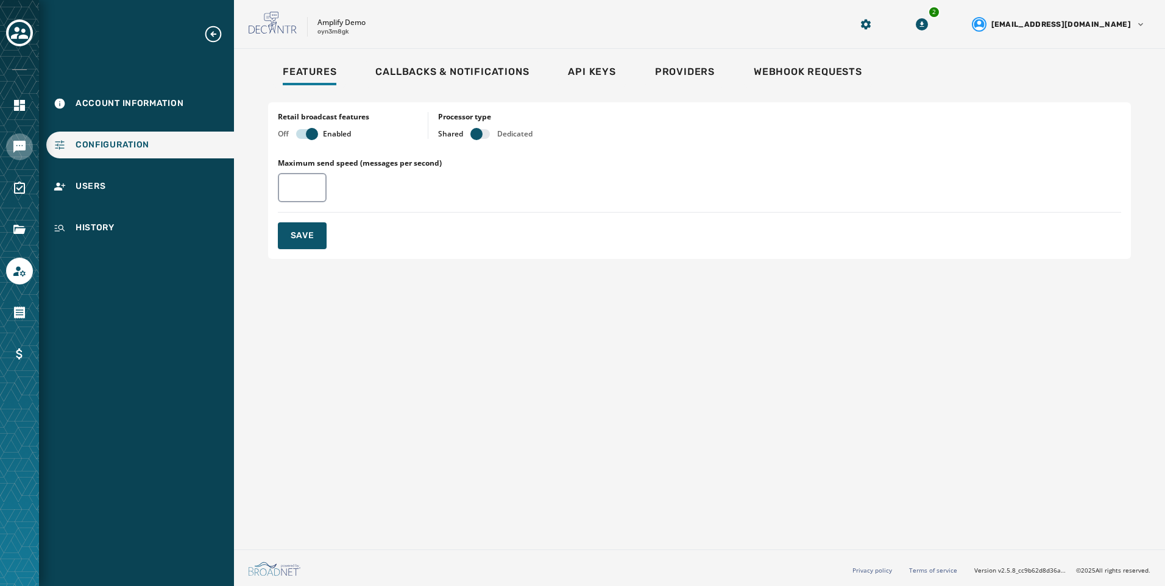
drag, startPoint x: 0, startPoint y: 149, endPoint x: 17, endPoint y: 150, distance: 17.1
click at [1, 150] on div at bounding box center [19, 293] width 39 height 586
click at [17, 150] on icon "Navigate to Messaging" at bounding box center [19, 147] width 12 height 12
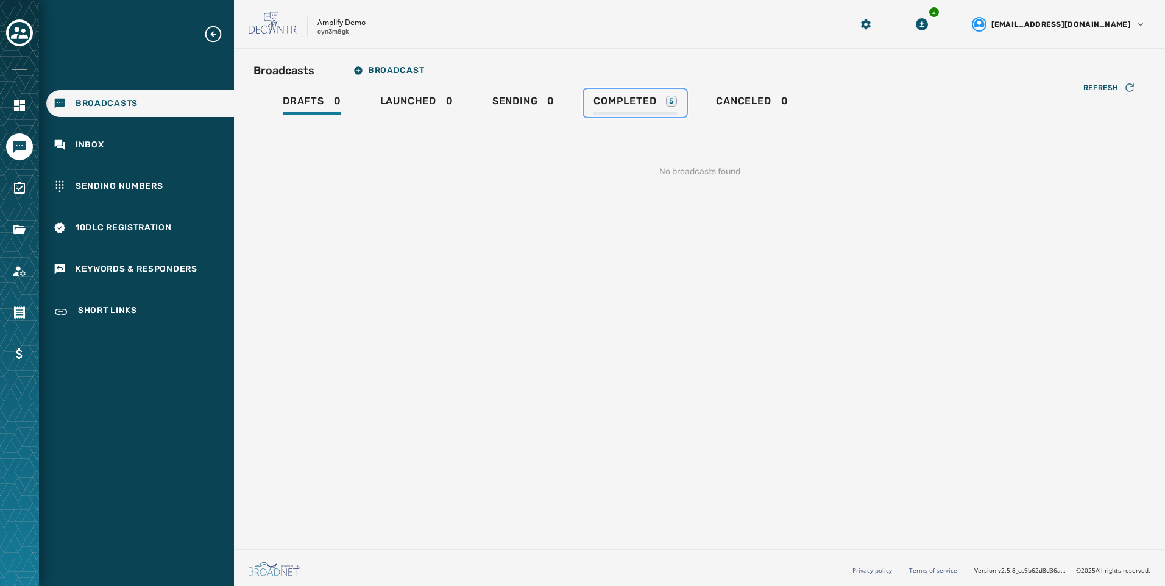
click at [629, 97] on span "Completed" at bounding box center [624, 101] width 63 height 12
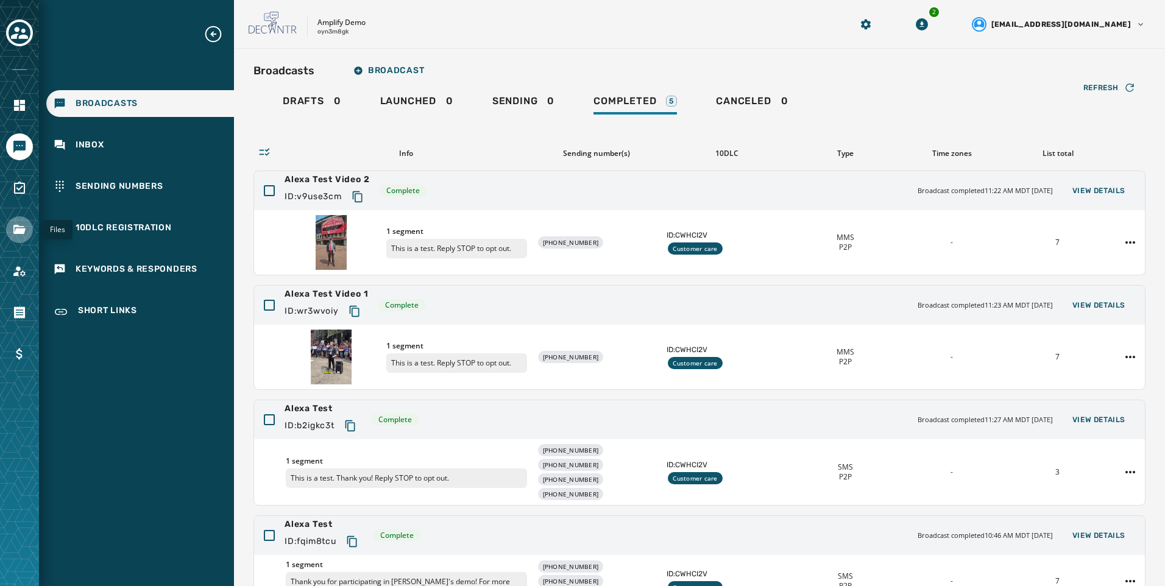
click at [24, 236] on icon "Navigate to Files" at bounding box center [19, 229] width 15 height 15
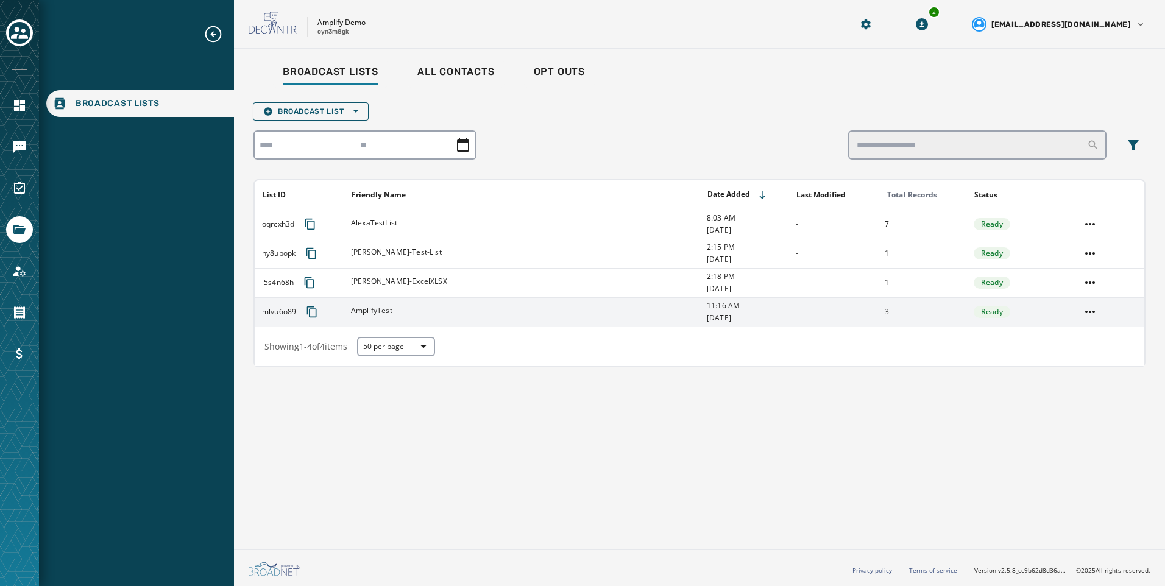
click at [347, 308] on td "AmplifyTest" at bounding box center [522, 311] width 356 height 29
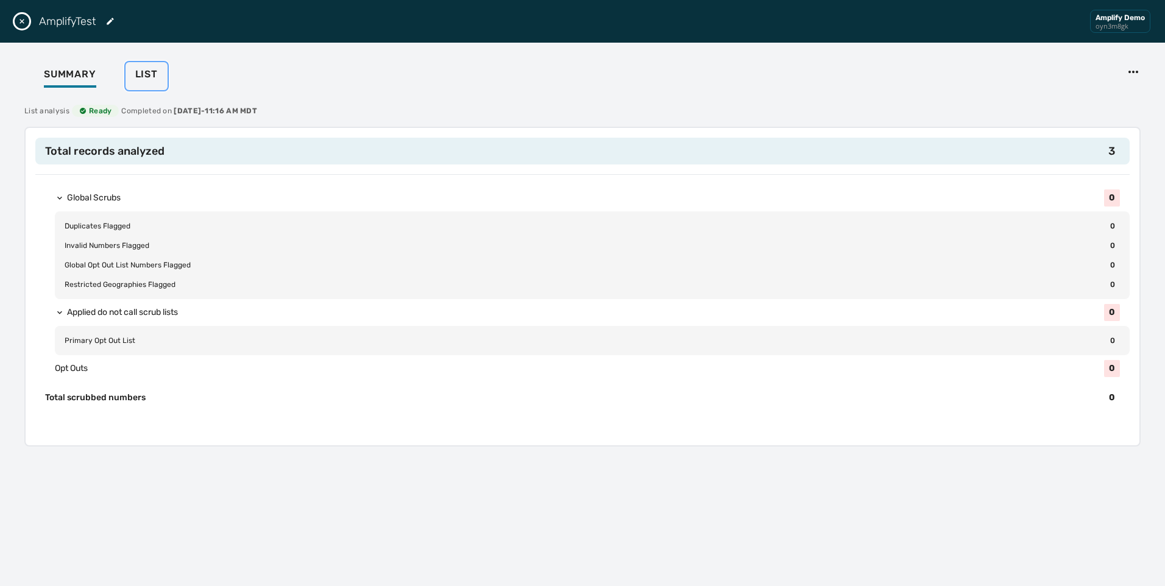
click at [155, 69] on span "List" at bounding box center [146, 74] width 23 height 12
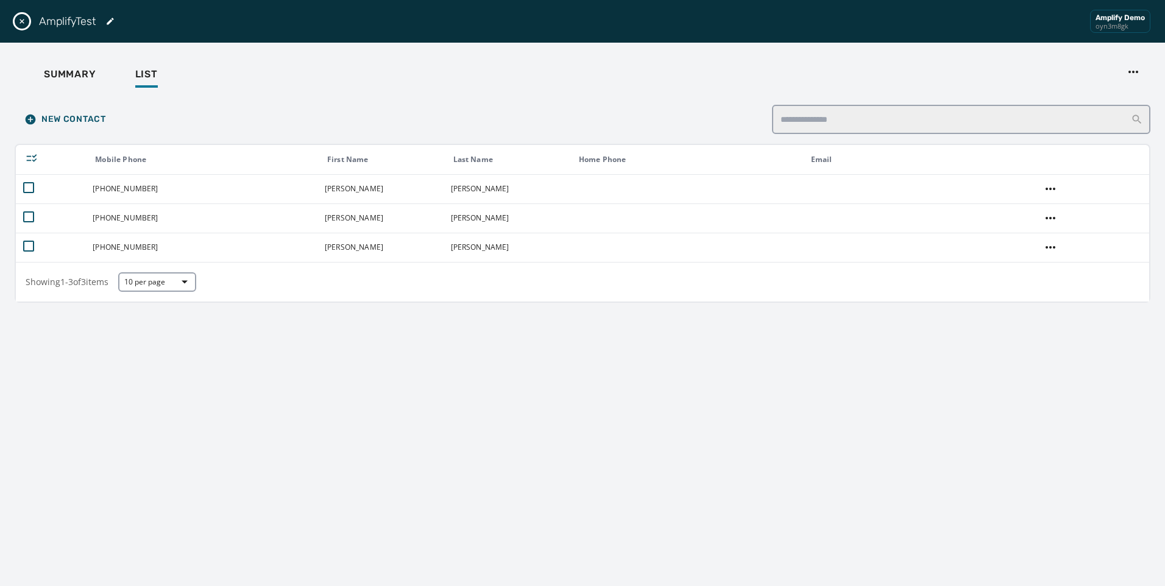
click at [26, 23] on icon "Close drawer" at bounding box center [22, 21] width 10 height 10
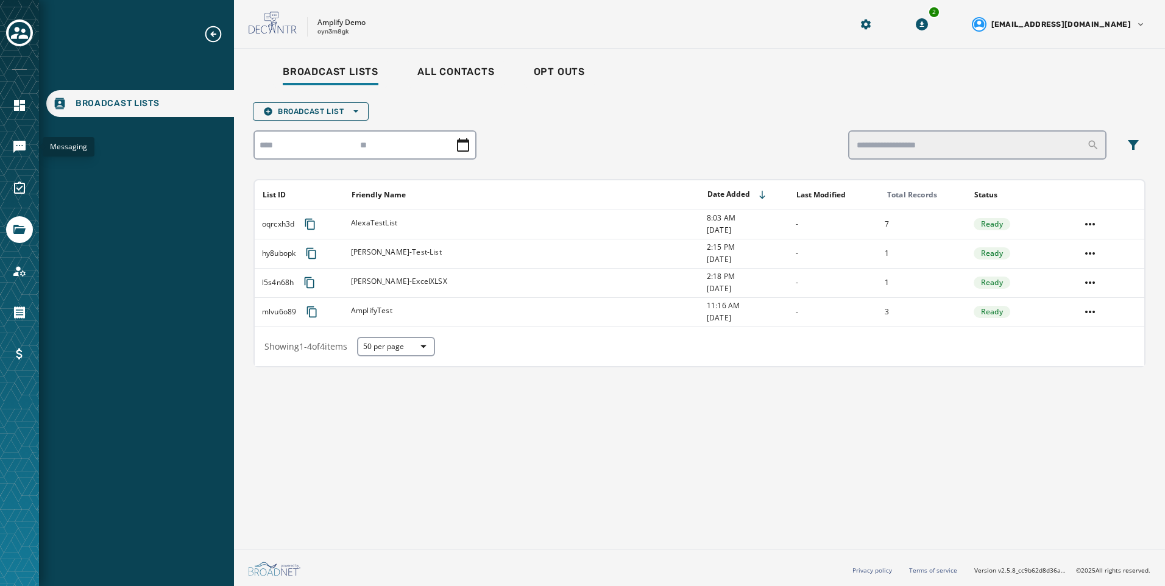
drag, startPoint x: 18, startPoint y: 143, endPoint x: 249, endPoint y: 149, distance: 230.9
click at [19, 143] on icon "Navigate to Messaging" at bounding box center [19, 147] width 12 height 12
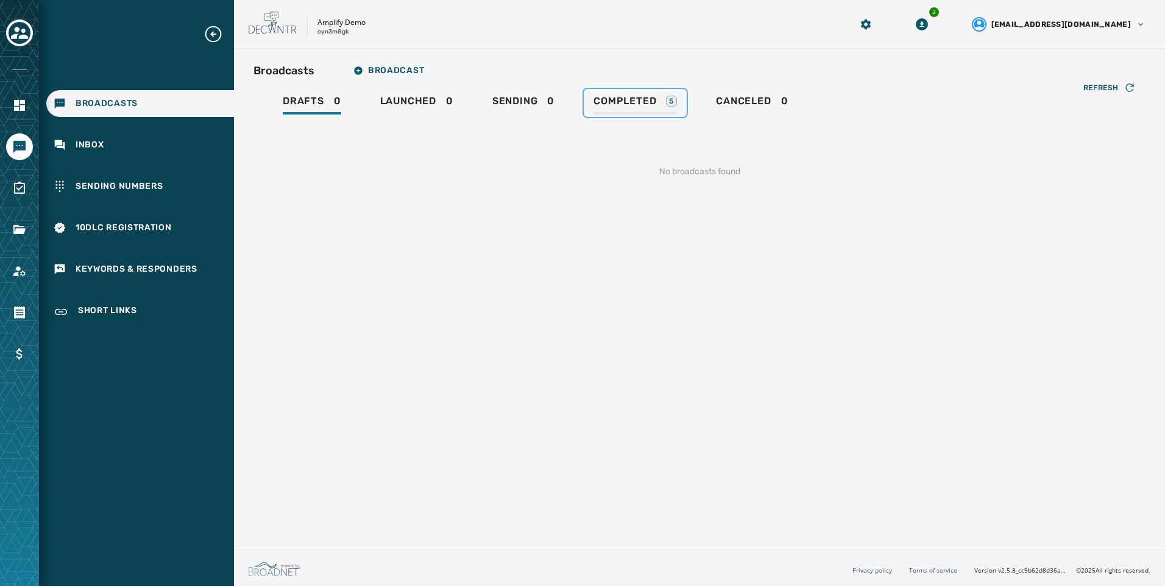
click at [637, 98] on span "Completed" at bounding box center [624, 101] width 63 height 12
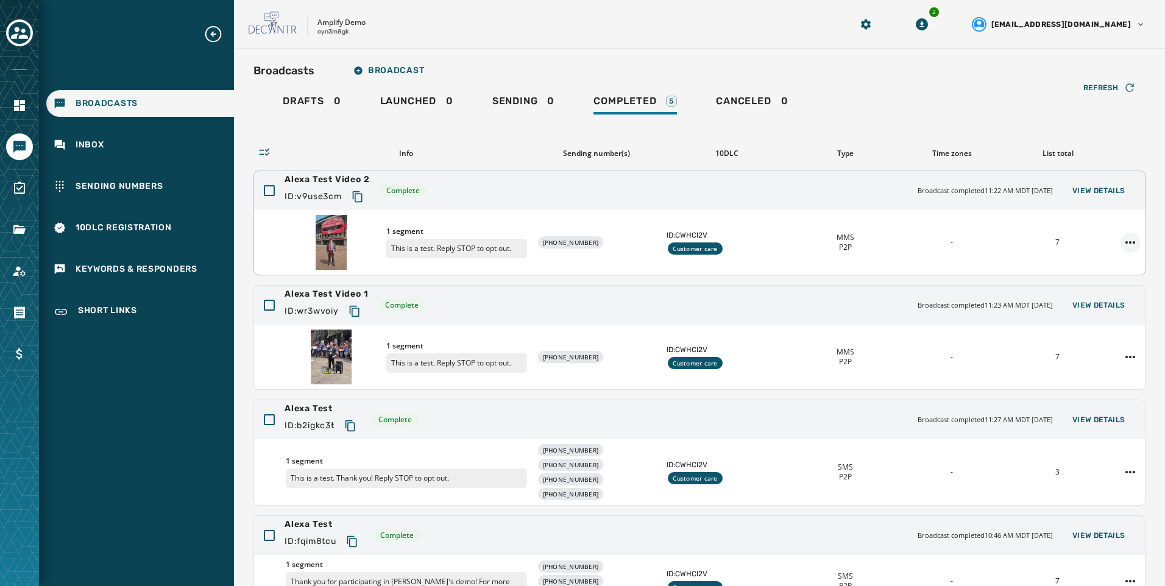
click at [1114, 247] on html "Broadcasts Inbox Sending Numbers 10DLC Registration Keywords & Responders Short…" at bounding box center [582, 293] width 1165 height 586
click at [1106, 260] on div "Duplicate Broadcast" at bounding box center [1087, 261] width 88 height 19
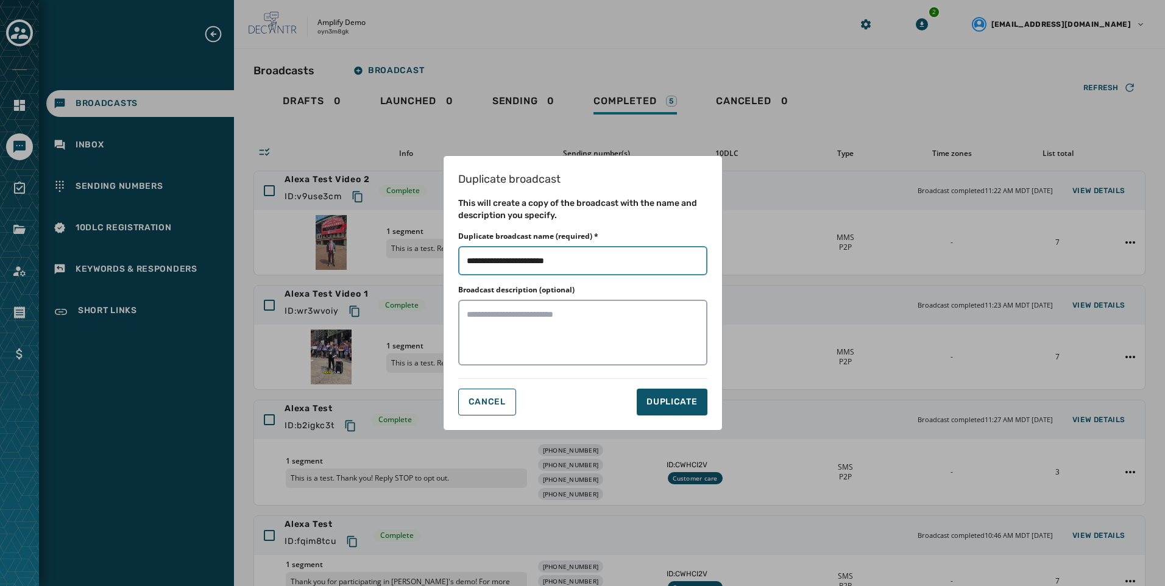
click at [545, 262] on input "Duplicate broadcast name (required) *" at bounding box center [582, 260] width 249 height 29
type input "**********"
click at [693, 404] on span "DUPLICATE" at bounding box center [671, 402] width 51 height 12
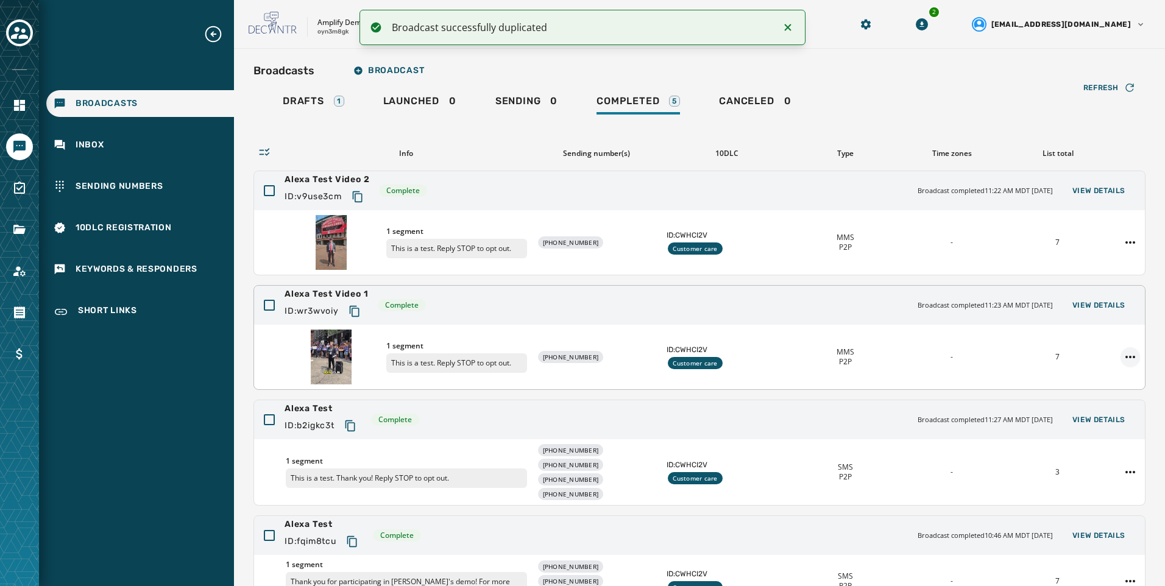
click at [1126, 358] on html "Broadcast successfully duplicated Broadcasts Inbox Sending Numbers 10DLC Regist…" at bounding box center [582, 293] width 1165 height 586
click at [1110, 377] on div "Duplicate Broadcast" at bounding box center [1087, 376] width 88 height 19
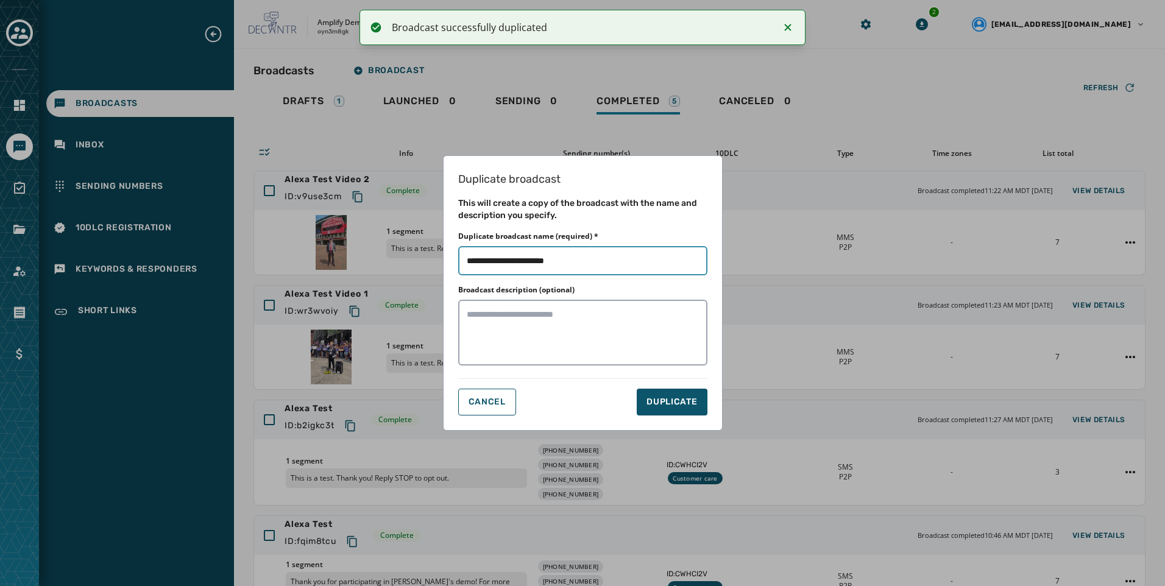
click at [543, 259] on input "Duplicate broadcast name (required) *" at bounding box center [582, 260] width 249 height 29
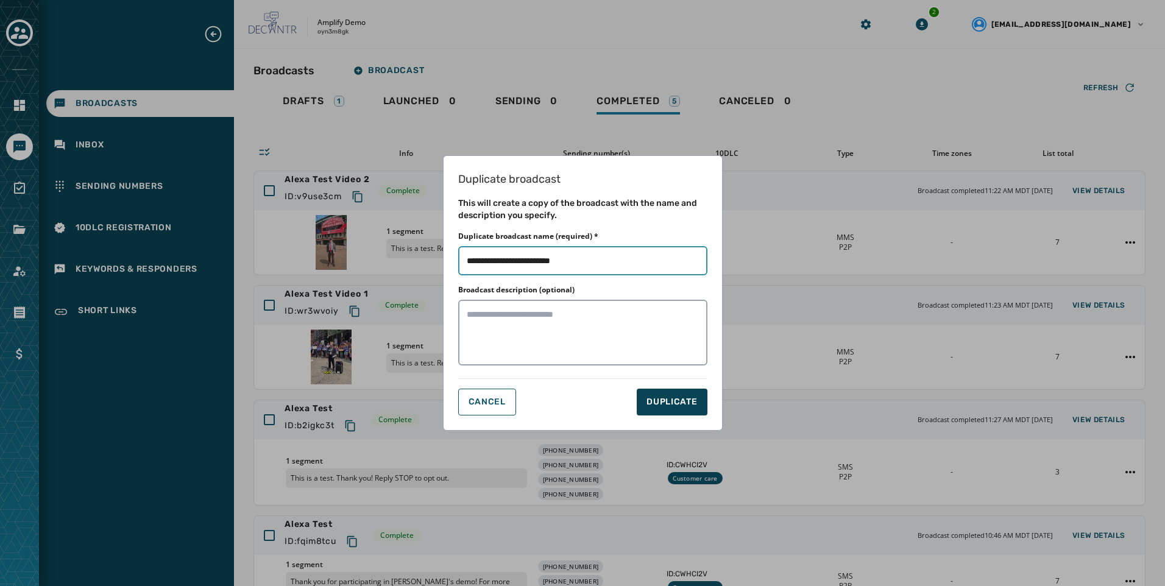
type input "**********"
click at [668, 406] on span "DUPLICATE" at bounding box center [671, 402] width 51 height 12
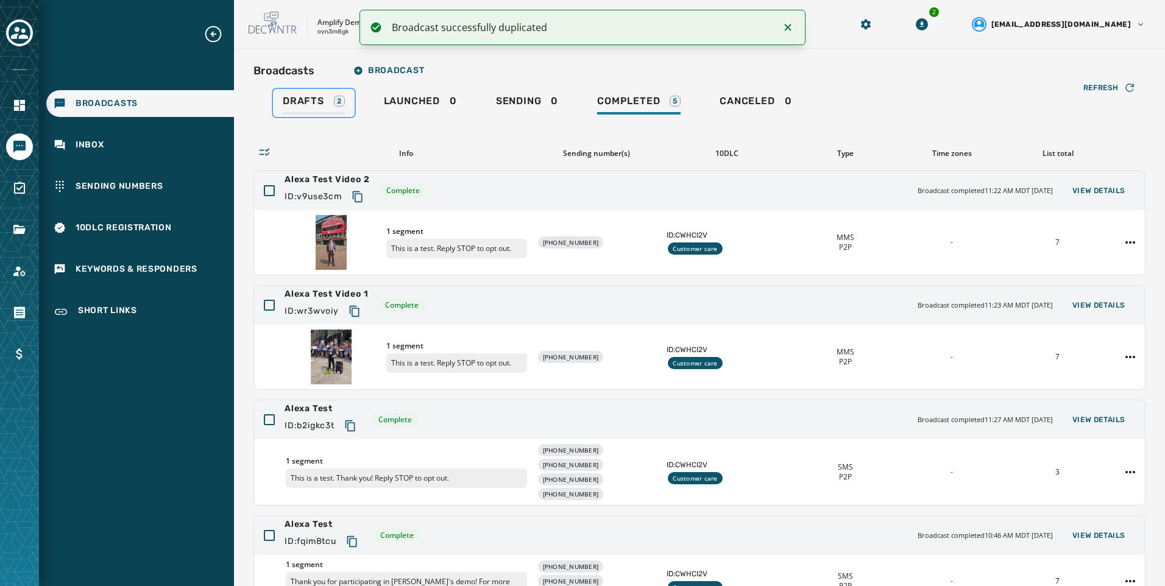
click at [340, 105] on div "2" at bounding box center [339, 101] width 11 height 11
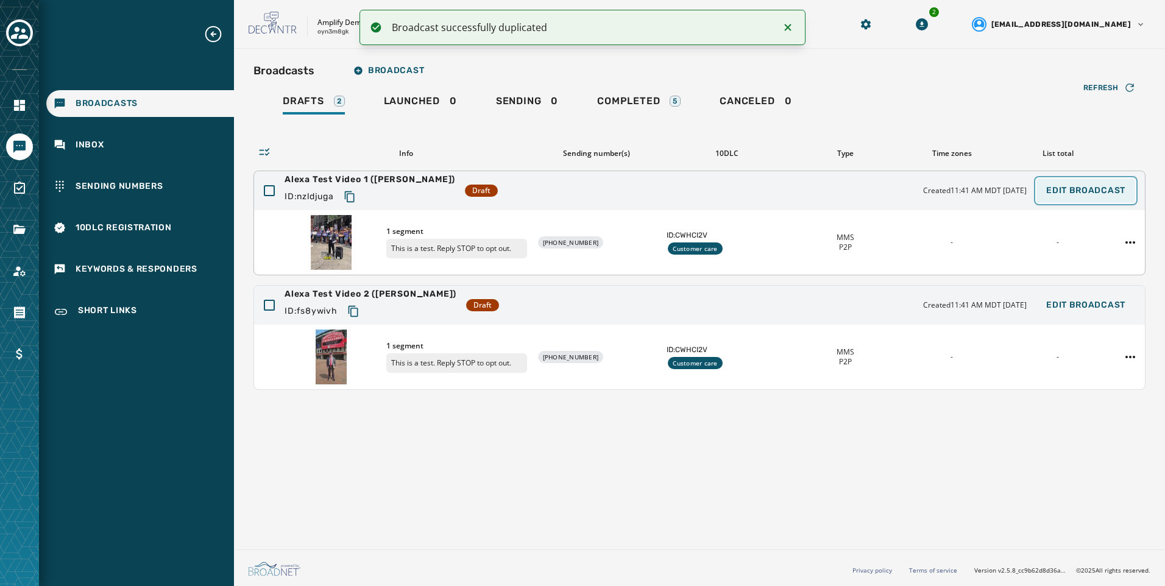
click at [1101, 194] on span "Edit Broadcast" at bounding box center [1085, 191] width 79 height 10
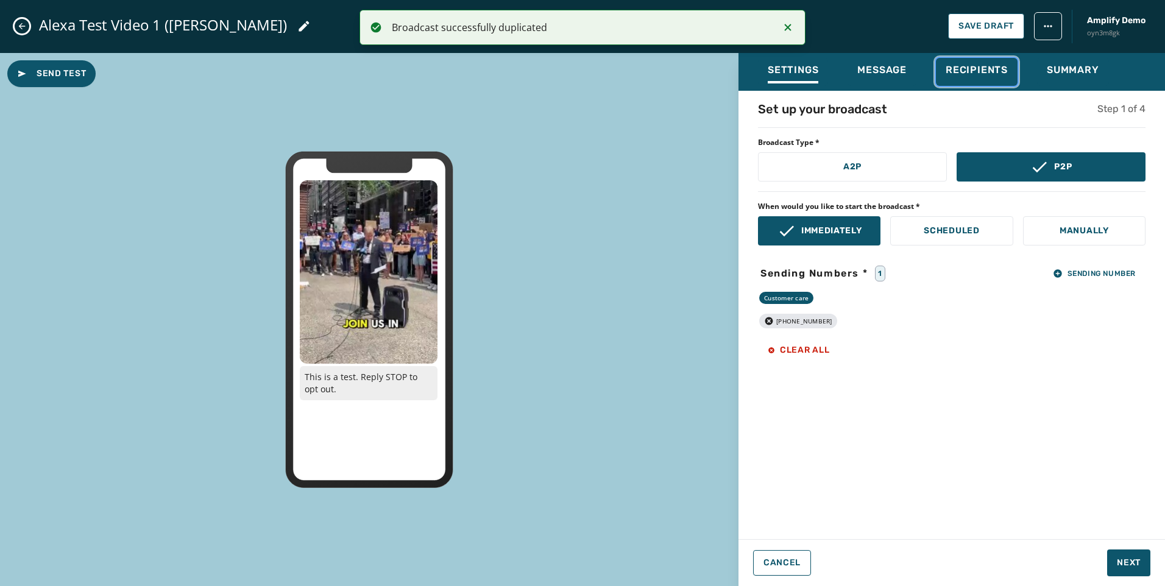
click at [1012, 82] on button "Recipients" at bounding box center [977, 72] width 82 height 28
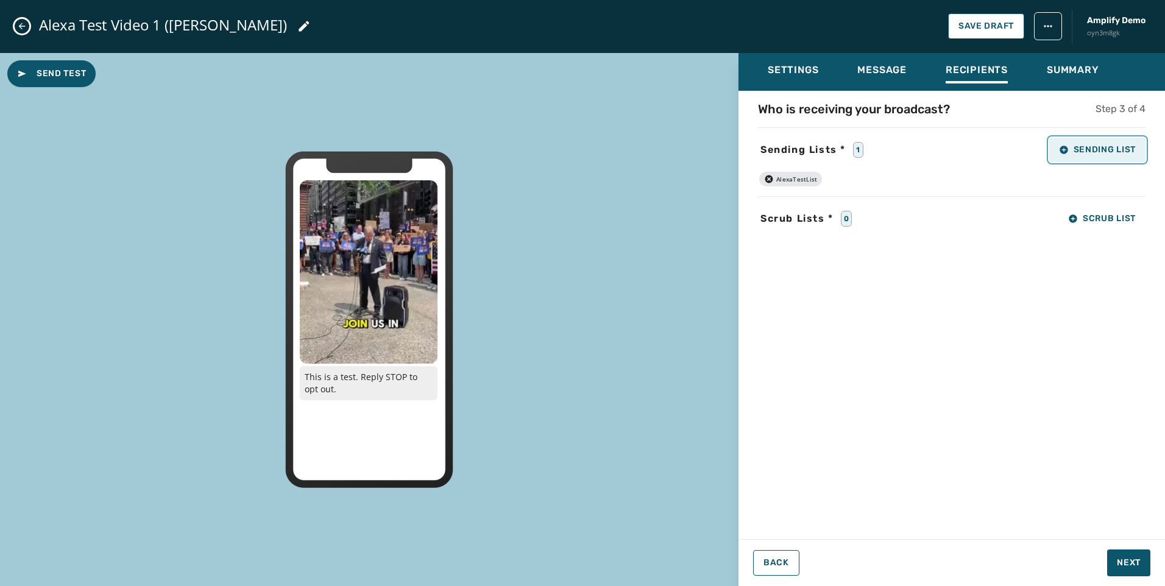
click at [1109, 145] on span "Sending List" at bounding box center [1097, 150] width 77 height 10
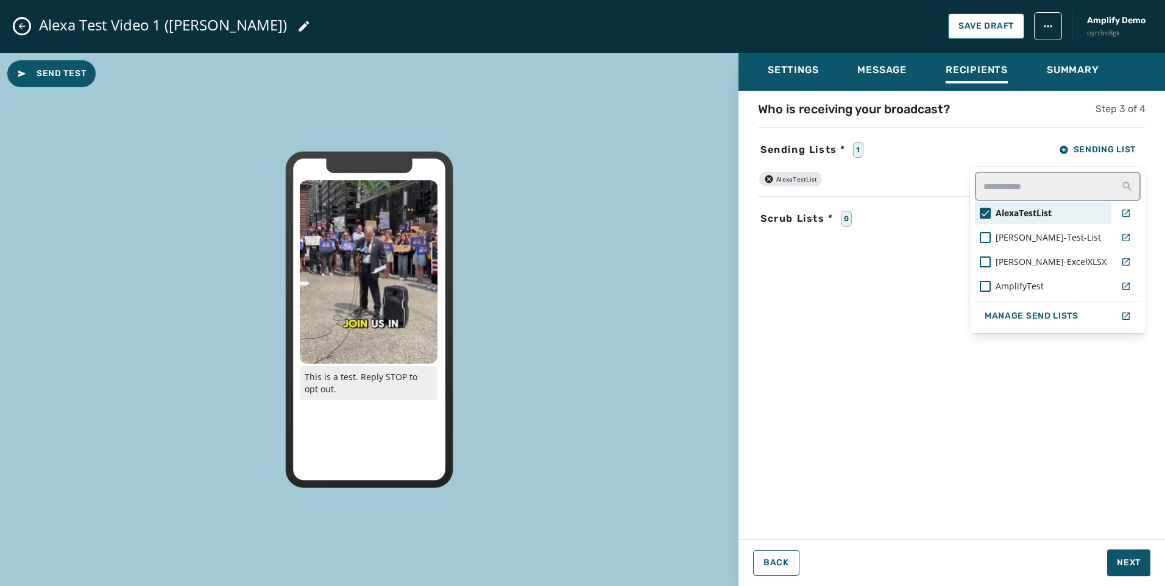
click at [1051, 208] on span "AlexaTestList" at bounding box center [1023, 213] width 56 height 12
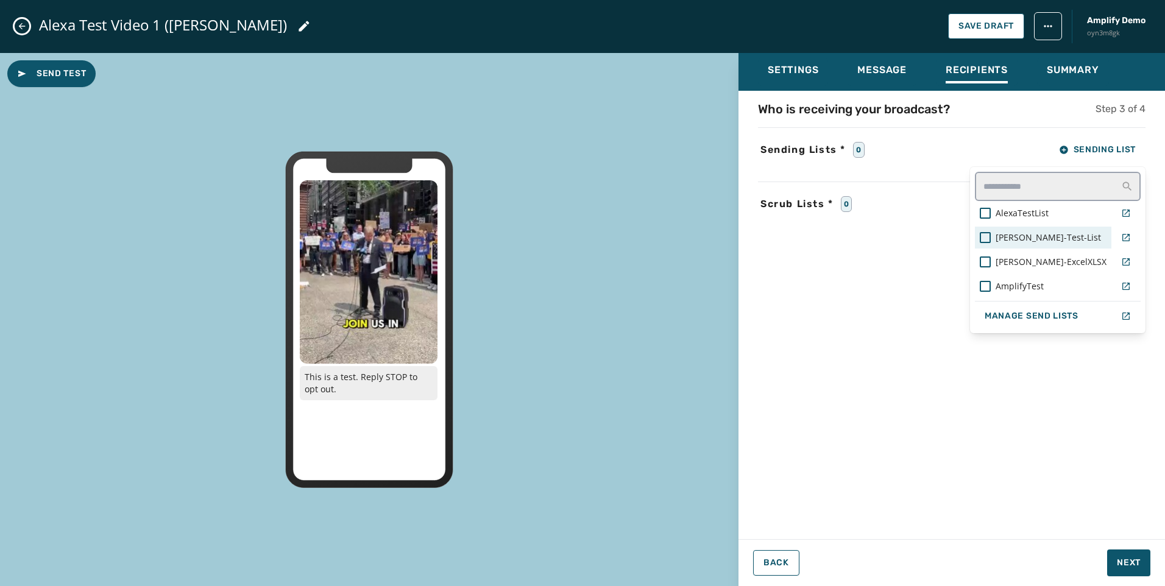
click at [1056, 238] on span "Taylor-Test-List" at bounding box center [1047, 237] width 105 height 12
click at [1129, 560] on div "Settings Message Recipients Summary Who is receiving your broadcast? Step 3 of …" at bounding box center [951, 315] width 426 height 524
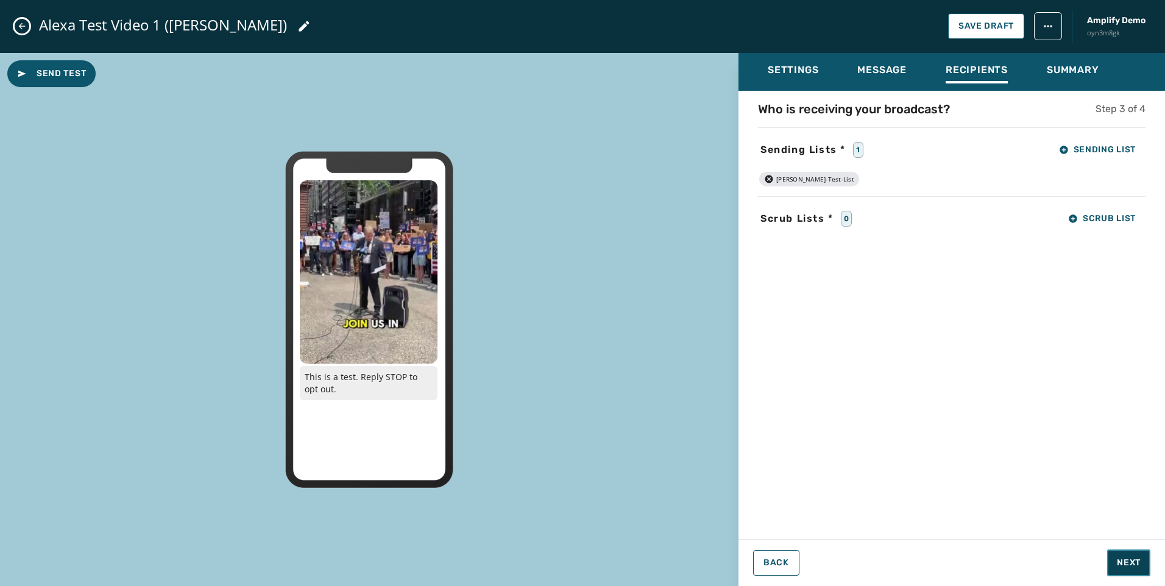
click at [1129, 560] on span "Next" at bounding box center [1128, 563] width 24 height 12
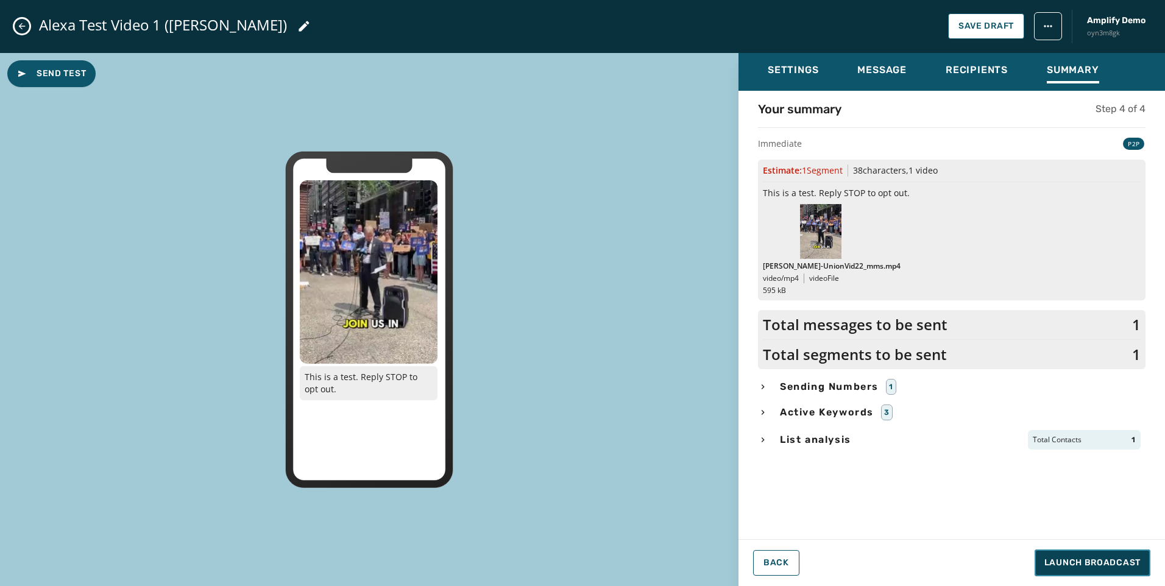
click at [1113, 560] on span "Launch Broadcast" at bounding box center [1092, 563] width 96 height 12
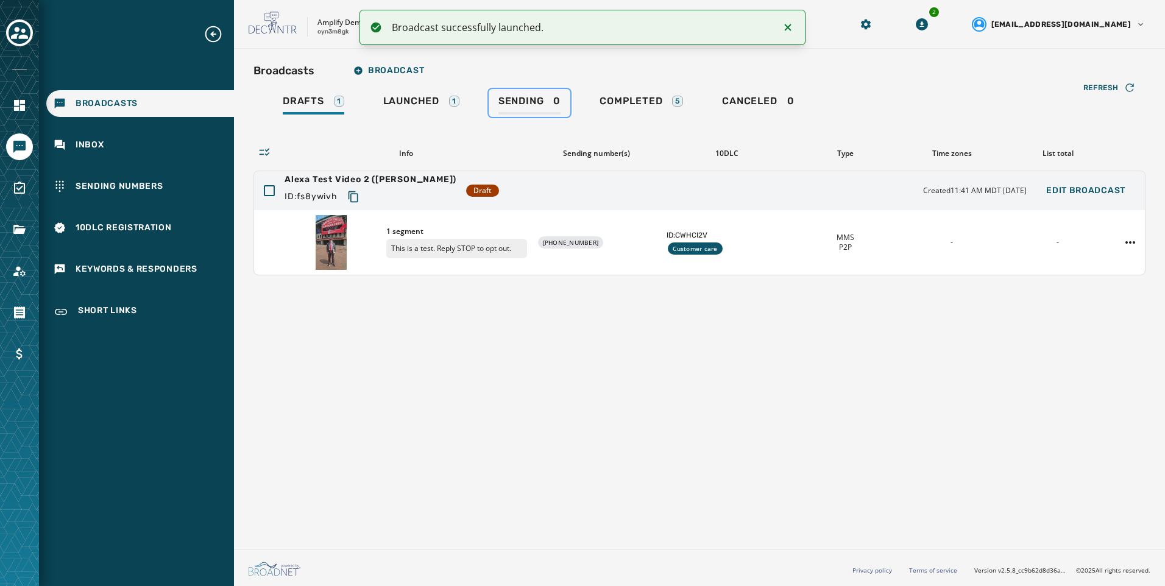
click at [523, 107] on div "Sending 0" at bounding box center [529, 104] width 62 height 19
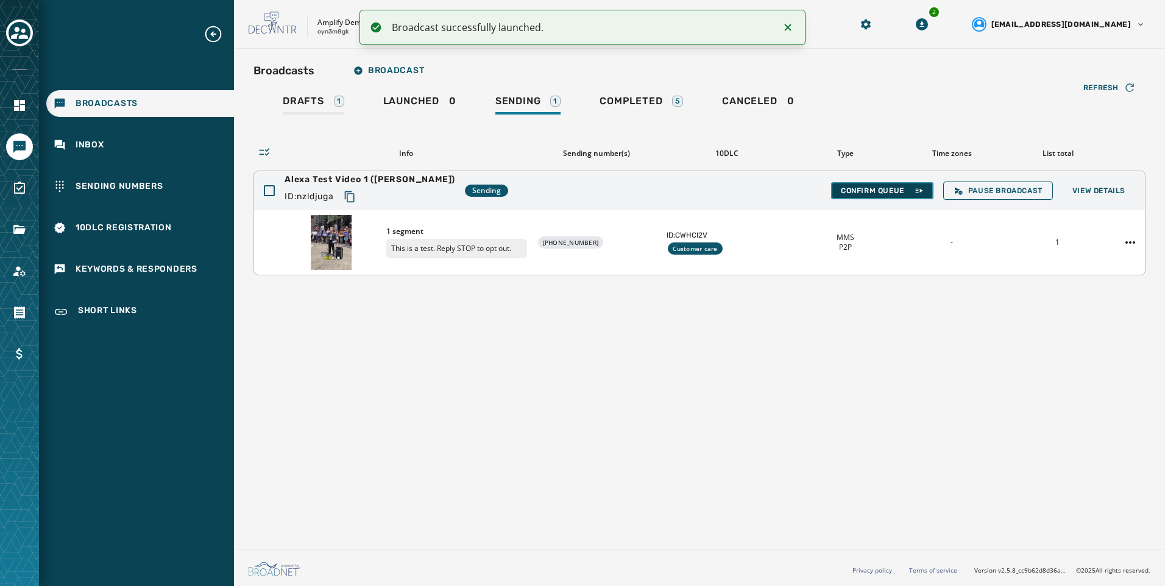
click at [872, 197] on button "Confirm Queue" at bounding box center [882, 190] width 102 height 17
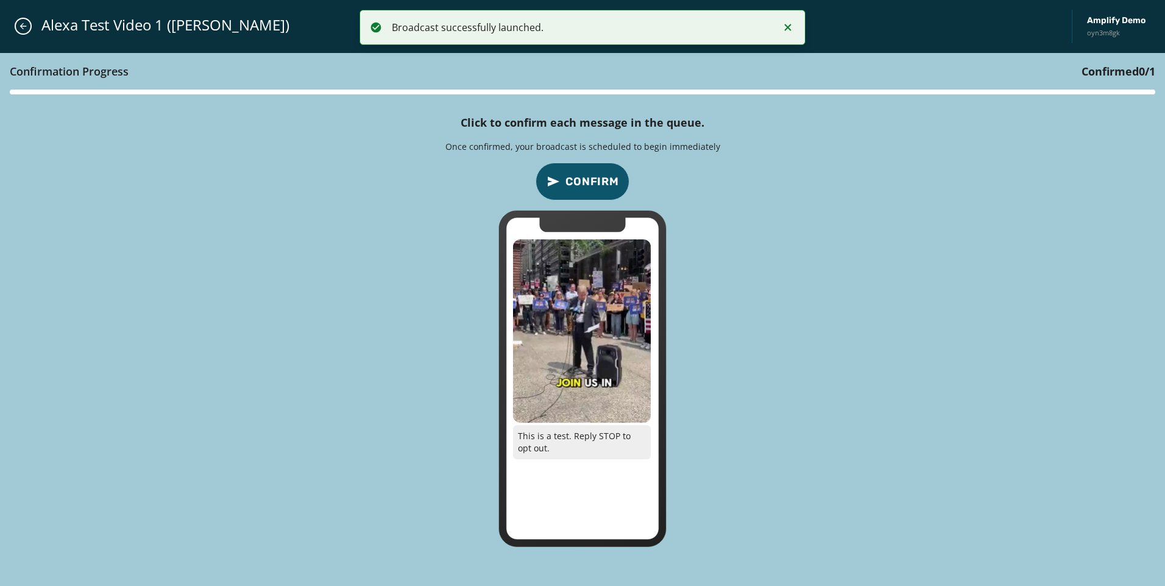
click at [596, 176] on span "Confirm" at bounding box center [592, 181] width 54 height 17
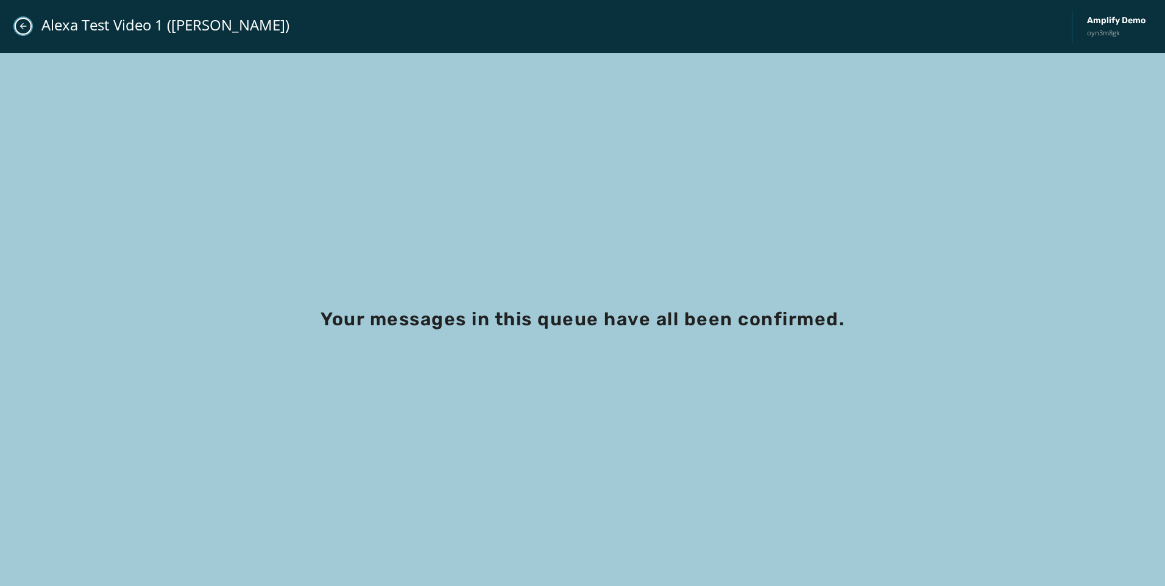
click at [24, 28] on icon "Close admin drawer" at bounding box center [23, 26] width 10 height 10
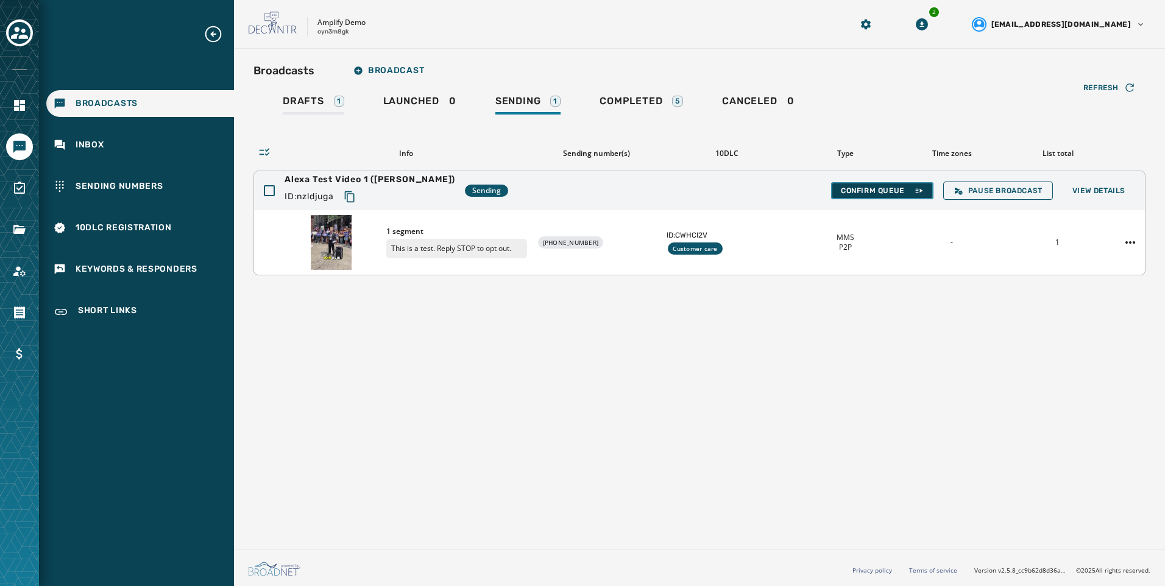
click at [922, 190] on icon at bounding box center [919, 191] width 10 height 10
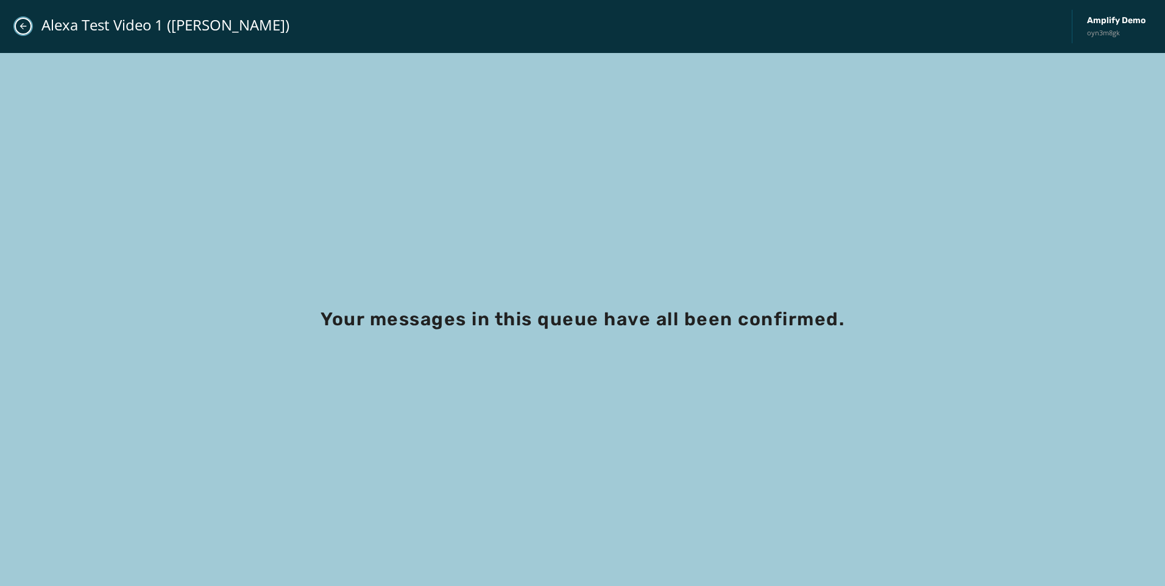
click at [26, 29] on icon "Close admin drawer" at bounding box center [23, 26] width 10 height 10
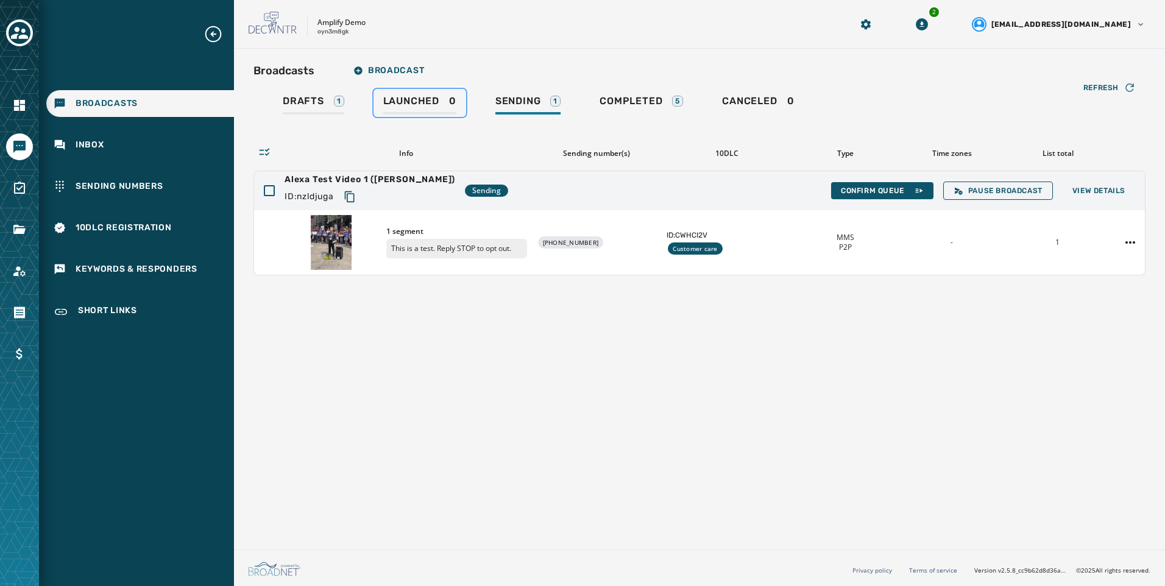
click at [448, 100] on div "Launched 0" at bounding box center [419, 104] width 73 height 19
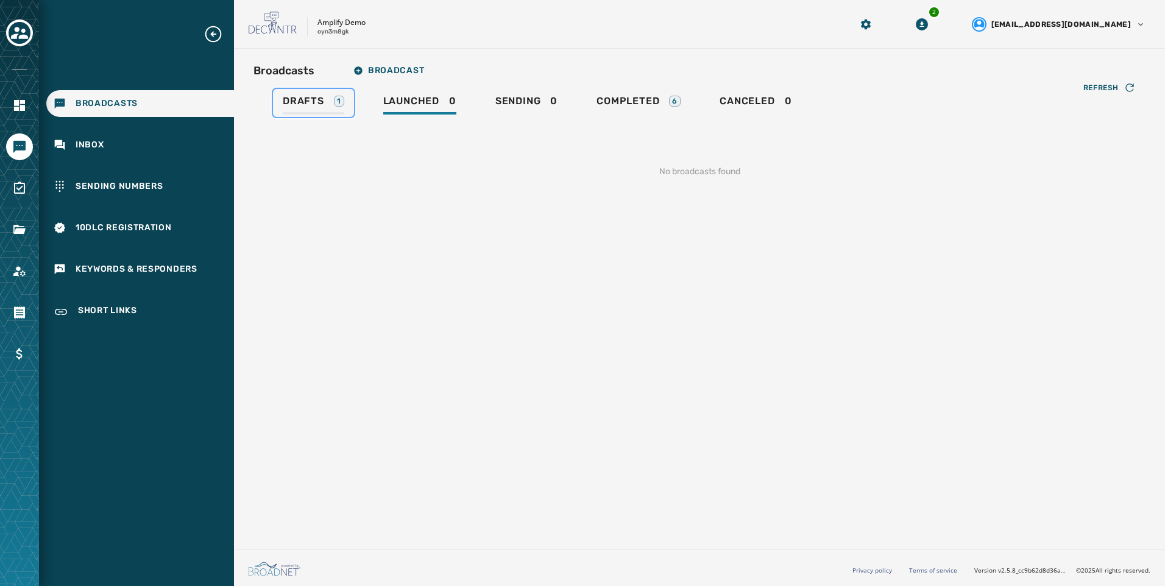
click at [341, 102] on div "1" at bounding box center [339, 101] width 10 height 11
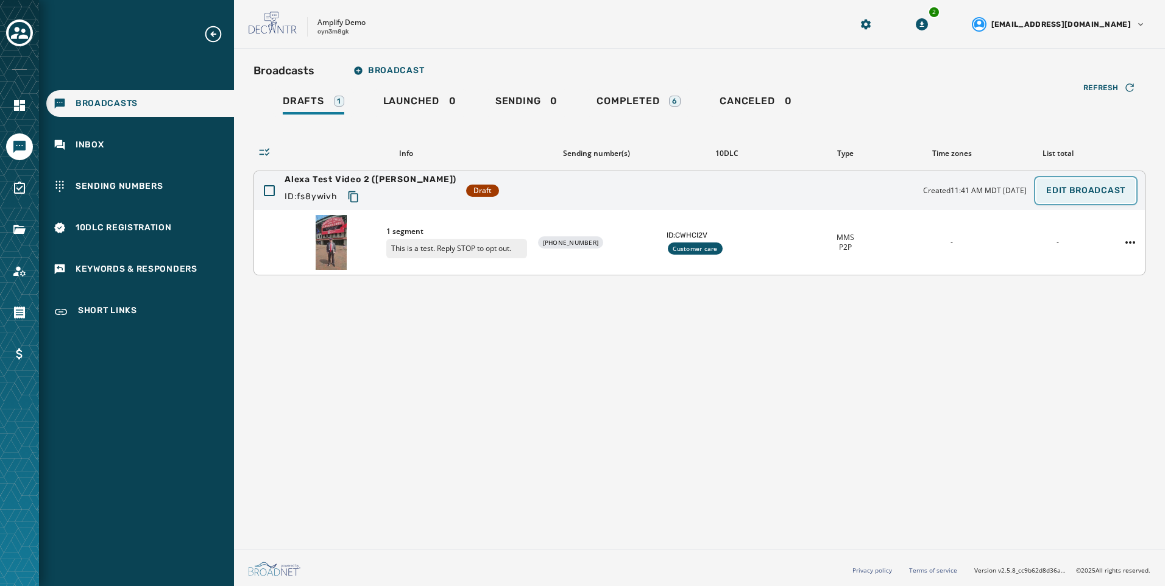
click at [1095, 188] on span "Edit Broadcast" at bounding box center [1085, 191] width 79 height 10
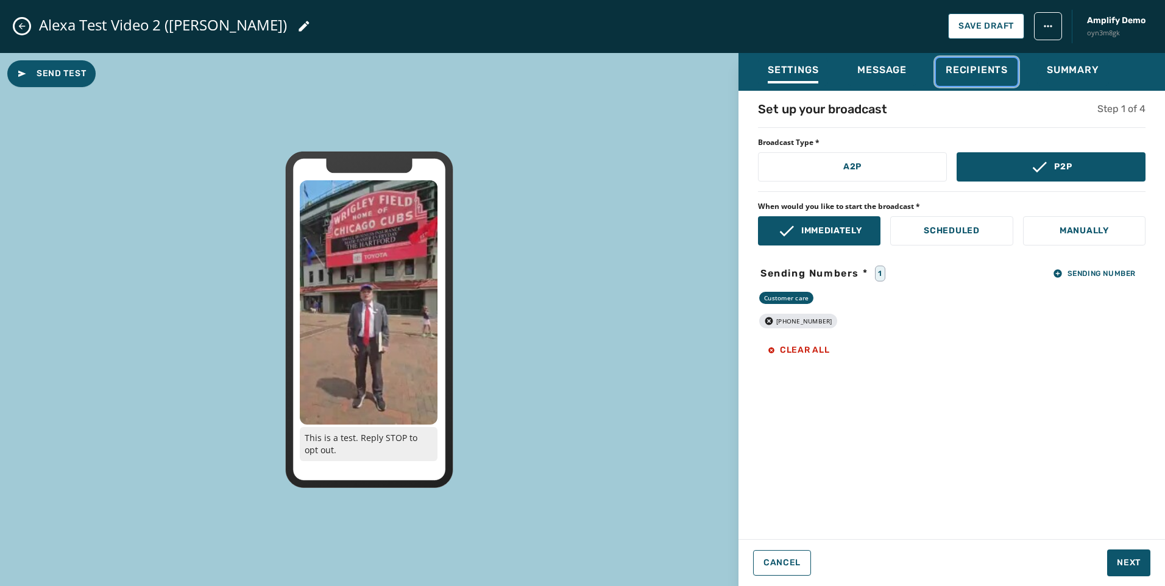
click at [1007, 77] on button "Recipients" at bounding box center [977, 72] width 82 height 28
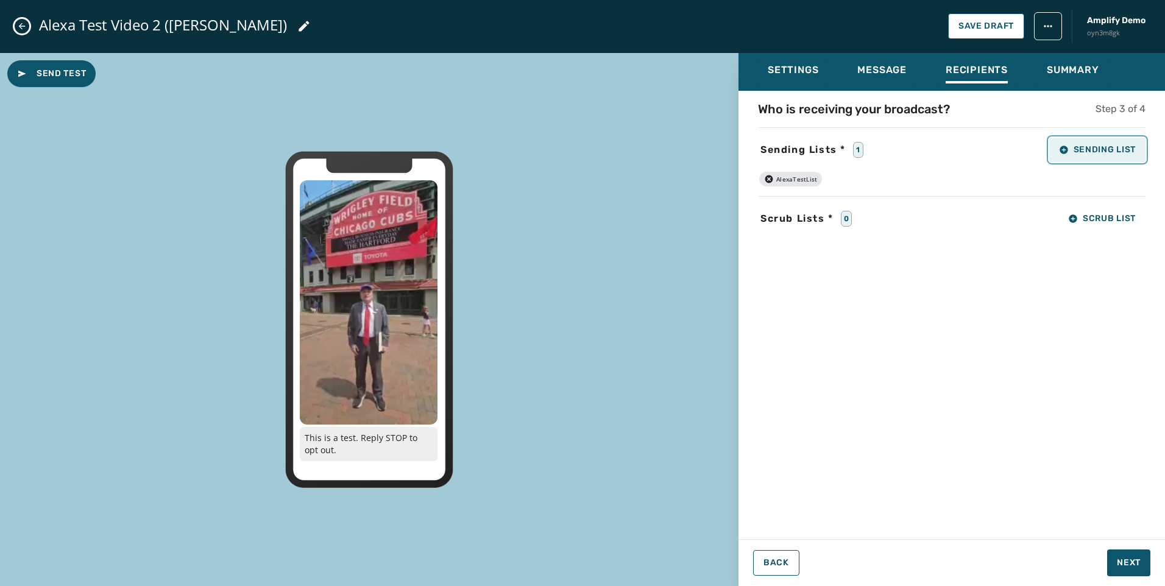
click at [1098, 149] on span "Sending List" at bounding box center [1097, 150] width 77 height 10
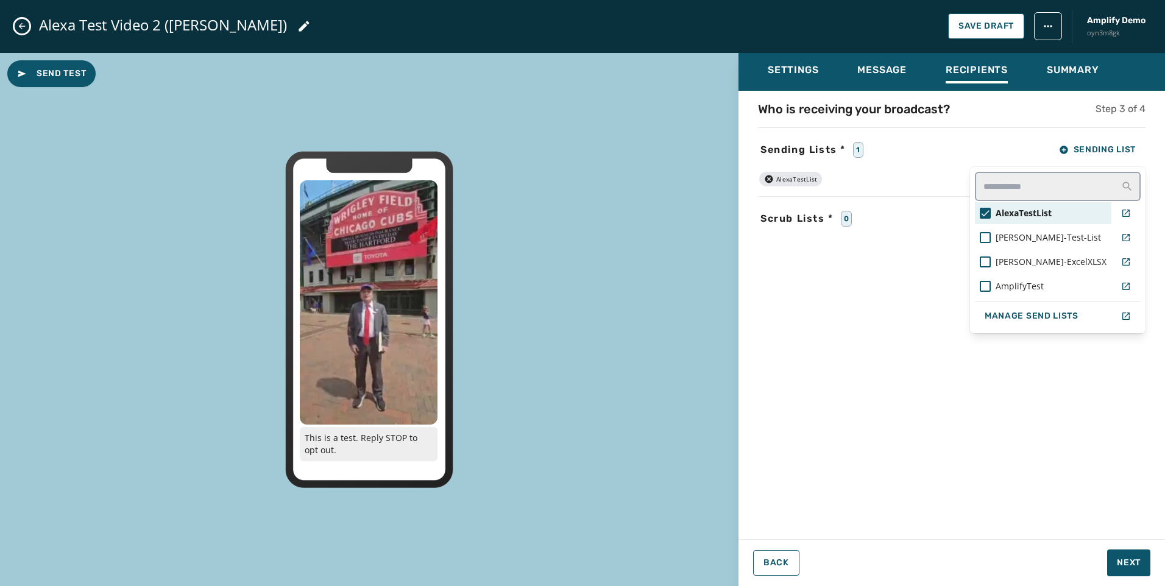
click at [1067, 219] on div "AlexaTestList" at bounding box center [1043, 213] width 136 height 22
click at [1071, 233] on span "Taylor-Test-List" at bounding box center [1047, 237] width 105 height 12
click at [1118, 518] on div "Who is receiving your broadcast? Step 3 of 4 Sending Lists * 1 Sending List Ale…" at bounding box center [951, 311] width 426 height 421
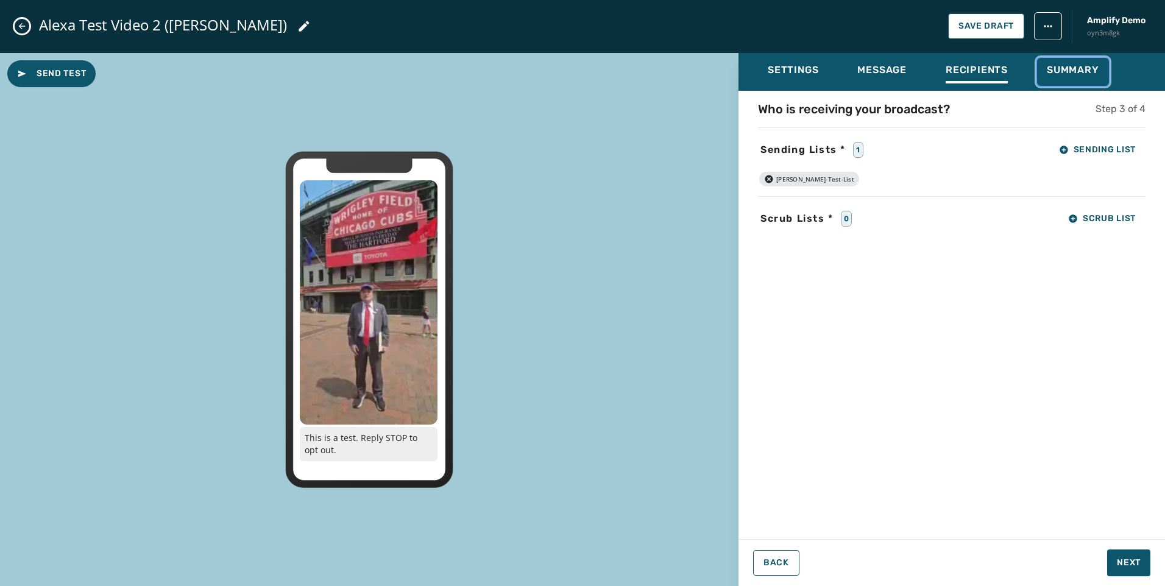
click at [1067, 76] on span "Summary" at bounding box center [1072, 70] width 52 height 12
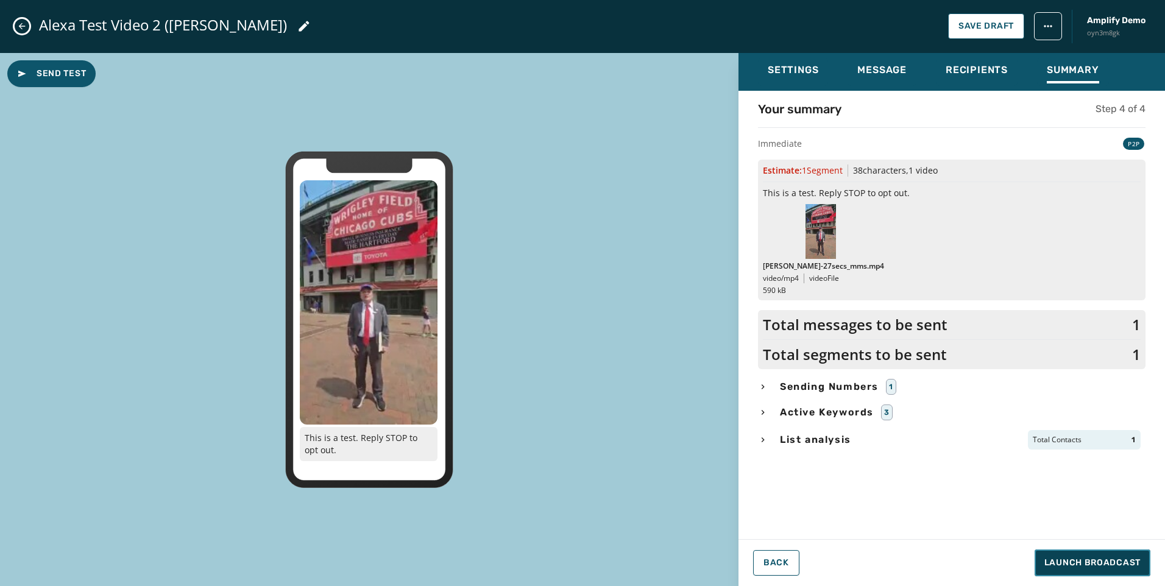
click at [1082, 562] on span "Launch Broadcast" at bounding box center [1092, 563] width 96 height 12
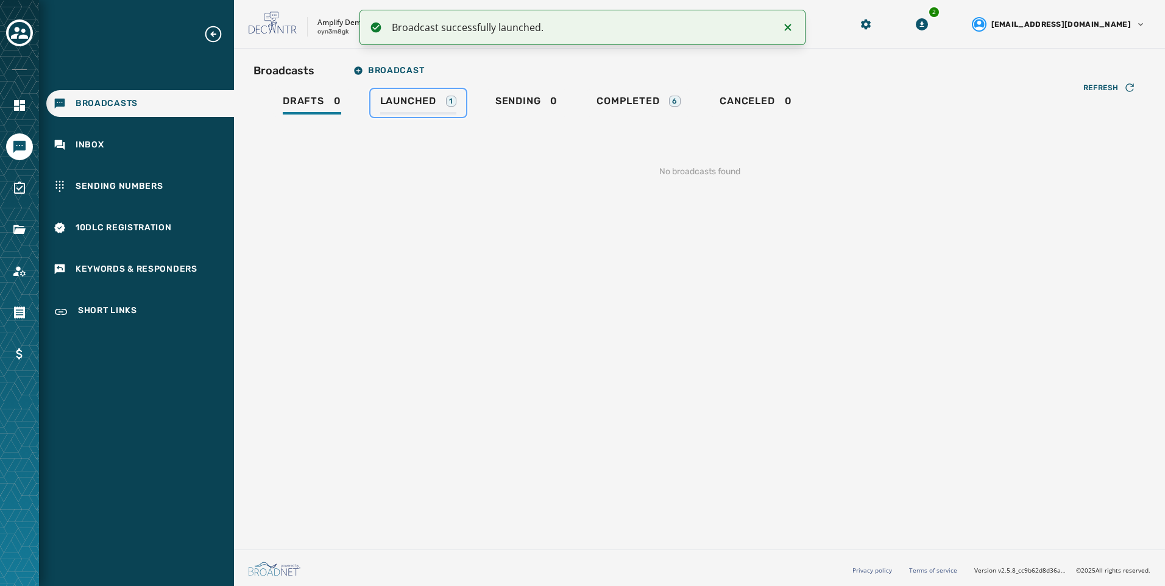
click at [461, 110] on link "Launched 1" at bounding box center [418, 103] width 96 height 28
click at [548, 104] on div "1" at bounding box center [552, 101] width 10 height 11
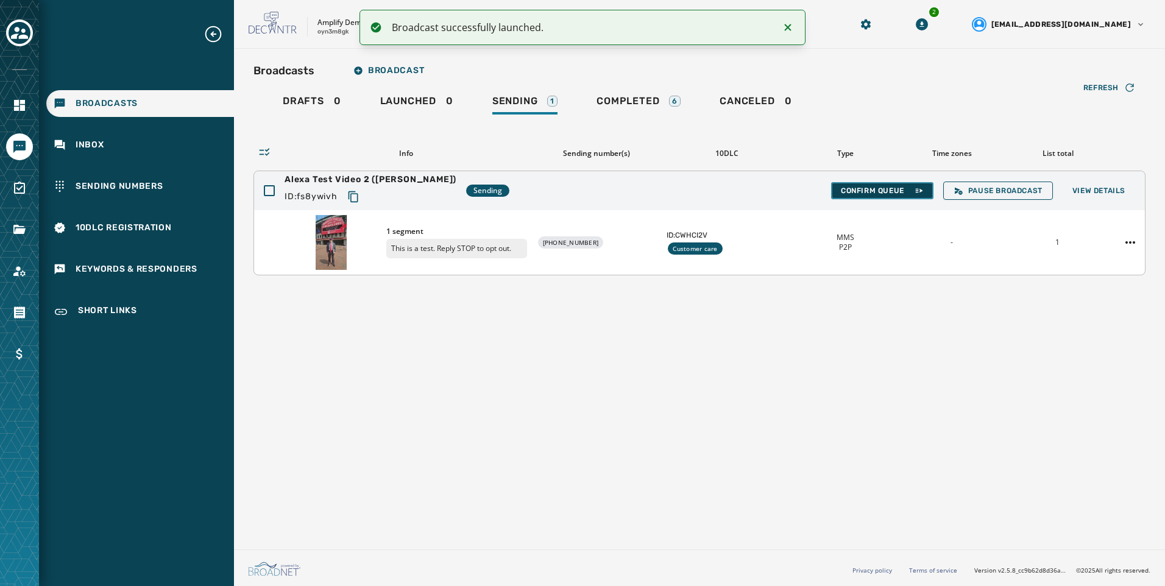
click at [883, 192] on span "Confirm Queue" at bounding box center [882, 191] width 83 height 10
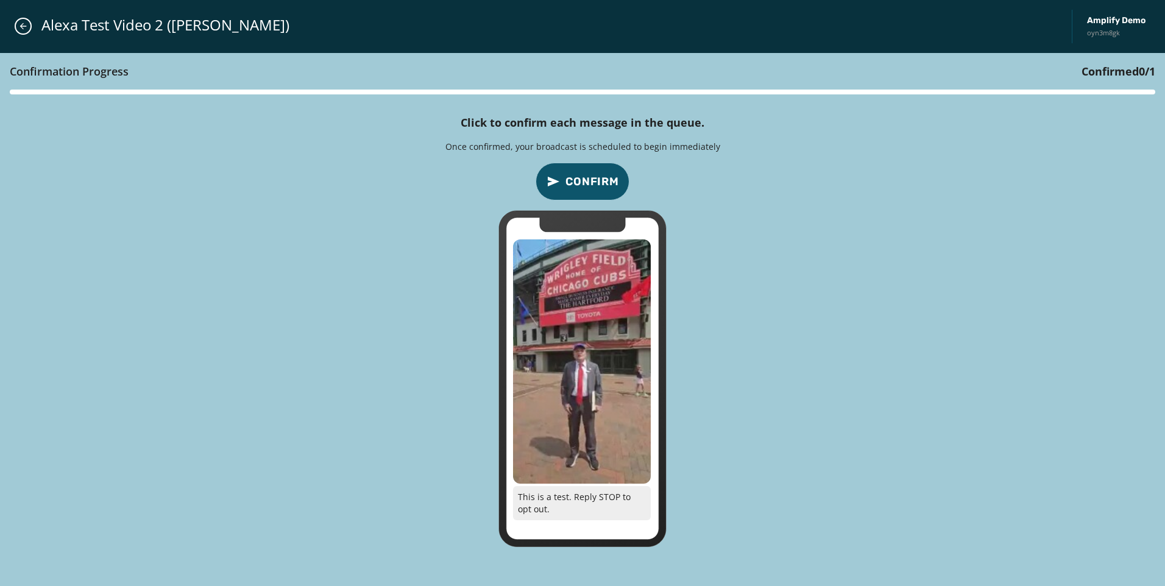
click at [593, 180] on span "Confirm" at bounding box center [592, 181] width 54 height 17
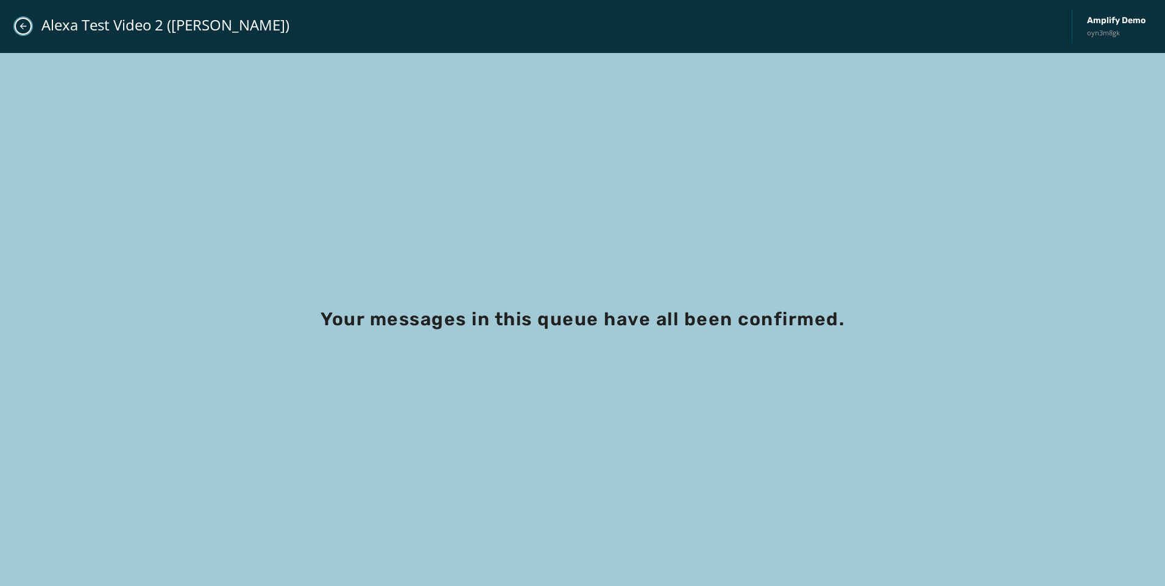
click at [25, 23] on icon "Close admin drawer" at bounding box center [23, 26] width 10 height 10
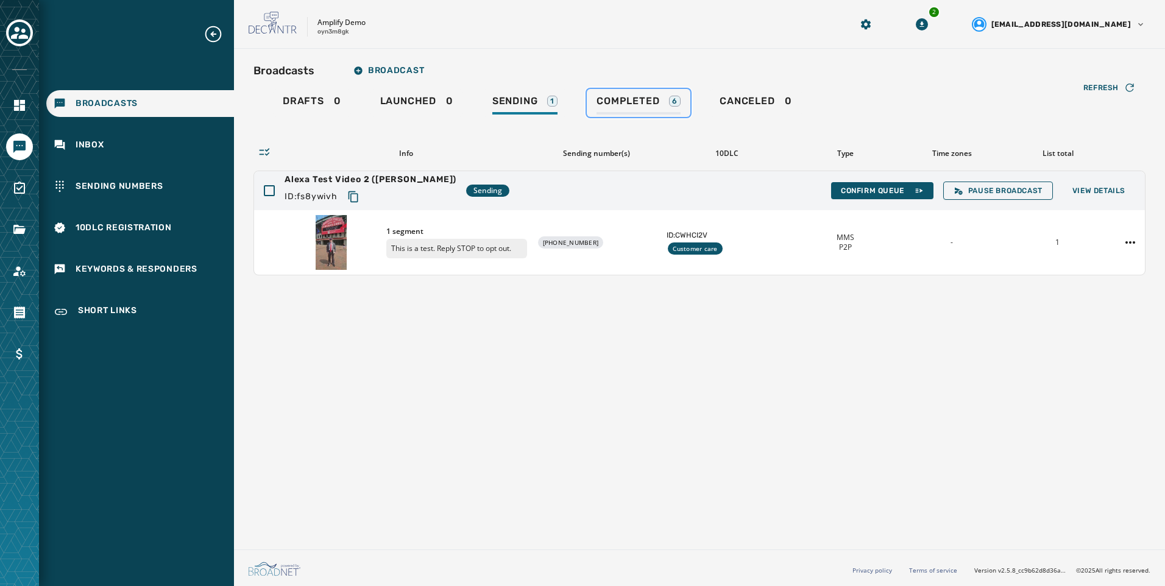
click at [593, 109] on link "Completed 6" at bounding box center [639, 103] width 104 height 28
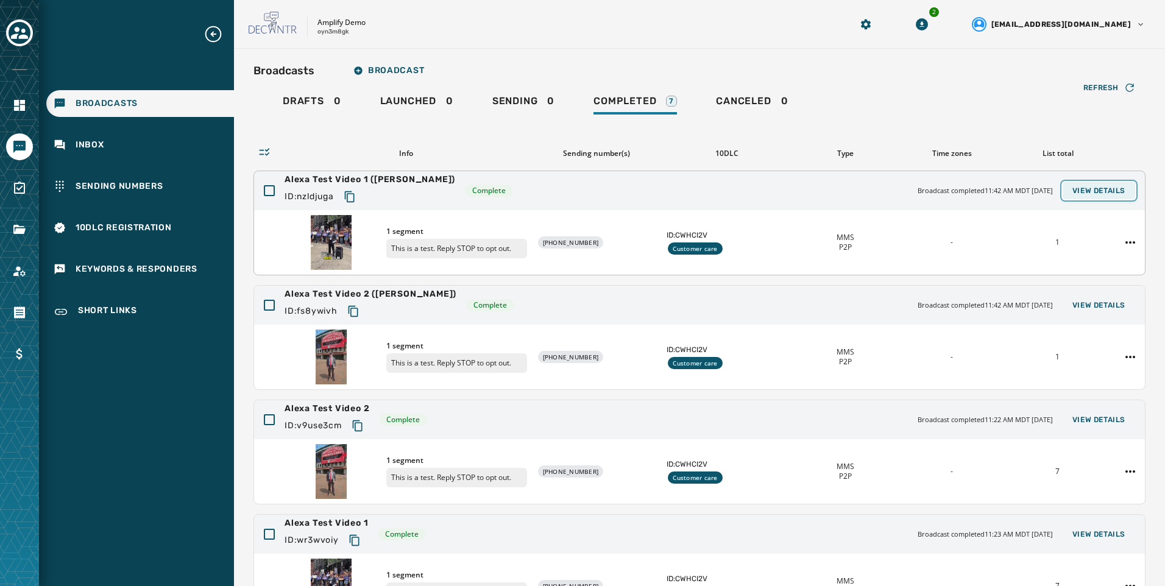
click at [1098, 182] on button "View Details" at bounding box center [1098, 190] width 72 height 17
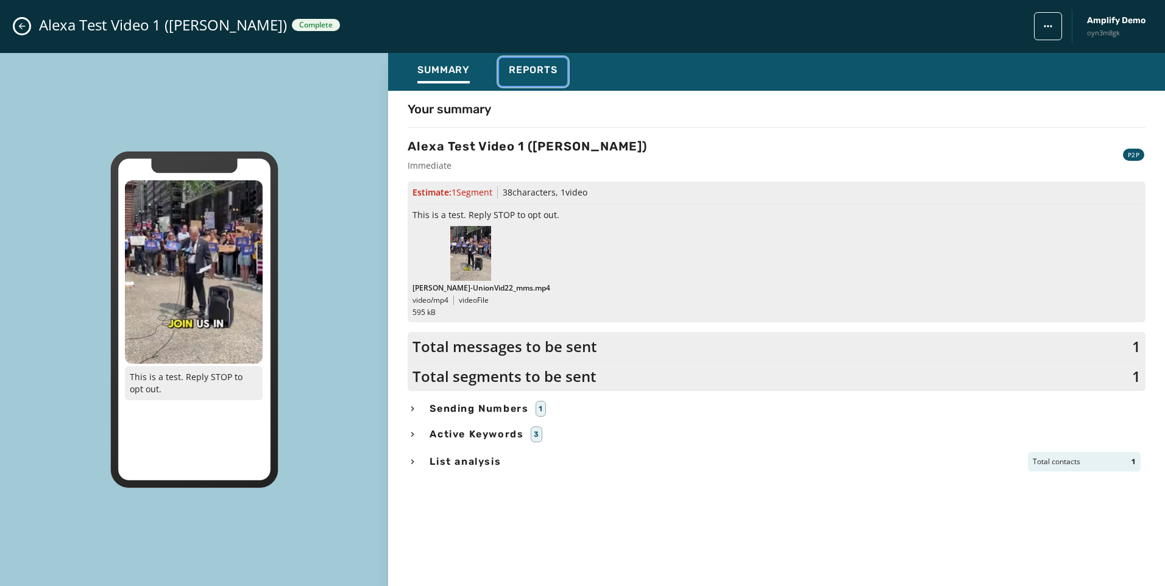
click at [513, 77] on div "Reports" at bounding box center [533, 73] width 49 height 19
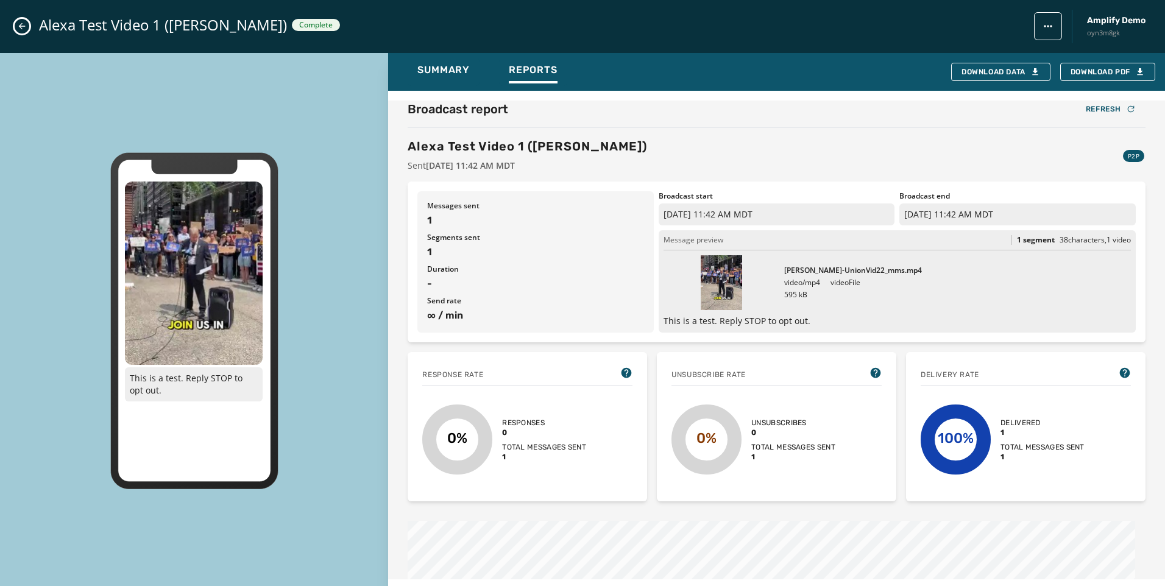
click at [23, 27] on icon "Close admin drawer" at bounding box center [22, 26] width 10 height 10
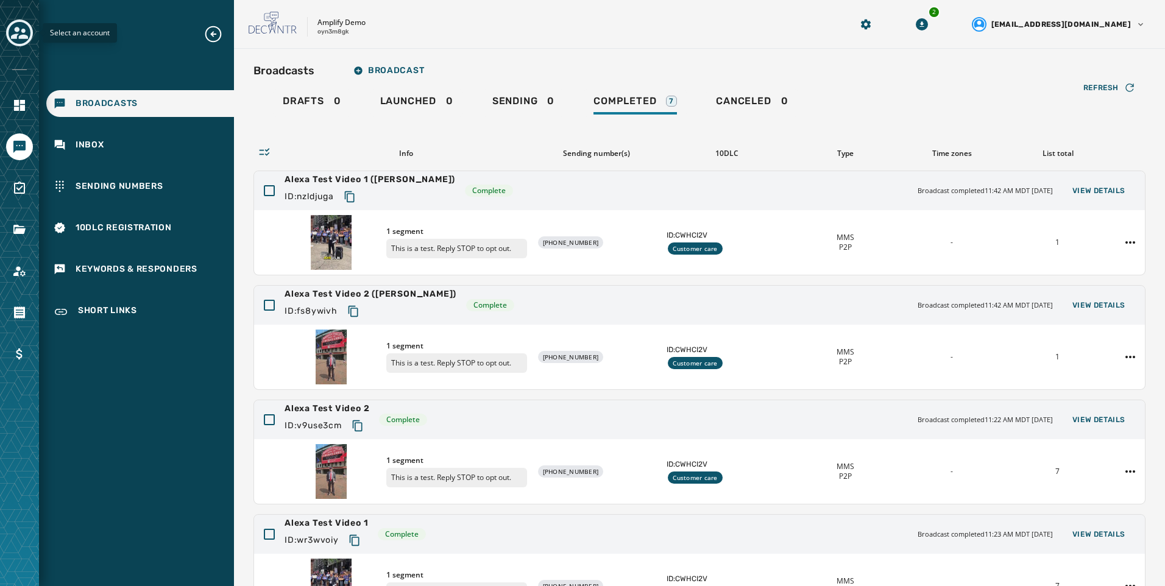
click at [26, 38] on icon "Toggle account select drawer" at bounding box center [19, 33] width 17 height 12
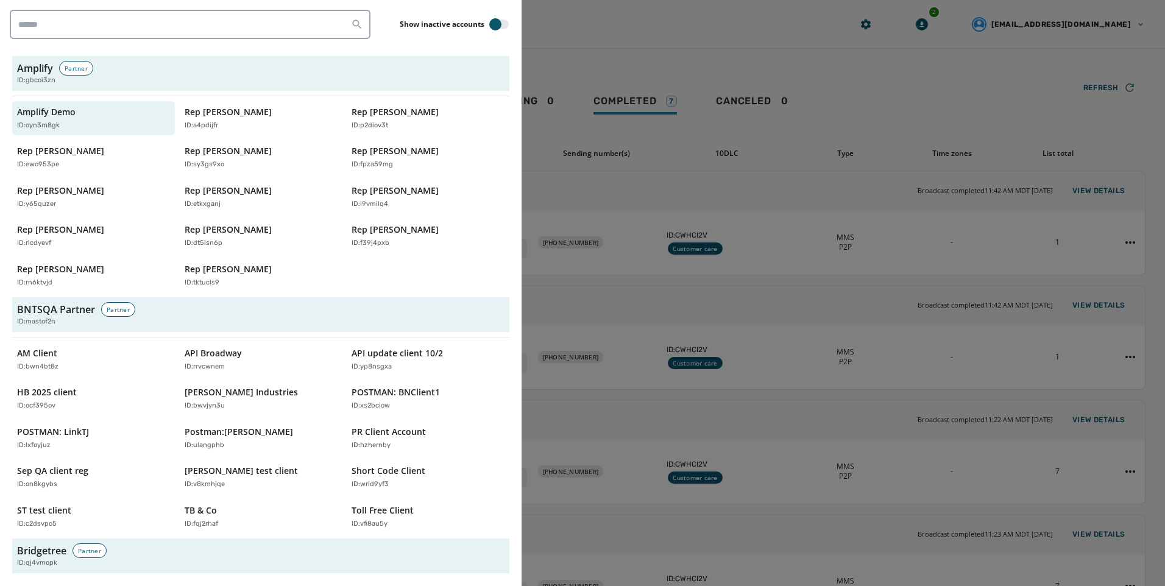
click at [421, 178] on div "Amplify Demo ID: oyn3m8gk Rep Abraham Hamadeh ID: a4pdijfr Rep Blake Moore ID: …" at bounding box center [260, 197] width 497 height 192
click at [420, 189] on div "Rep [PERSON_NAME] ID: i9vmilq4" at bounding box center [421, 197] width 141 height 25
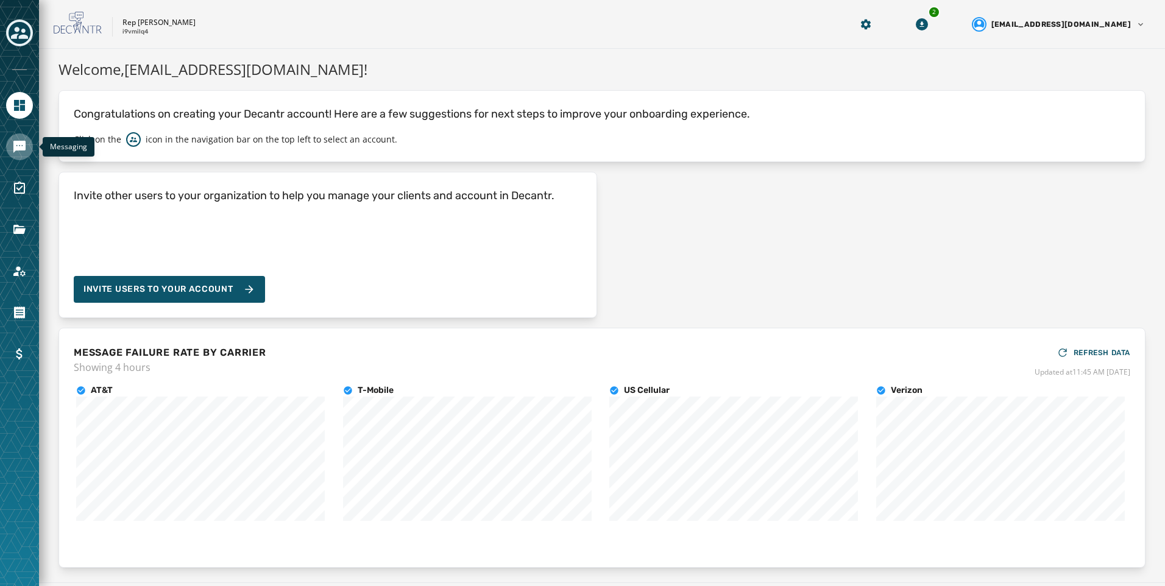
click at [10, 151] on link "Navigate to Messaging" at bounding box center [19, 146] width 27 height 27
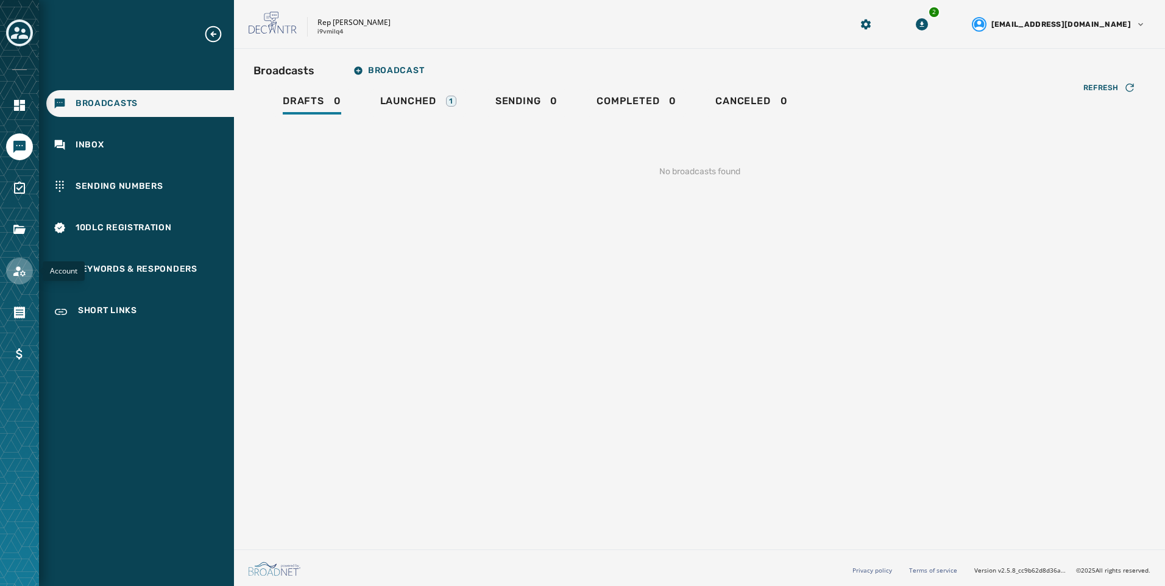
click at [30, 273] on link "Navigate to Account" at bounding box center [19, 271] width 27 height 27
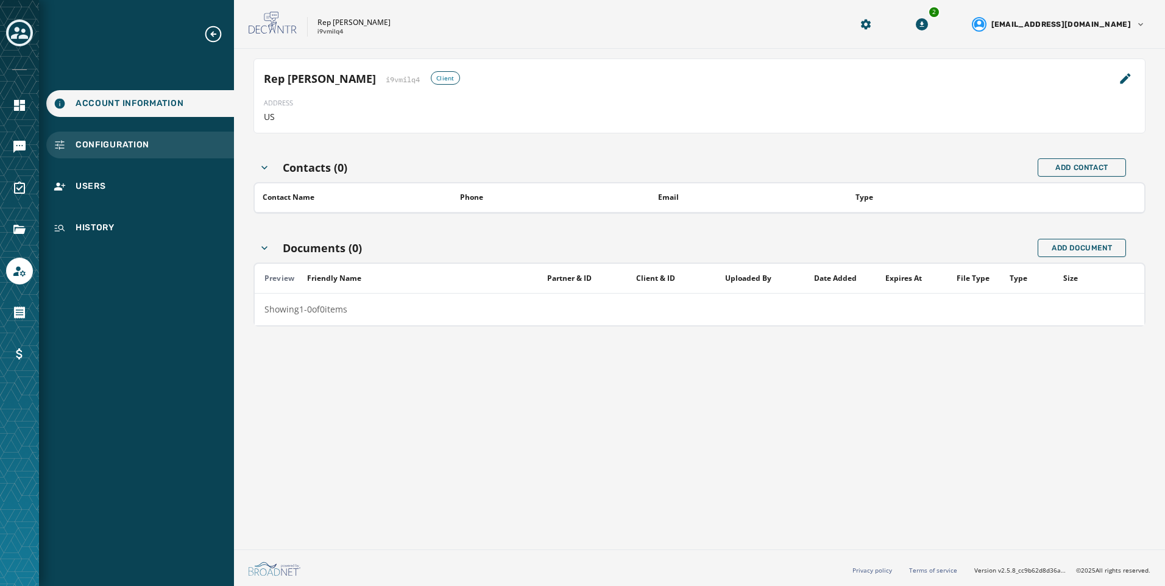
click at [161, 148] on div "Configuration" at bounding box center [140, 145] width 188 height 27
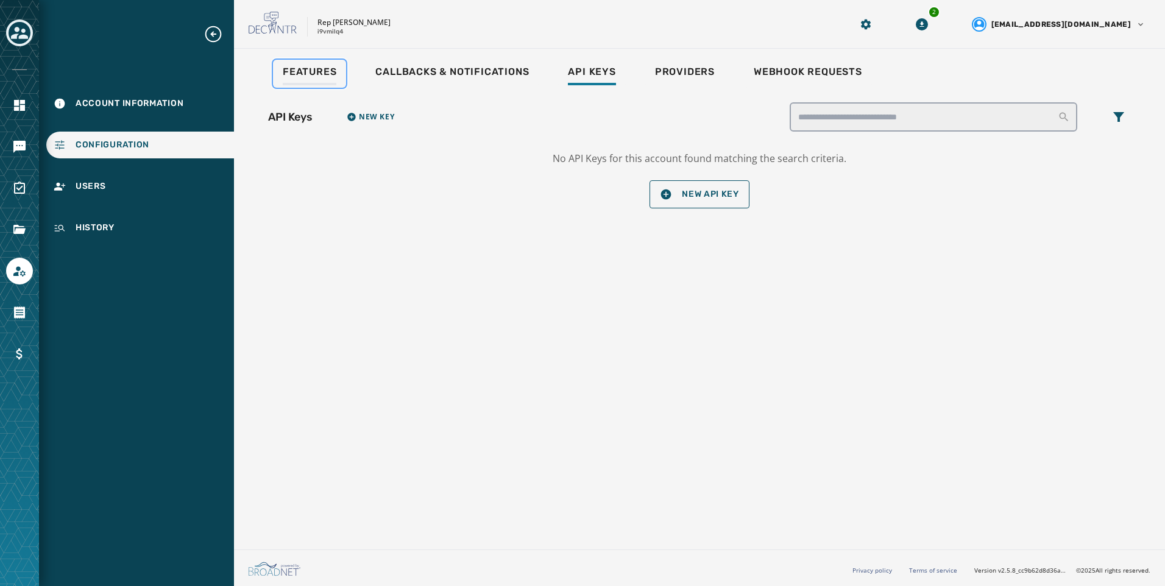
click at [332, 77] on span "Features" at bounding box center [310, 72] width 54 height 12
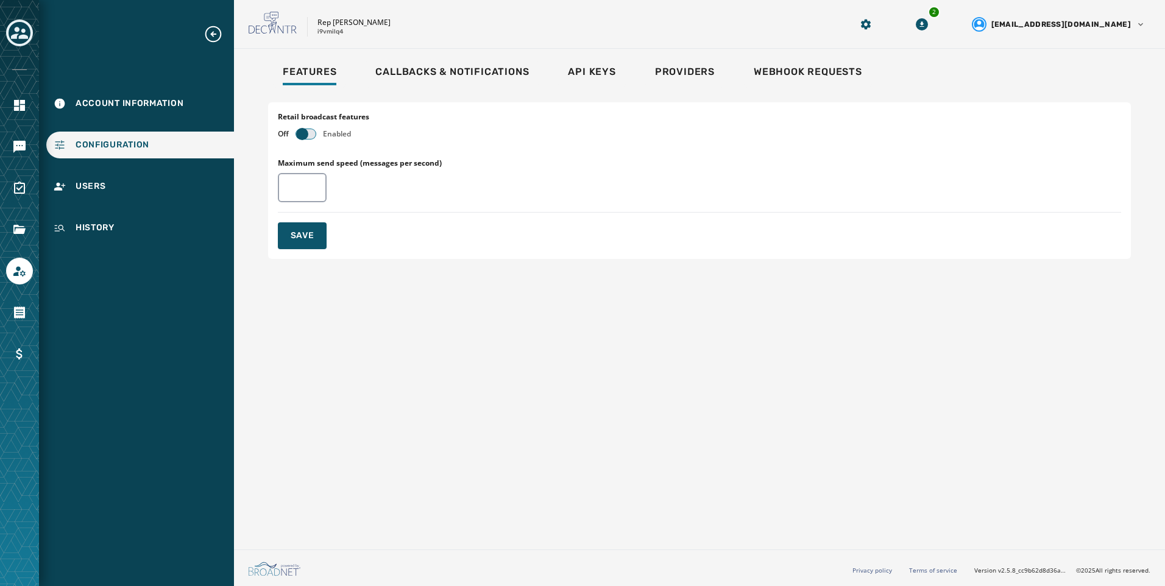
click at [312, 130] on button "button" at bounding box center [305, 134] width 19 height 10
click at [316, 230] on button "Save" at bounding box center [302, 235] width 49 height 27
click at [21, 155] on link "Navigate to Messaging" at bounding box center [19, 146] width 27 height 27
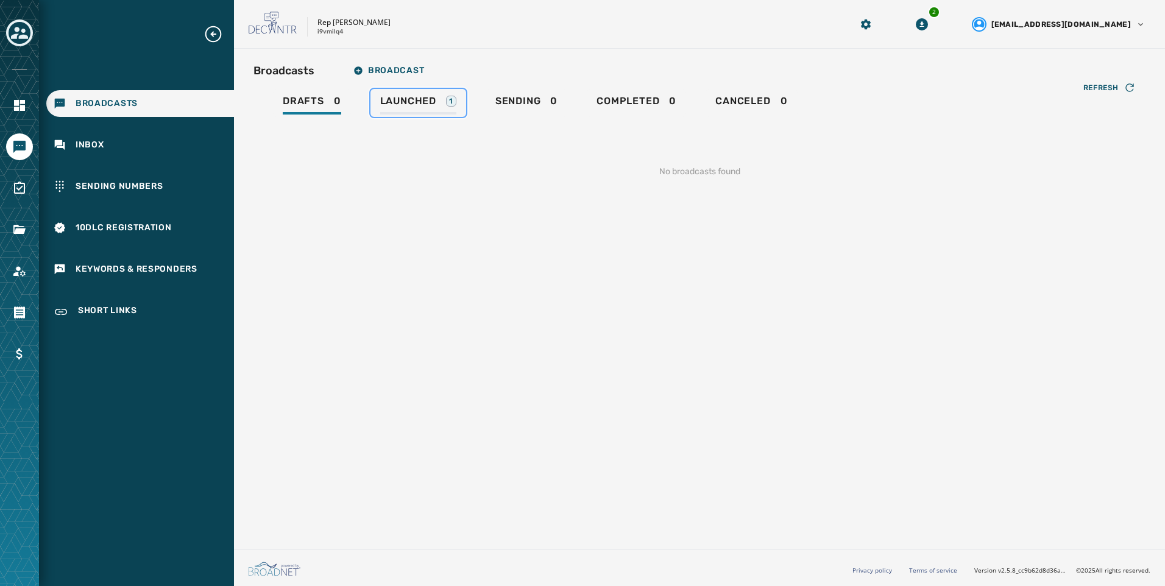
click at [446, 111] on div "Launched 1" at bounding box center [418, 104] width 76 height 19
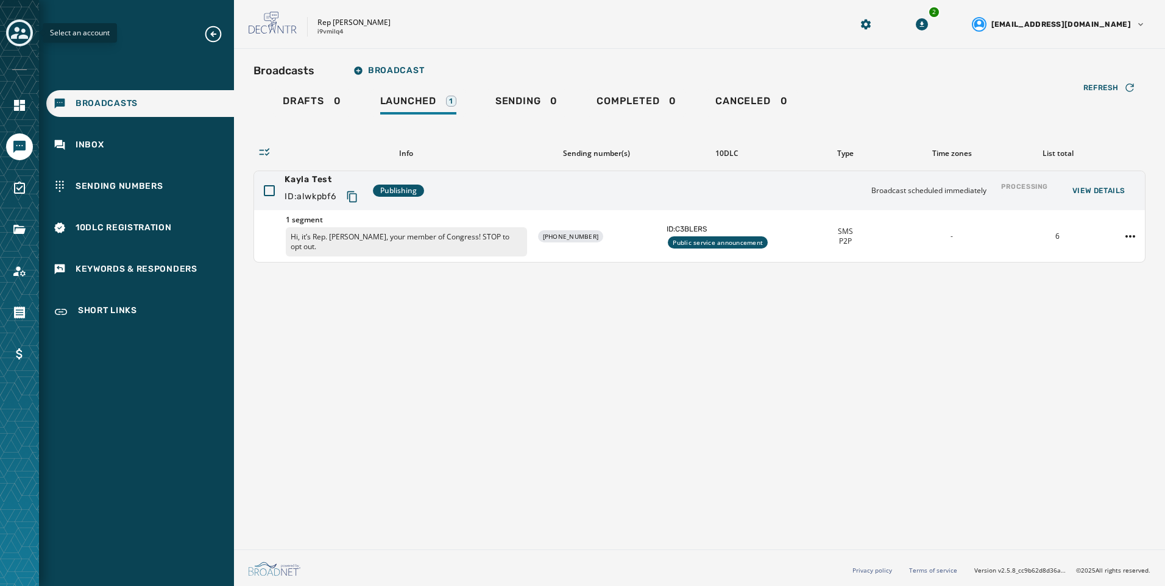
click at [20, 32] on icon "Toggle account select drawer" at bounding box center [19, 32] width 17 height 17
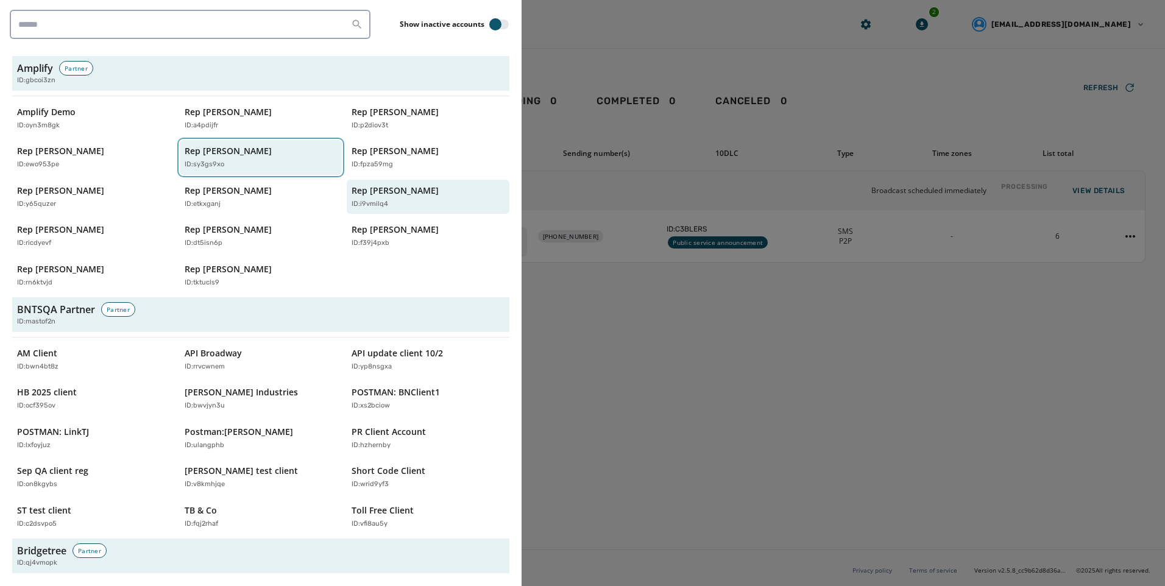
click at [247, 153] on p "Rep [PERSON_NAME]" at bounding box center [228, 151] width 87 height 12
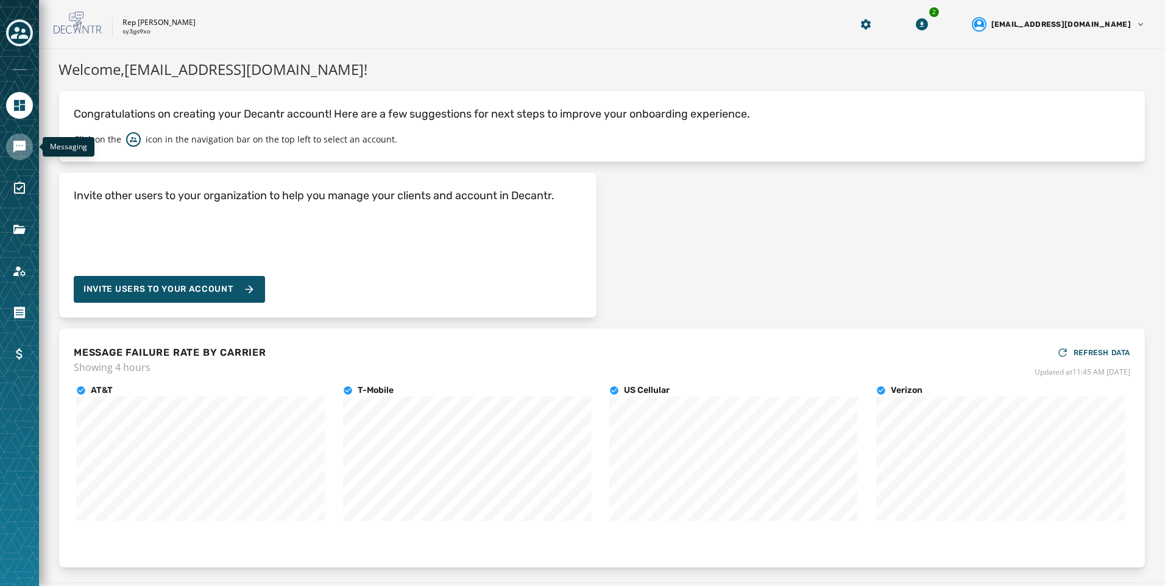
click at [18, 153] on icon "Navigate to Messaging" at bounding box center [19, 146] width 15 height 15
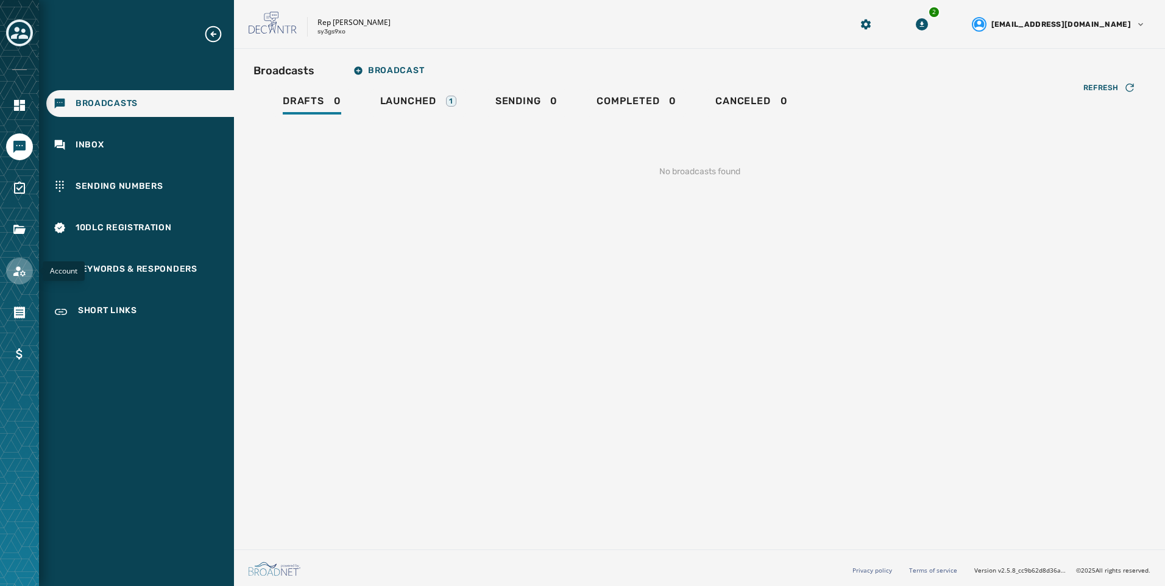
click at [26, 275] on icon "Navigate to Account" at bounding box center [19, 271] width 15 height 15
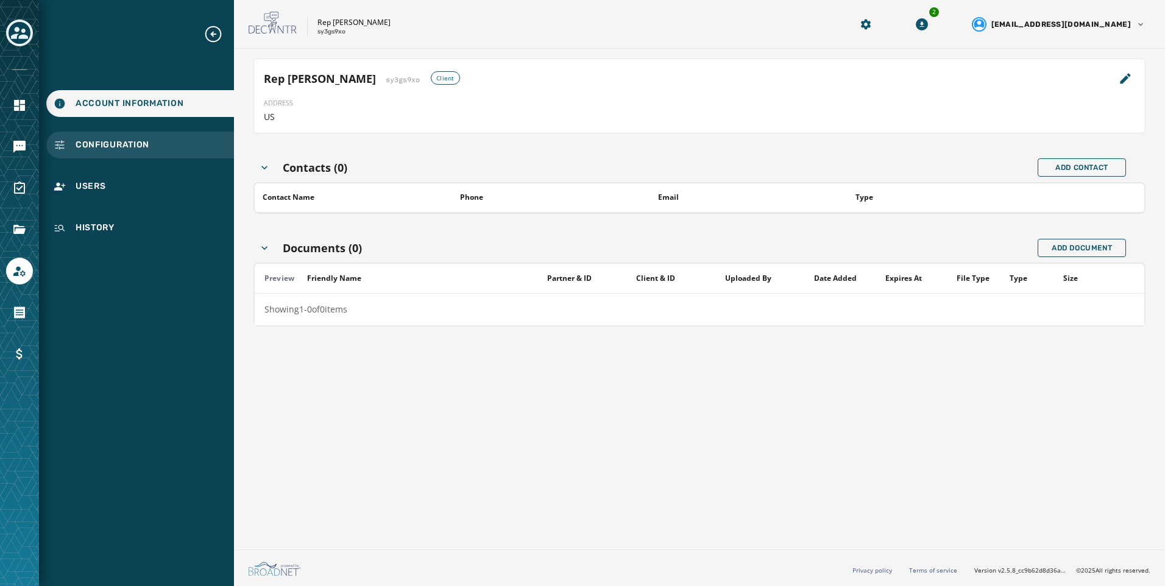
click at [131, 157] on div "Configuration" at bounding box center [140, 145] width 188 height 27
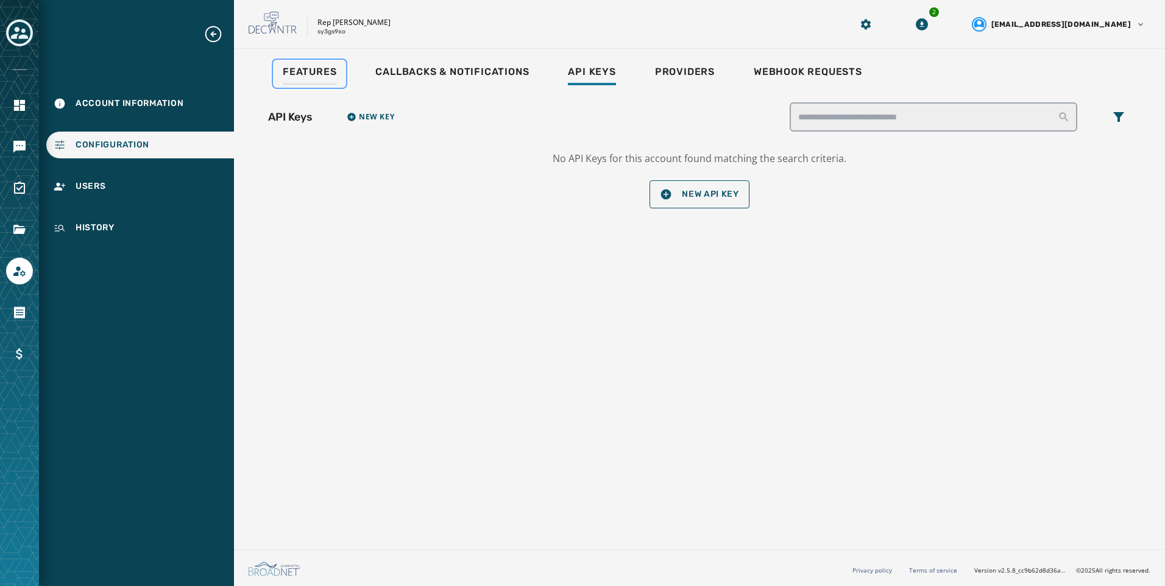
click at [316, 73] on span "Features" at bounding box center [310, 72] width 54 height 12
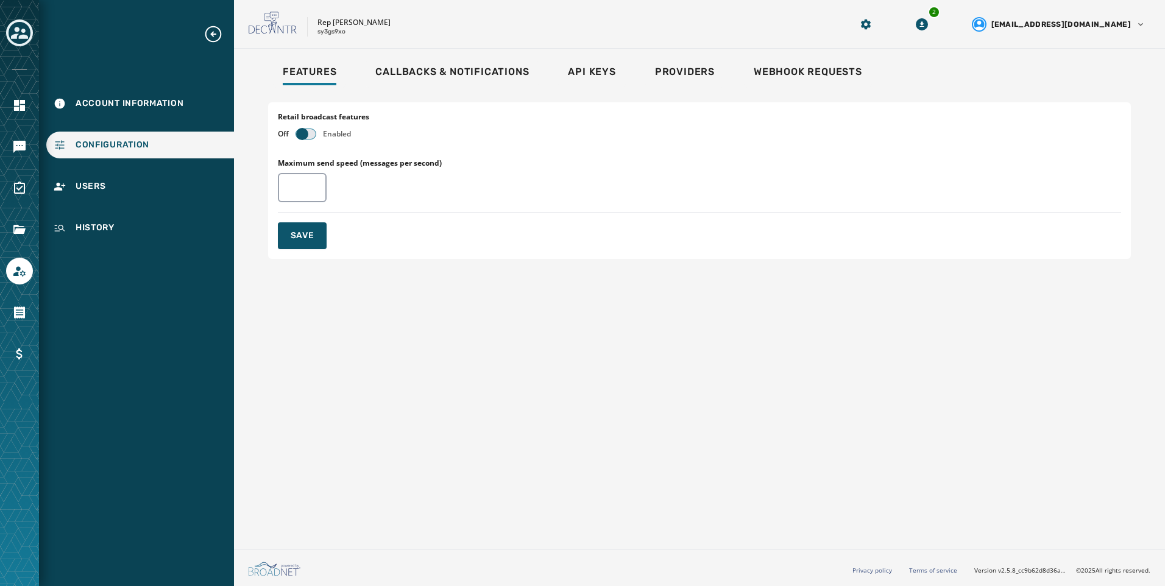
click at [312, 130] on button "button" at bounding box center [305, 134] width 19 height 10
click at [316, 236] on button "Save" at bounding box center [302, 235] width 49 height 27
click at [24, 141] on icon "Navigate to Messaging" at bounding box center [19, 147] width 12 height 12
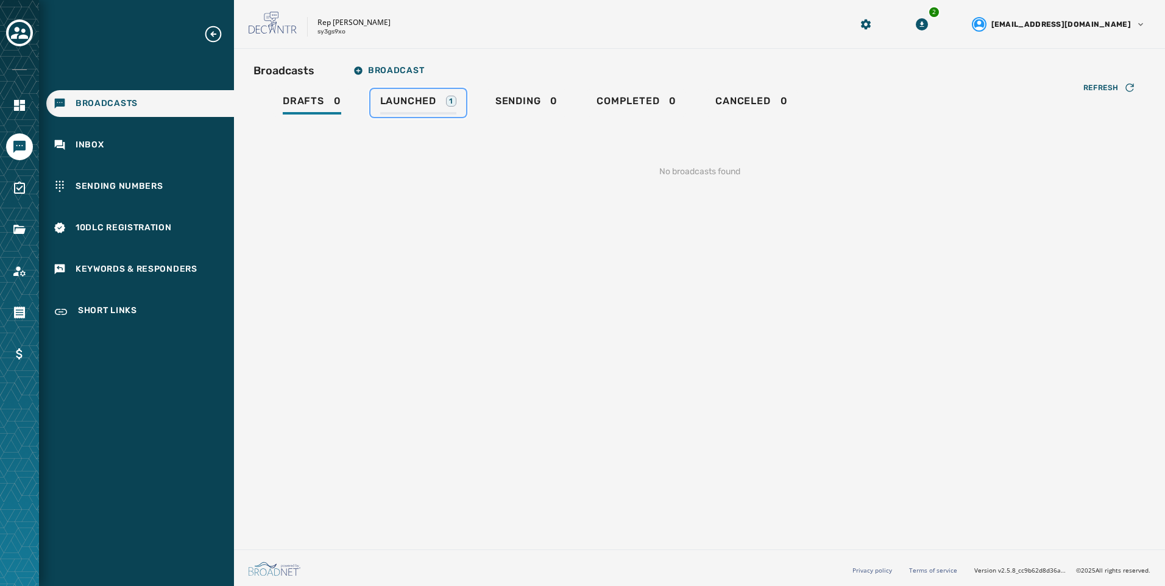
click at [455, 110] on div "Launched 1" at bounding box center [418, 104] width 76 height 19
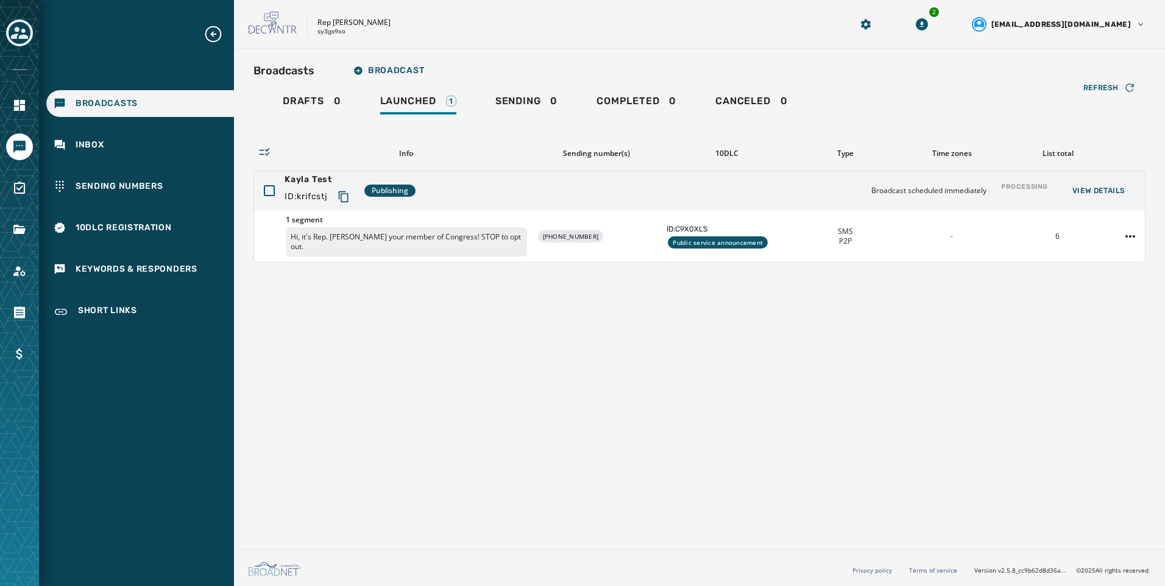
click at [9, 32] on button "Toggle account select drawer" at bounding box center [19, 32] width 27 height 27
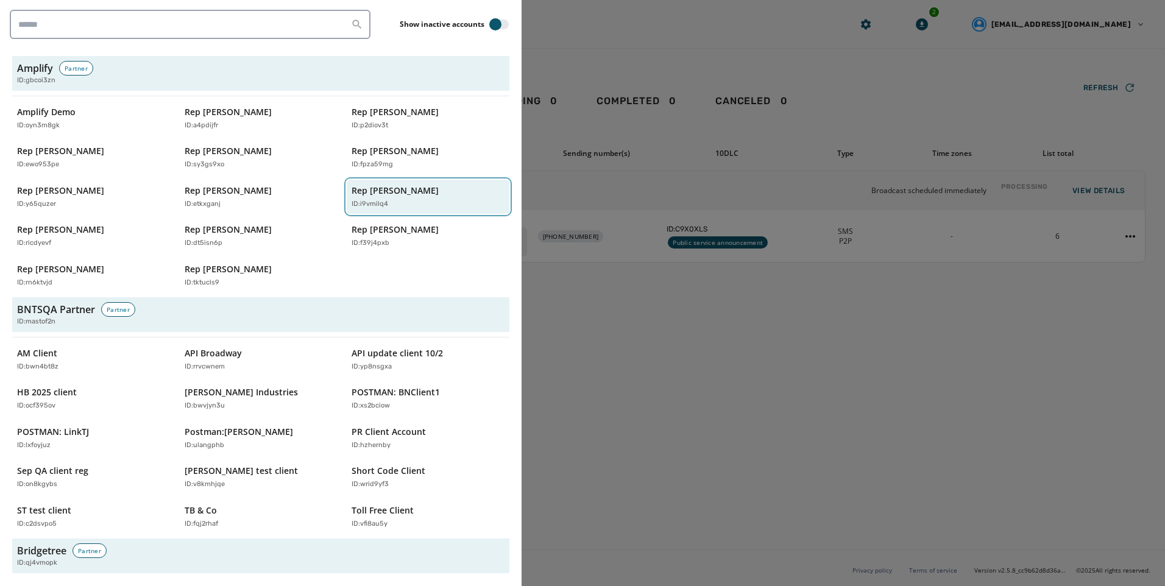
click at [459, 181] on button "Rep [PERSON_NAME] ID: i9vmilq4" at bounding box center [428, 197] width 163 height 35
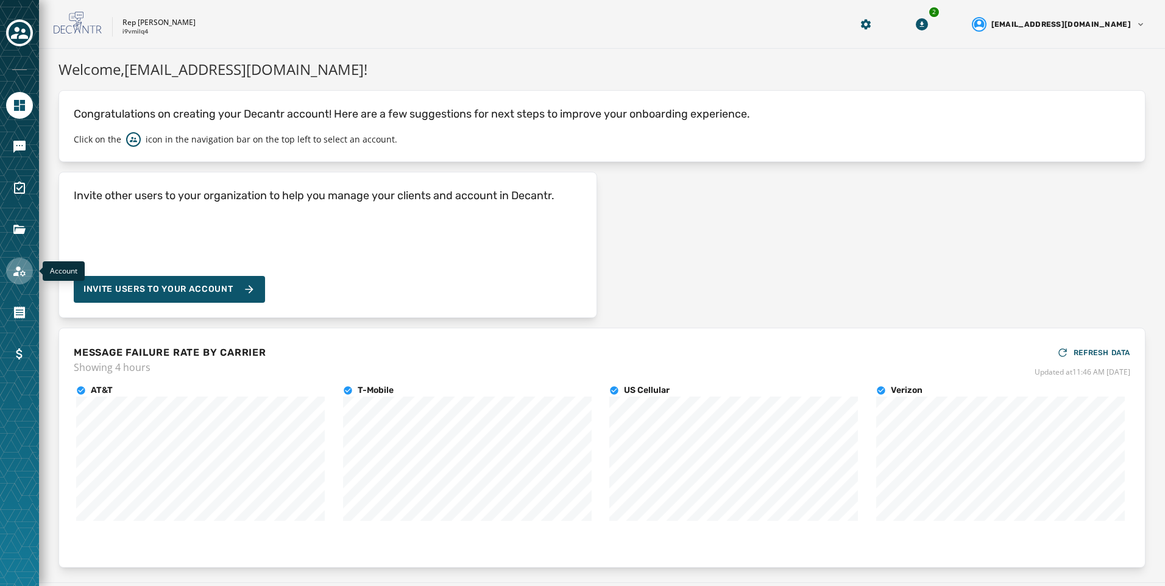
click at [13, 269] on icon "Navigate to Account" at bounding box center [19, 271] width 15 height 15
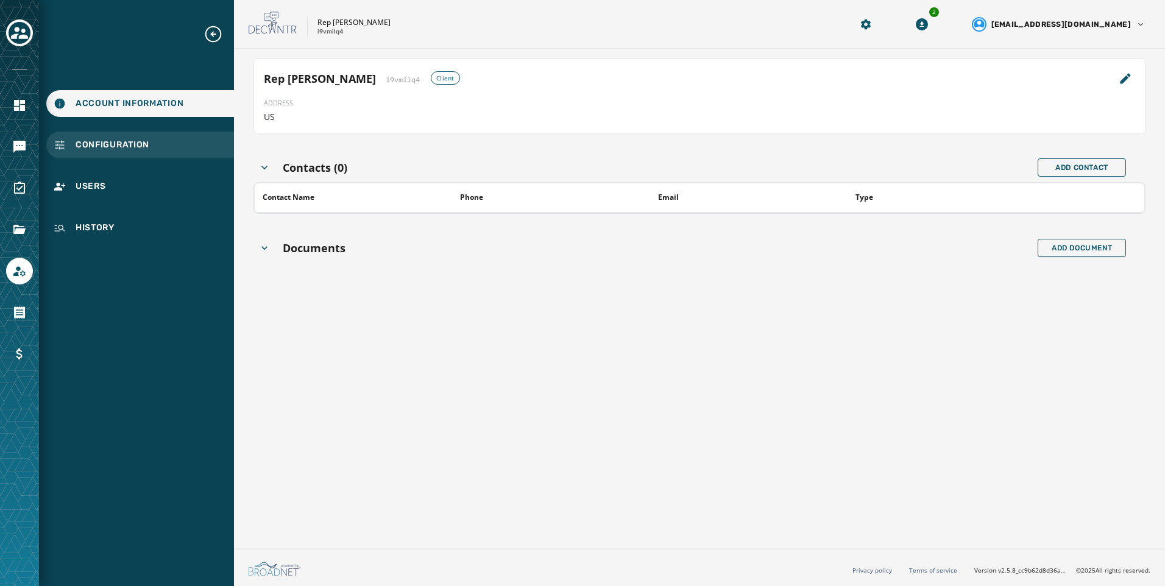
click at [122, 156] on div "Configuration" at bounding box center [140, 145] width 188 height 27
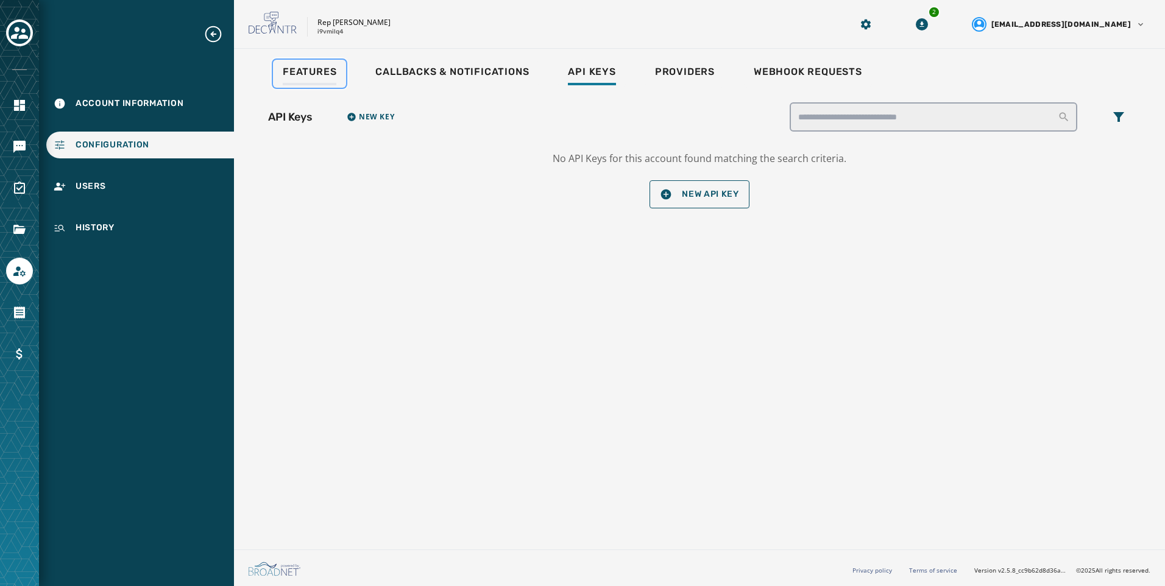
click at [316, 63] on link "Features" at bounding box center [309, 74] width 73 height 28
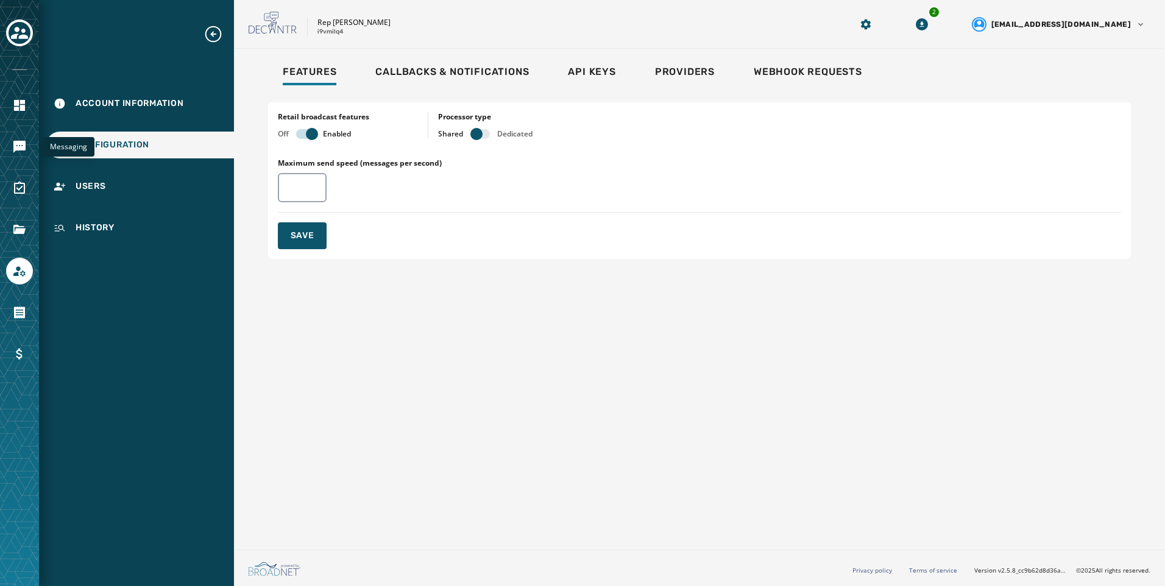
drag, startPoint x: 10, startPoint y: 144, endPoint x: 54, endPoint y: 144, distance: 43.9
click at [10, 144] on link "Navigate to Messaging" at bounding box center [19, 146] width 27 height 27
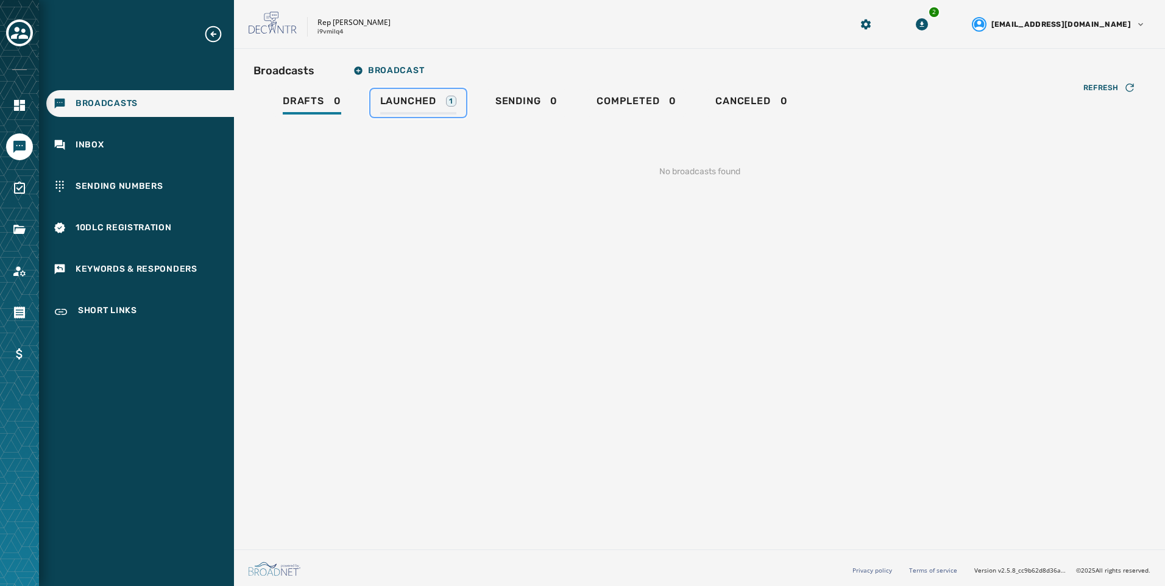
click at [417, 104] on span "Launched" at bounding box center [408, 101] width 56 height 12
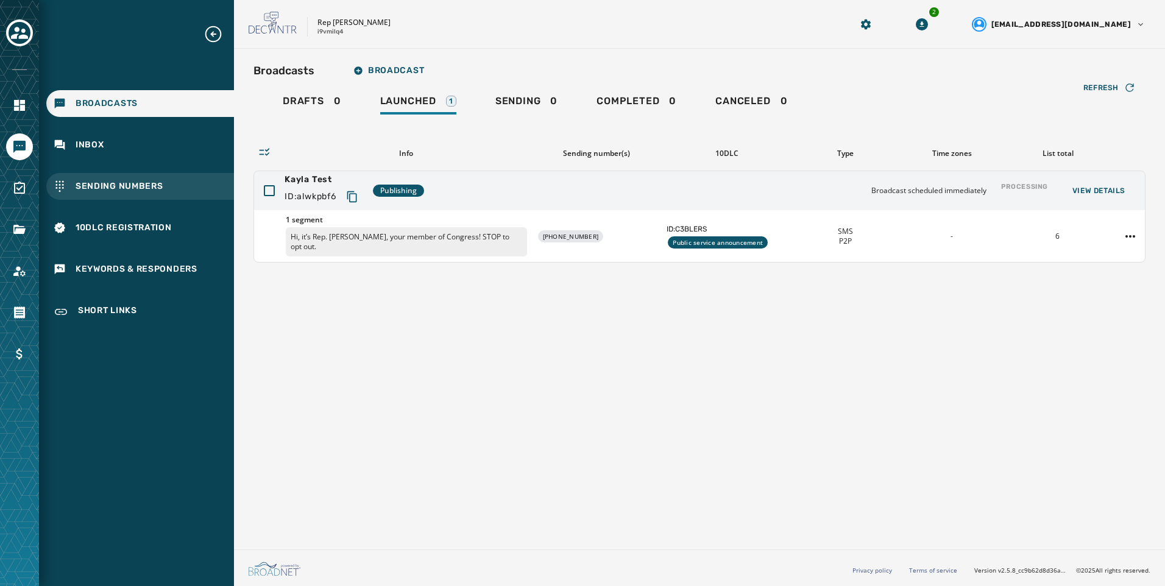
click at [152, 184] on span "Sending Numbers" at bounding box center [120, 186] width 88 height 12
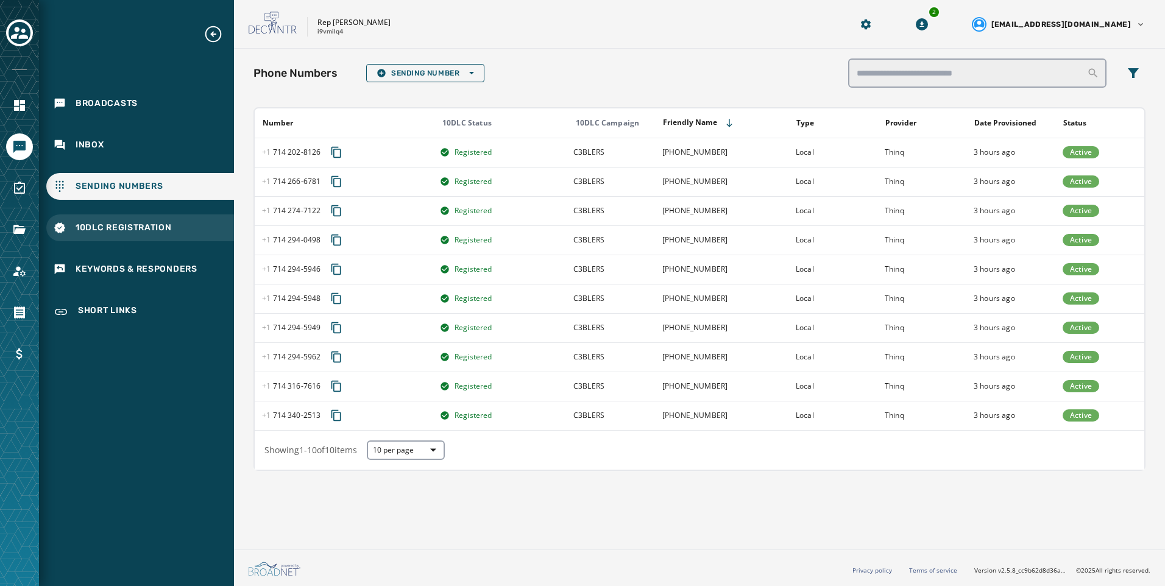
click at [219, 220] on div "10DLC Registration" at bounding box center [140, 227] width 188 height 27
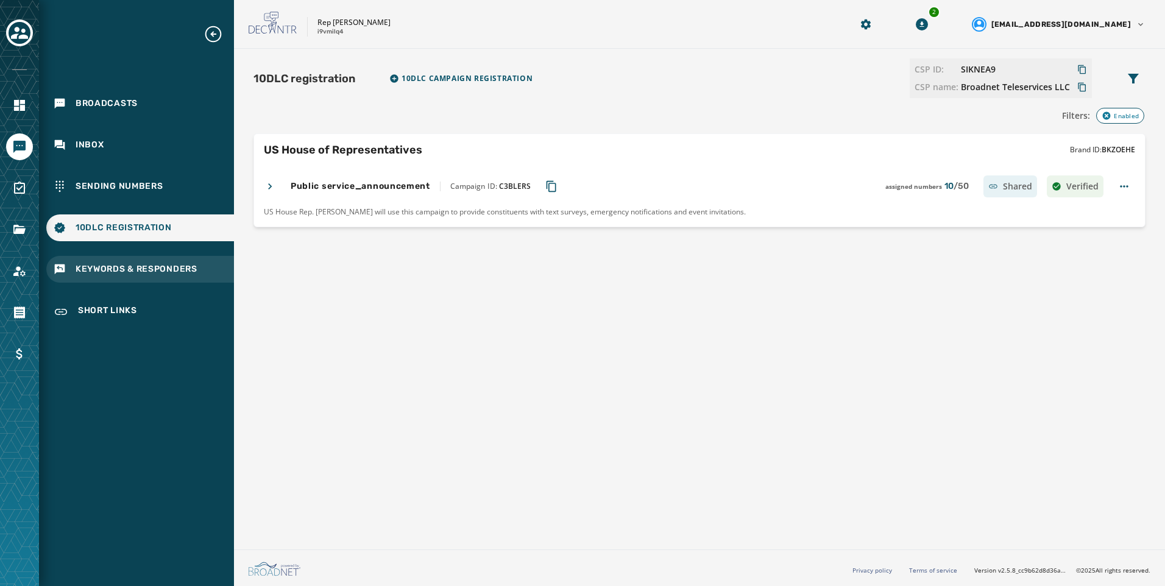
click at [120, 273] on span "Keywords & Responders" at bounding box center [137, 269] width 122 height 12
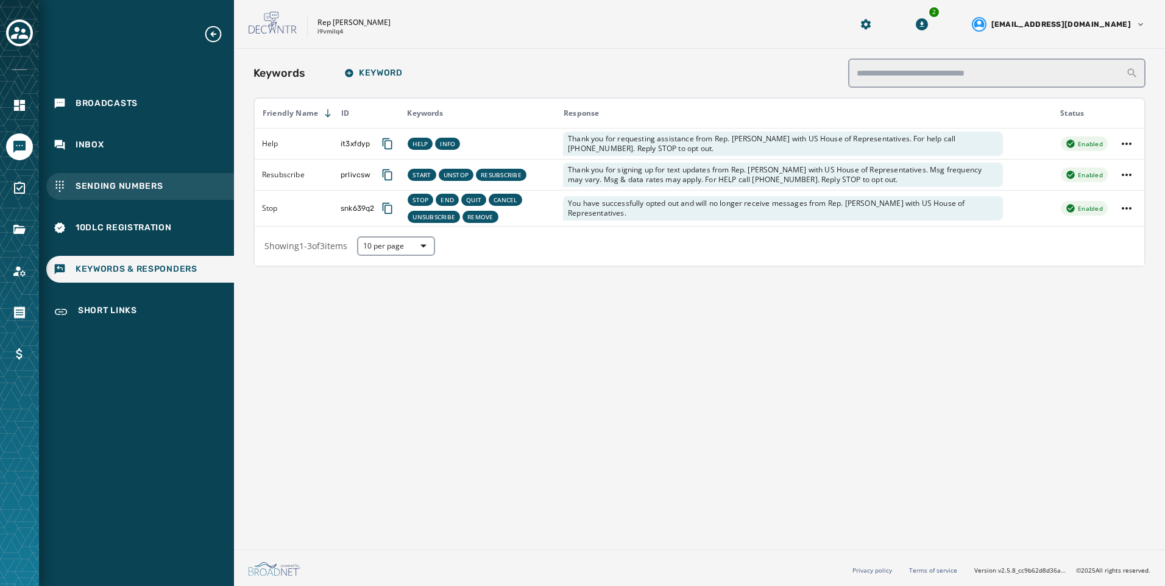
click at [129, 189] on span "Sending Numbers" at bounding box center [120, 186] width 88 height 12
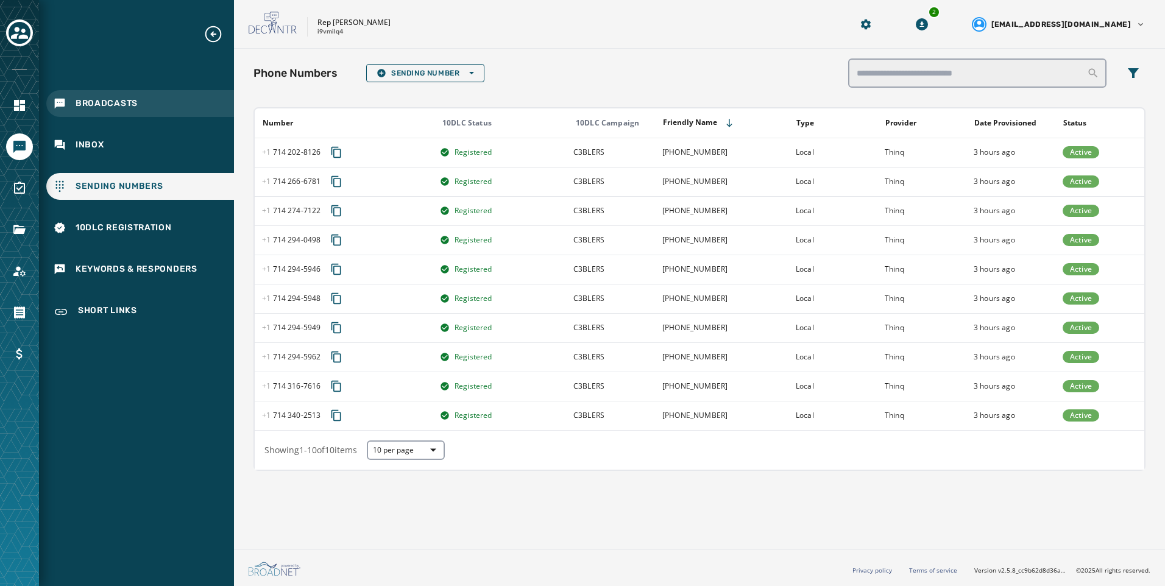
click at [129, 109] on div "Broadcasts" at bounding box center [140, 103] width 188 height 27
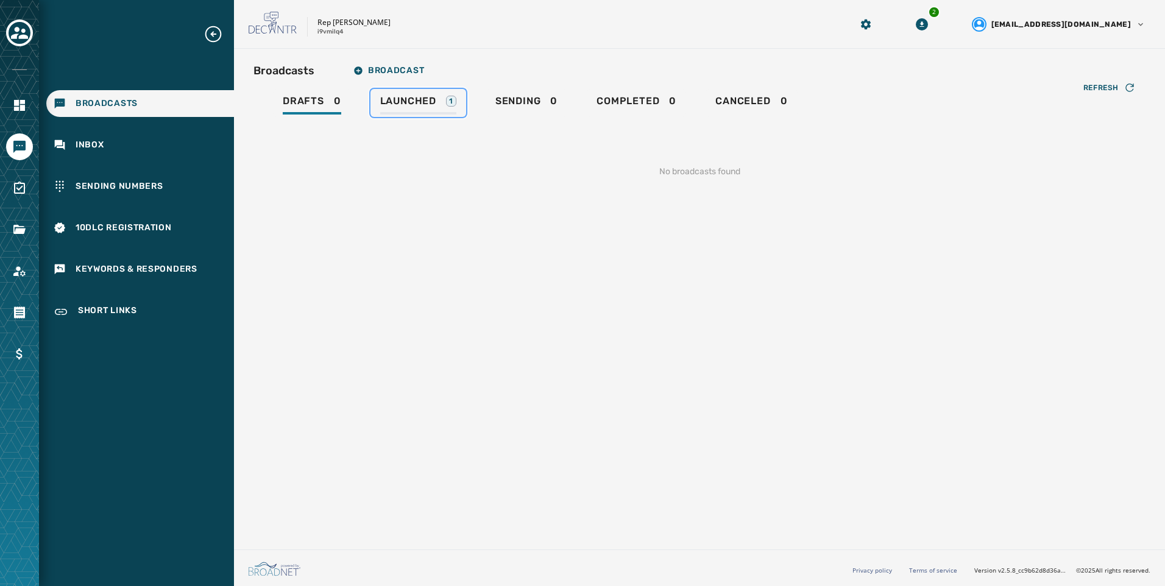
click at [441, 99] on div "Launched 1" at bounding box center [418, 104] width 76 height 19
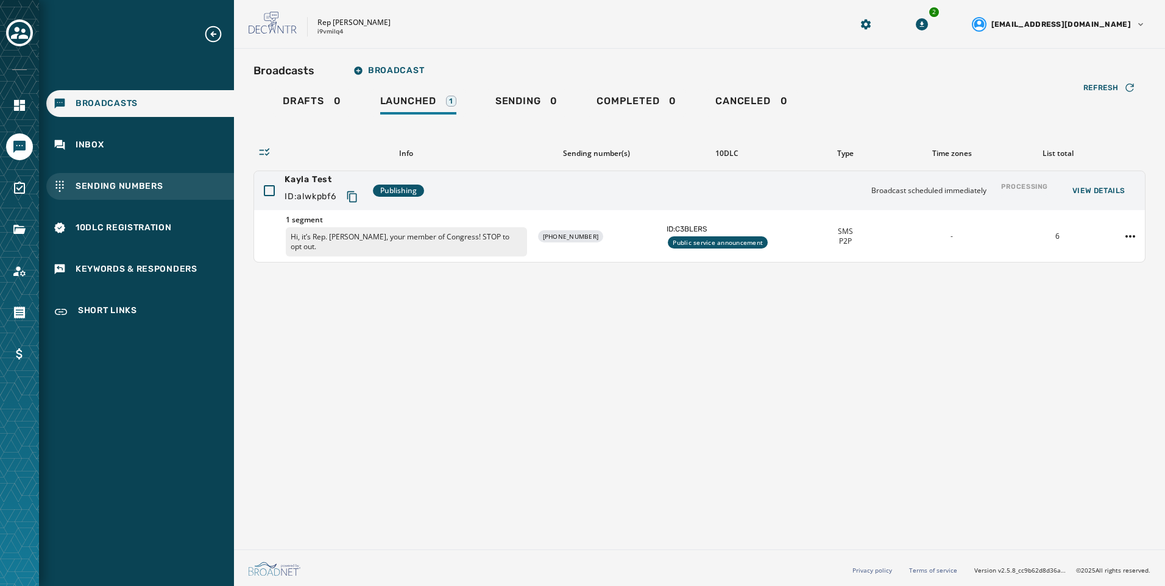
click at [144, 194] on div "Sending Numbers" at bounding box center [140, 186] width 188 height 27
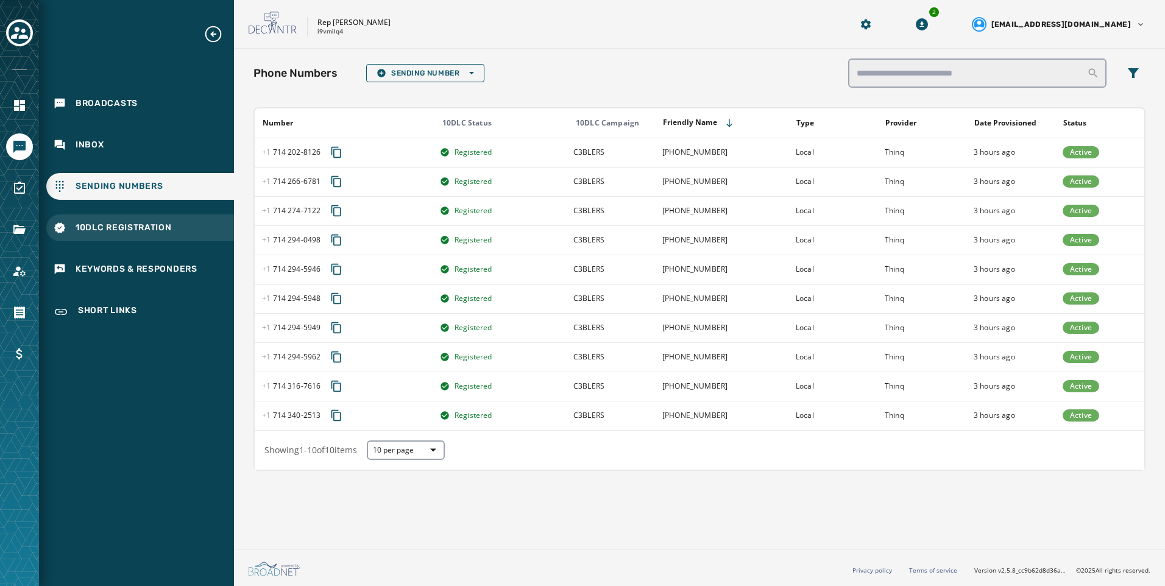
click at [149, 228] on span "10DLC Registration" at bounding box center [124, 228] width 96 height 12
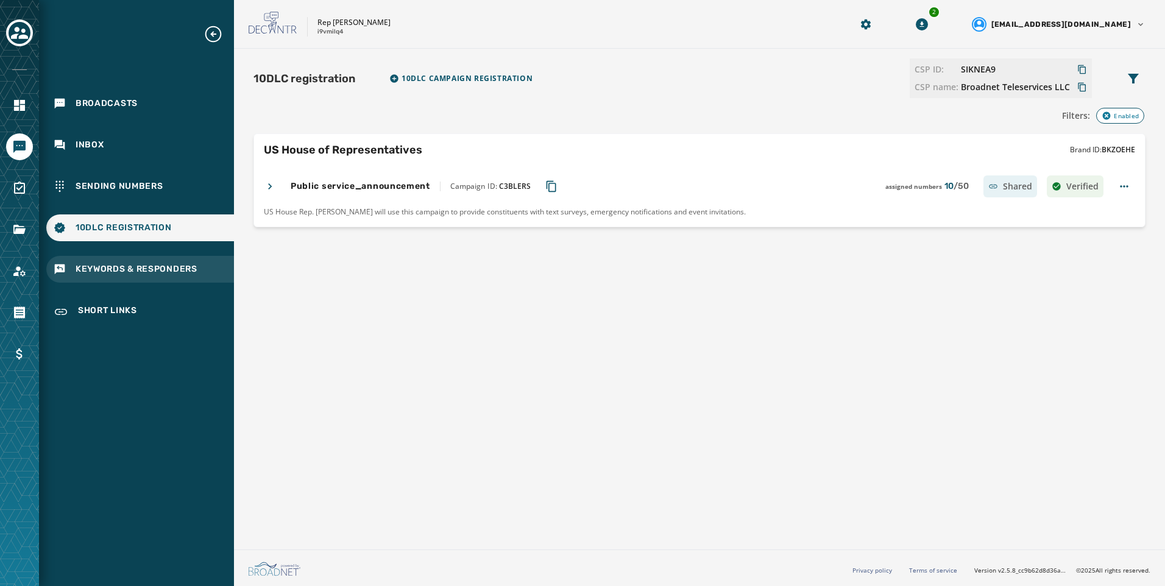
click at [192, 258] on div "Keywords & Responders" at bounding box center [140, 269] width 188 height 27
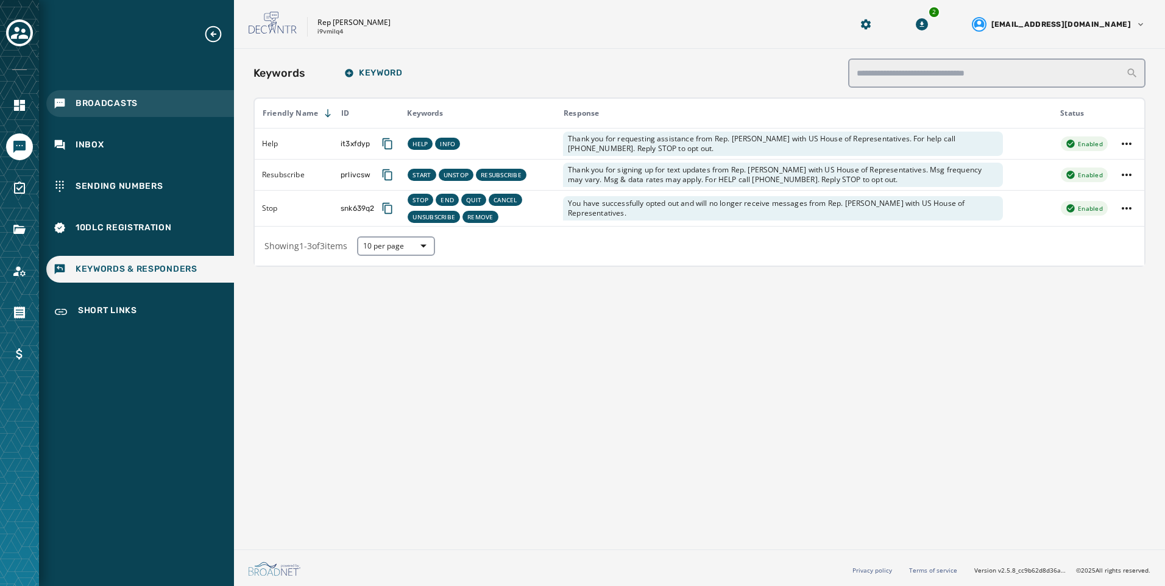
click at [101, 107] on span "Broadcasts" at bounding box center [107, 103] width 62 height 12
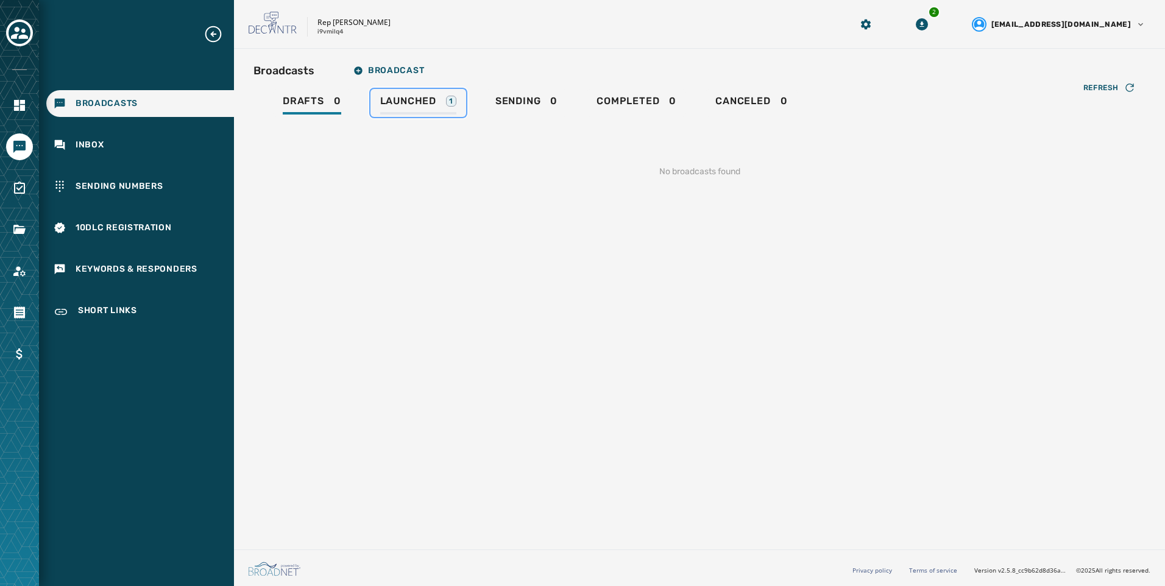
click at [418, 108] on div "Launched 1" at bounding box center [418, 104] width 76 height 19
click at [24, 44] on button "Toggle account select drawer" at bounding box center [19, 32] width 27 height 27
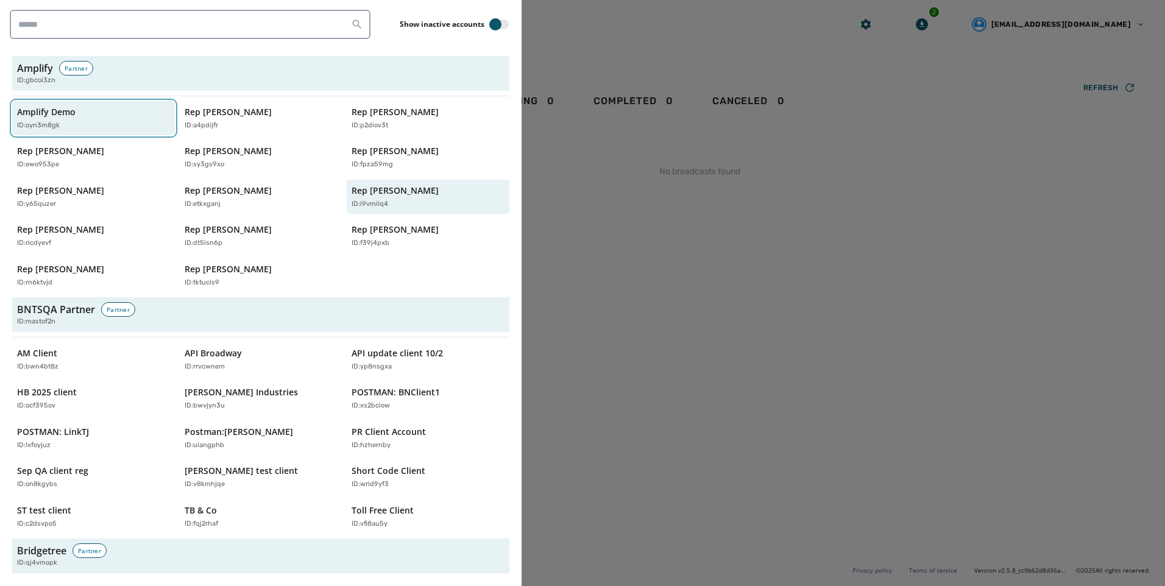
click at [69, 125] on div "ID: oyn3m8gk" at bounding box center [87, 126] width 141 height 10
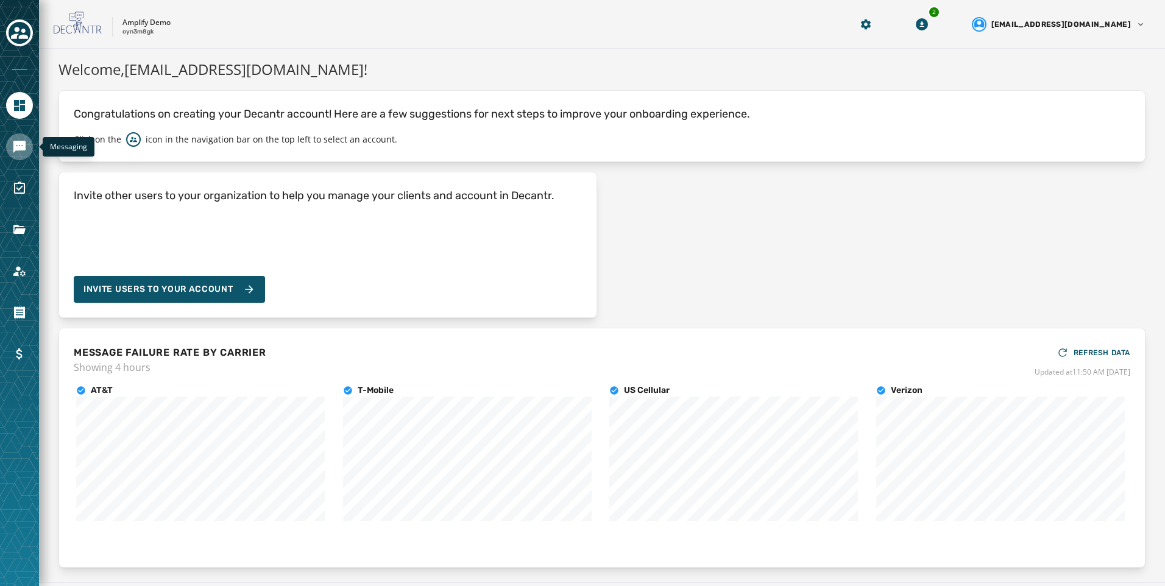
click at [20, 147] on icon "Navigate to Messaging" at bounding box center [19, 147] width 12 height 12
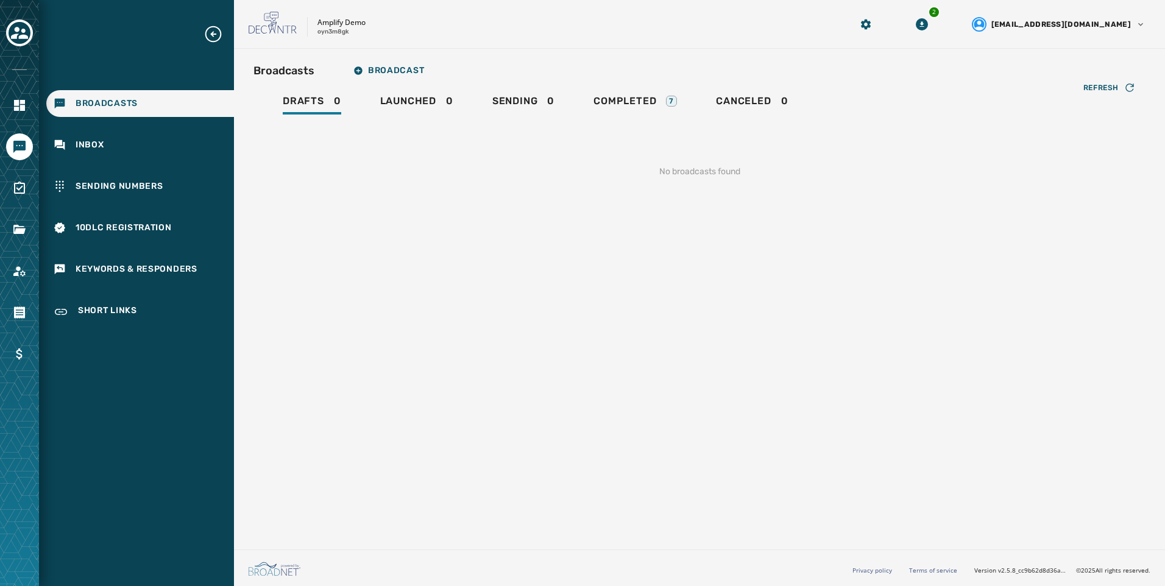
click at [565, 94] on div "Drafts 0 Launched 0 Sending 0 Completed 7 Canceled 0" at bounding box center [699, 103] width 892 height 28
click at [642, 94] on link "Completed 7" at bounding box center [635, 103] width 103 height 28
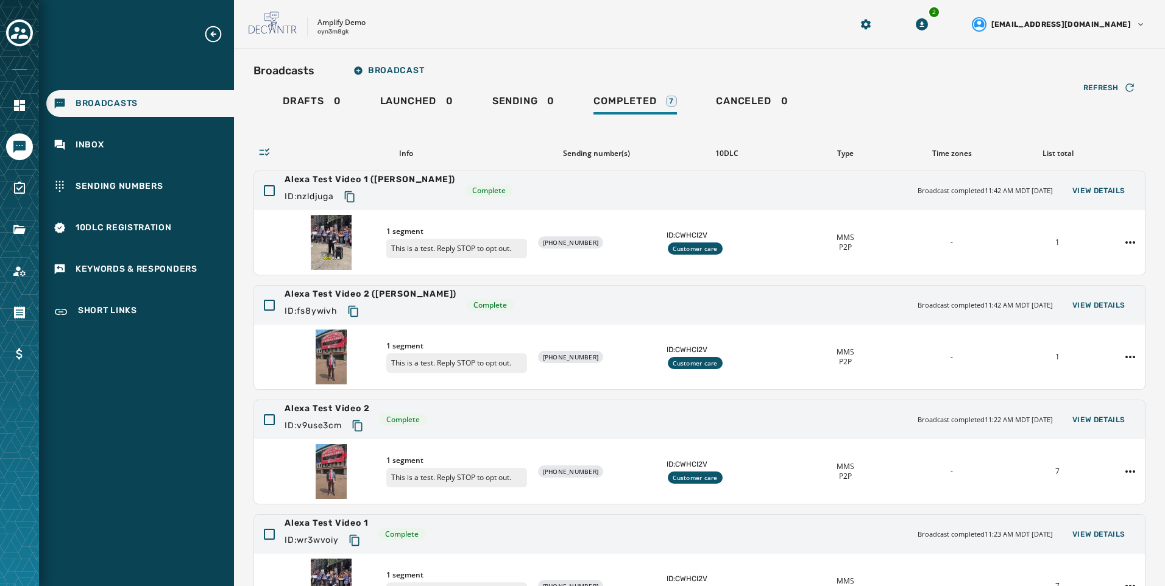
click at [632, 40] on div "Amplify Demo oyn3m8gk 2 [EMAIL_ADDRESS][DOMAIN_NAME]" at bounding box center [699, 24] width 931 height 49
click at [15, 32] on icon "Toggle account select drawer" at bounding box center [19, 32] width 17 height 17
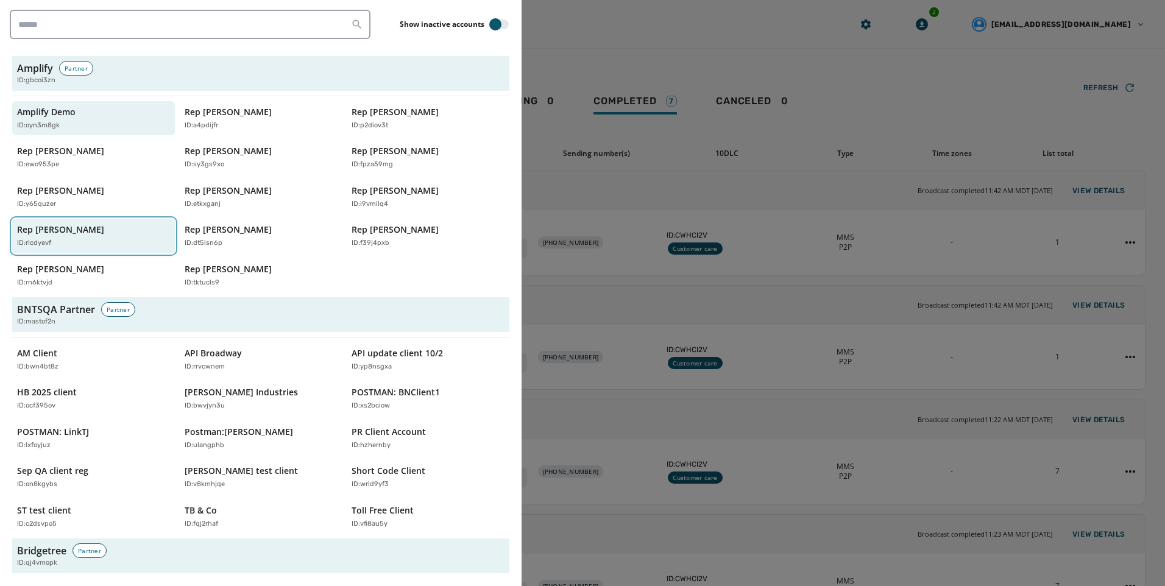
click at [110, 231] on div "Rep [PERSON_NAME] ID: [PERSON_NAME]" at bounding box center [87, 236] width 141 height 25
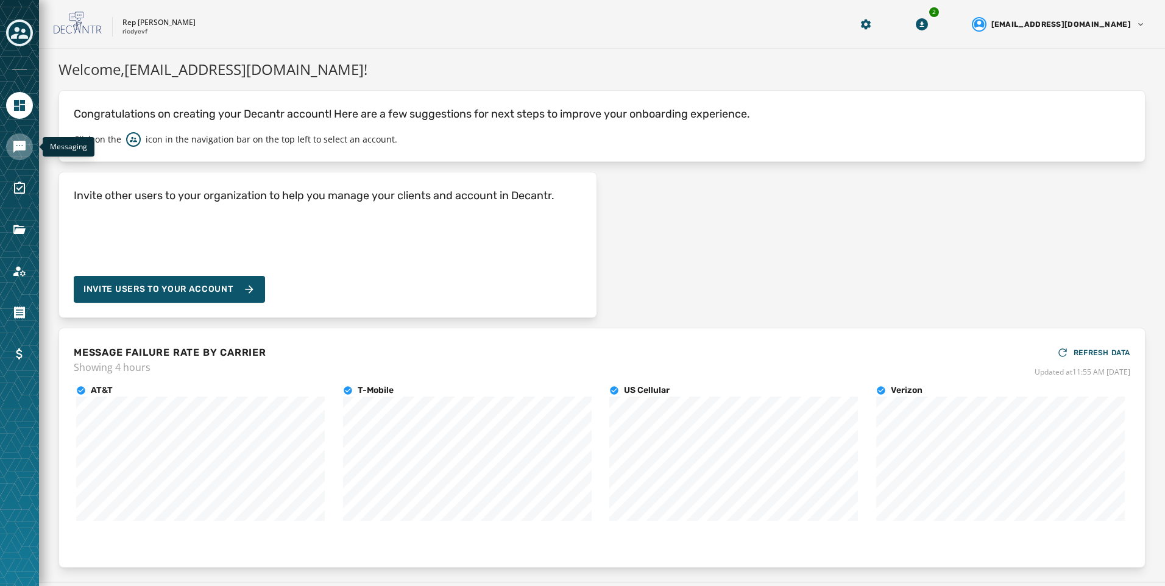
click at [20, 146] on icon "Navigate to Messaging" at bounding box center [19, 146] width 15 height 15
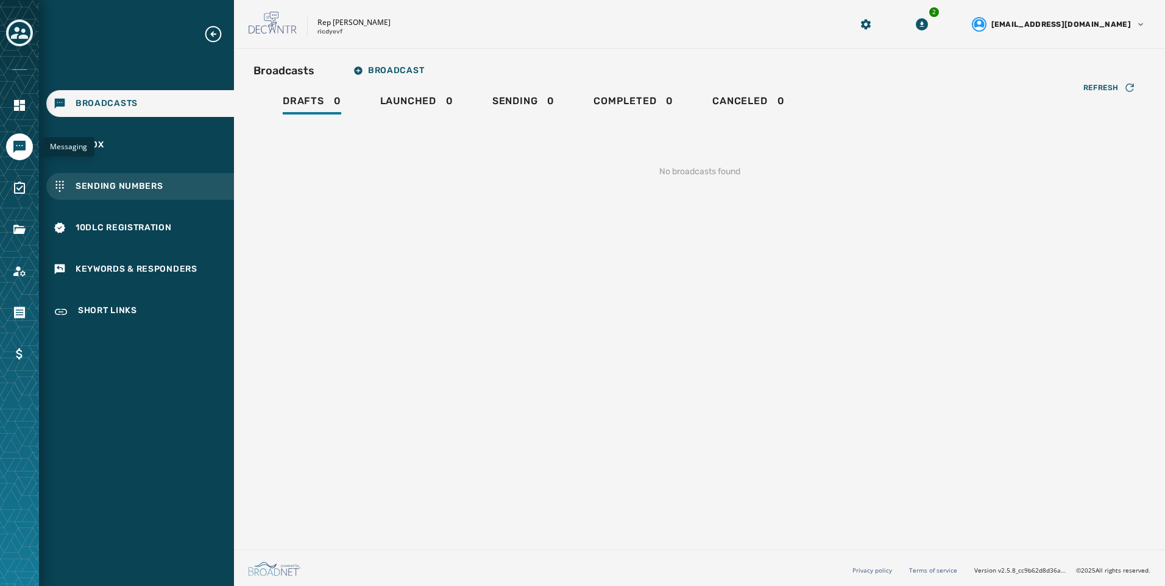
click at [146, 192] on span "Sending Numbers" at bounding box center [120, 186] width 88 height 12
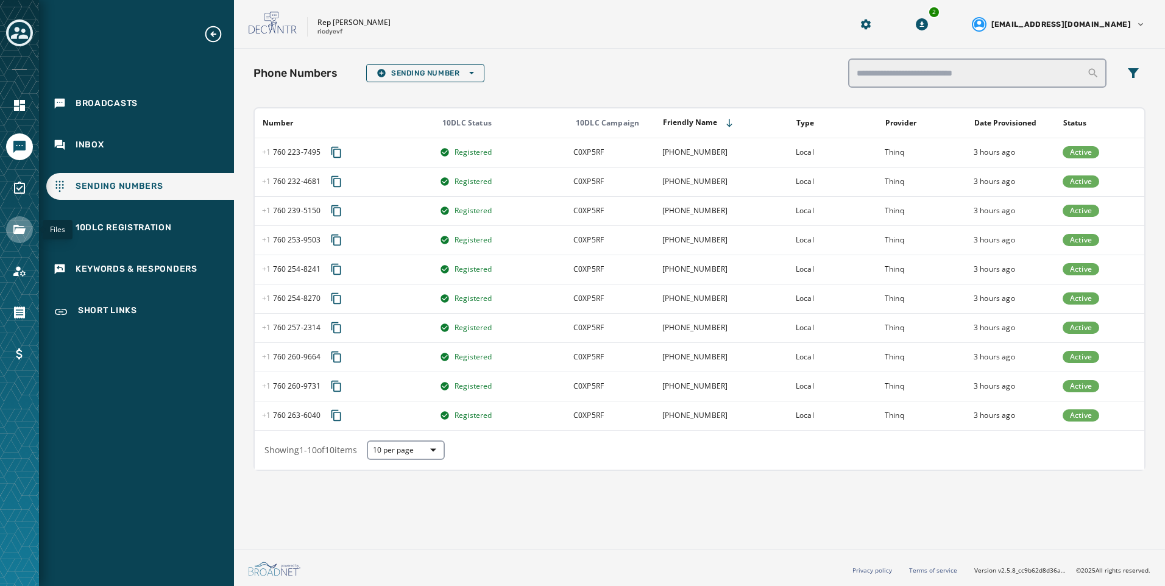
click at [24, 225] on icon "Navigate to Files" at bounding box center [19, 229] width 15 height 15
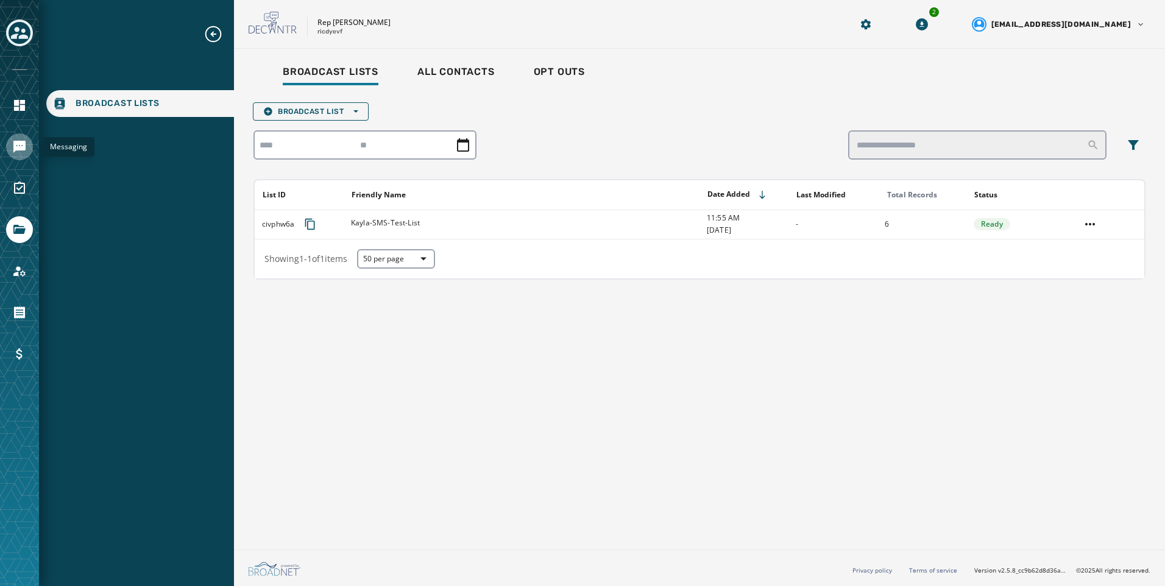
click at [15, 152] on icon "Navigate to Messaging" at bounding box center [19, 146] width 15 height 15
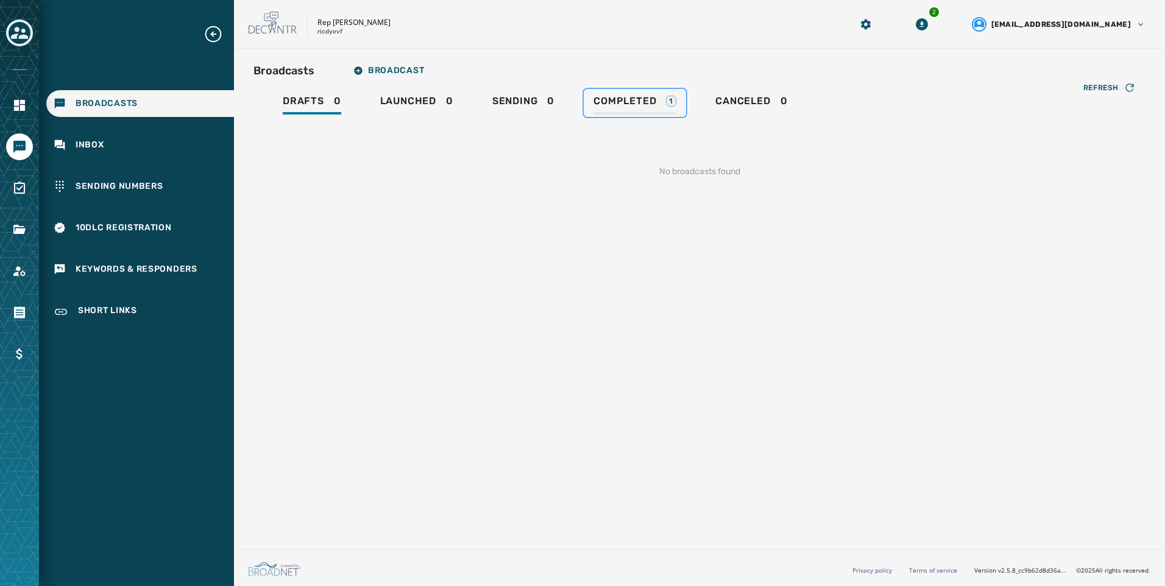
click at [636, 100] on span "Completed" at bounding box center [624, 101] width 63 height 12
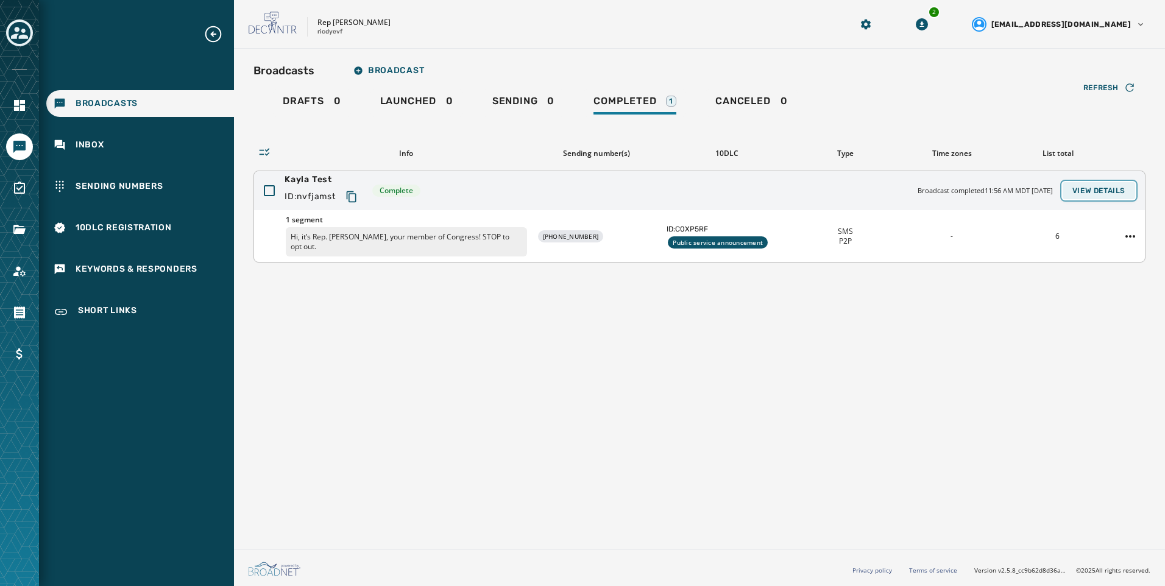
click at [1097, 183] on button "View Details" at bounding box center [1098, 190] width 72 height 17
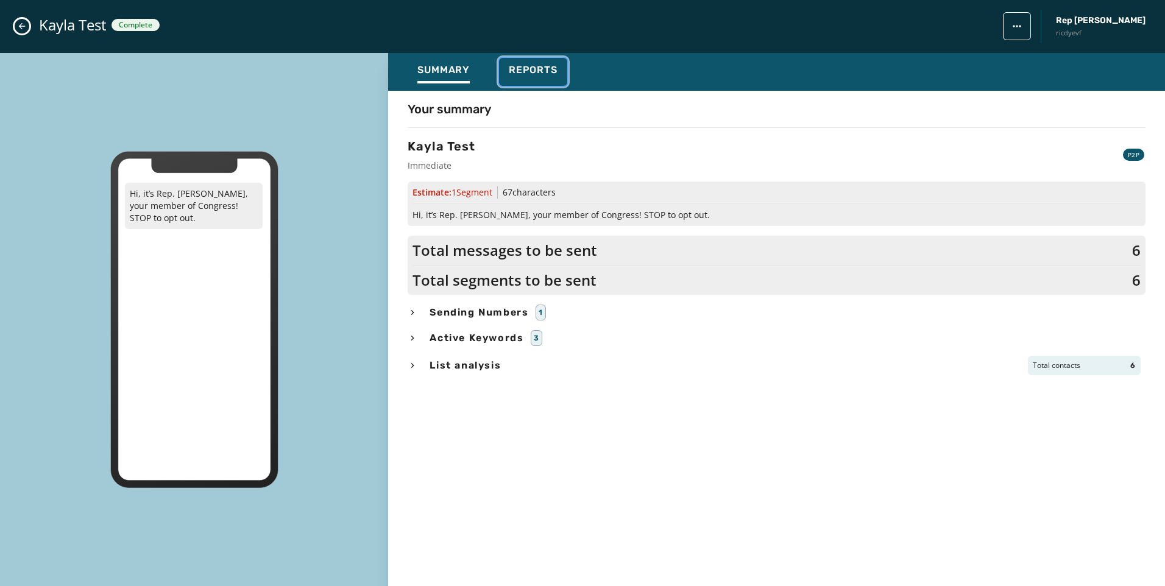
click at [521, 83] on button "Reports" at bounding box center [533, 72] width 68 height 28
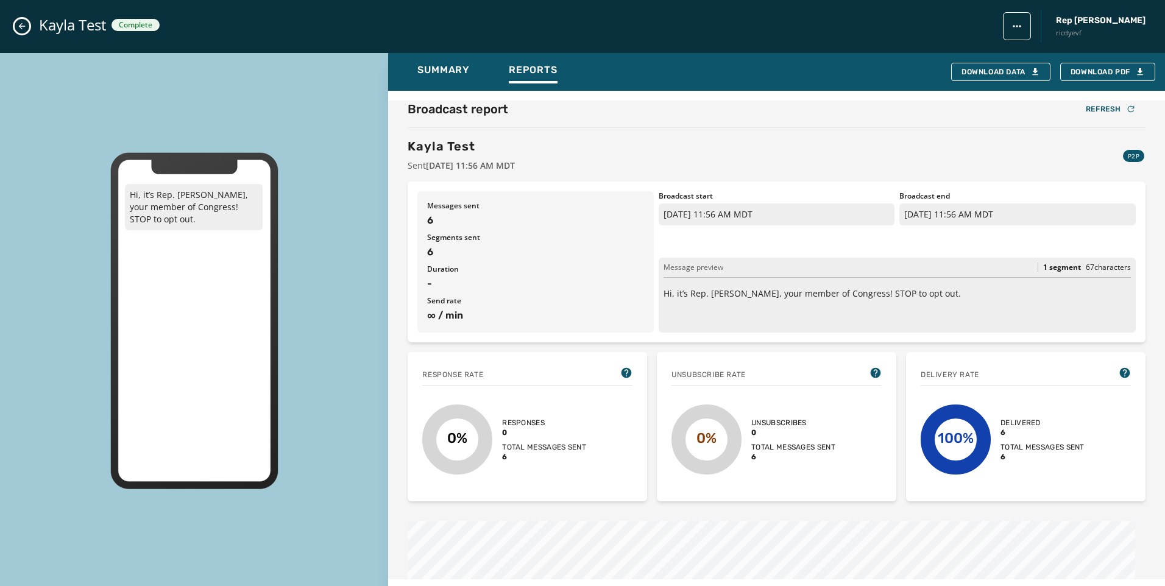
click at [23, 24] on icon "Close admin drawer" at bounding box center [22, 26] width 10 height 10
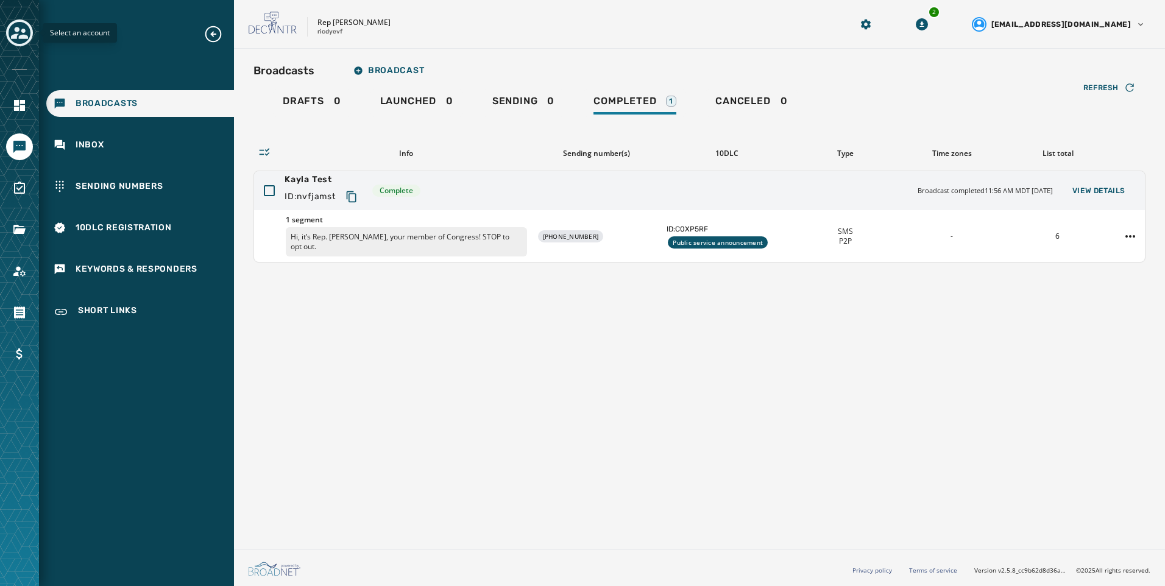
click at [27, 38] on icon "Toggle account select drawer" at bounding box center [19, 33] width 17 height 12
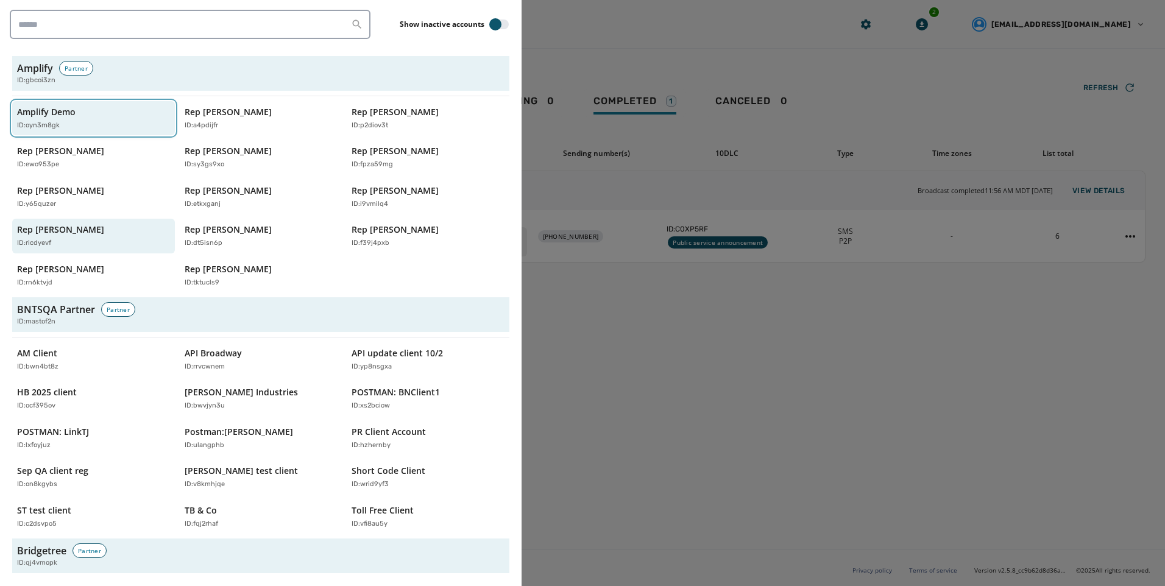
click at [107, 127] on div "ID: oyn3m8gk" at bounding box center [87, 126] width 141 height 10
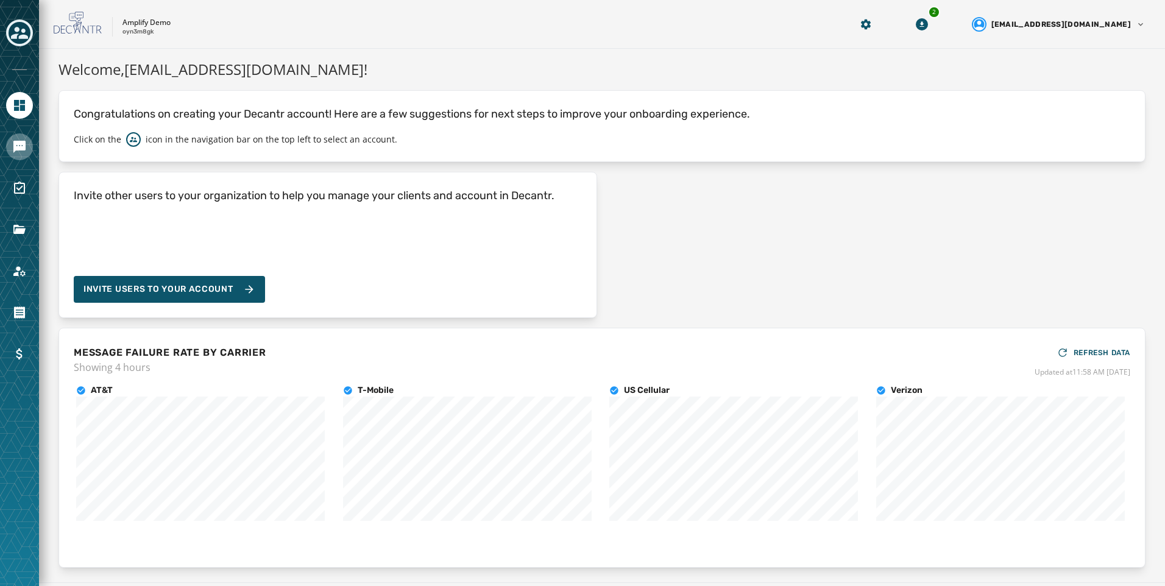
click at [12, 136] on link "Navigate to Messaging" at bounding box center [19, 146] width 27 height 27
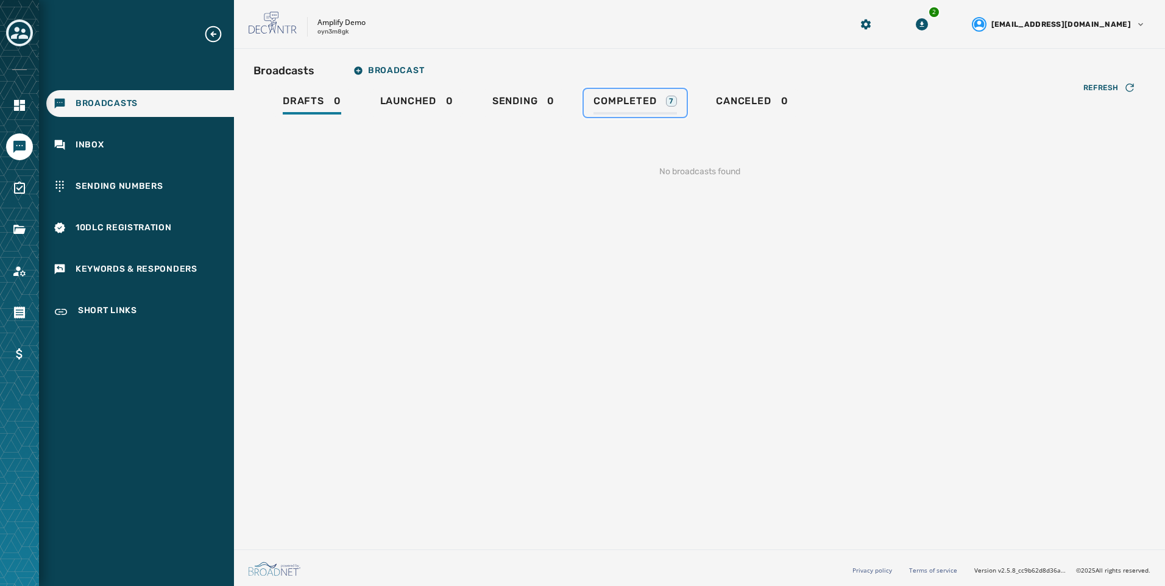
click at [666, 110] on div "Completed 7" at bounding box center [634, 104] width 83 height 19
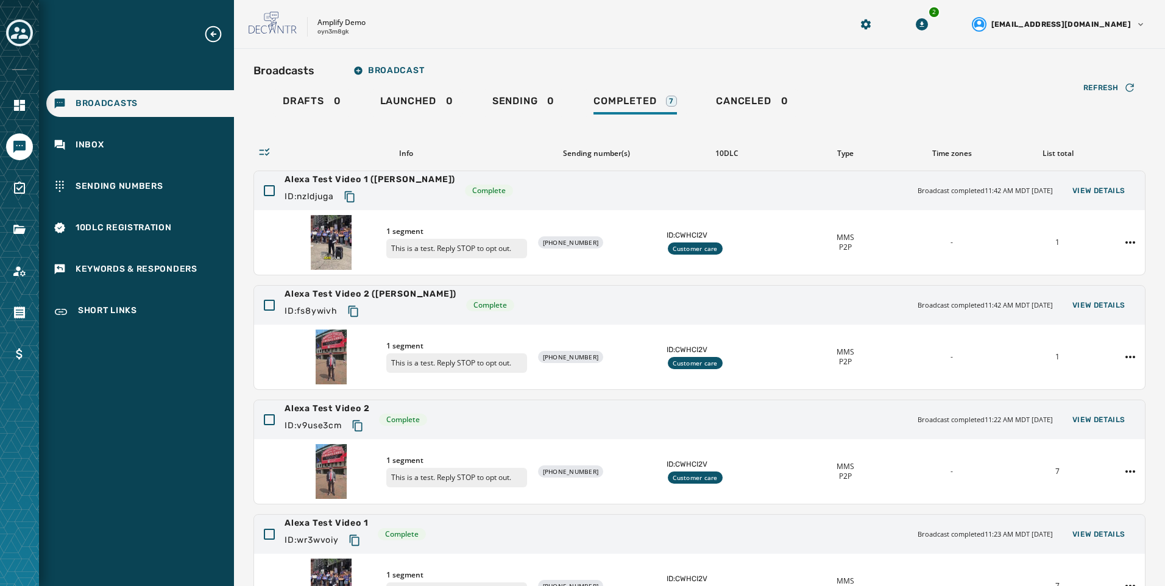
click at [821, 115] on div "Drafts 0 Launched 0 Sending 0 Completed 7 Canceled 0" at bounding box center [699, 103] width 892 height 28
click at [19, 35] on icon "Toggle account select drawer" at bounding box center [19, 32] width 17 height 17
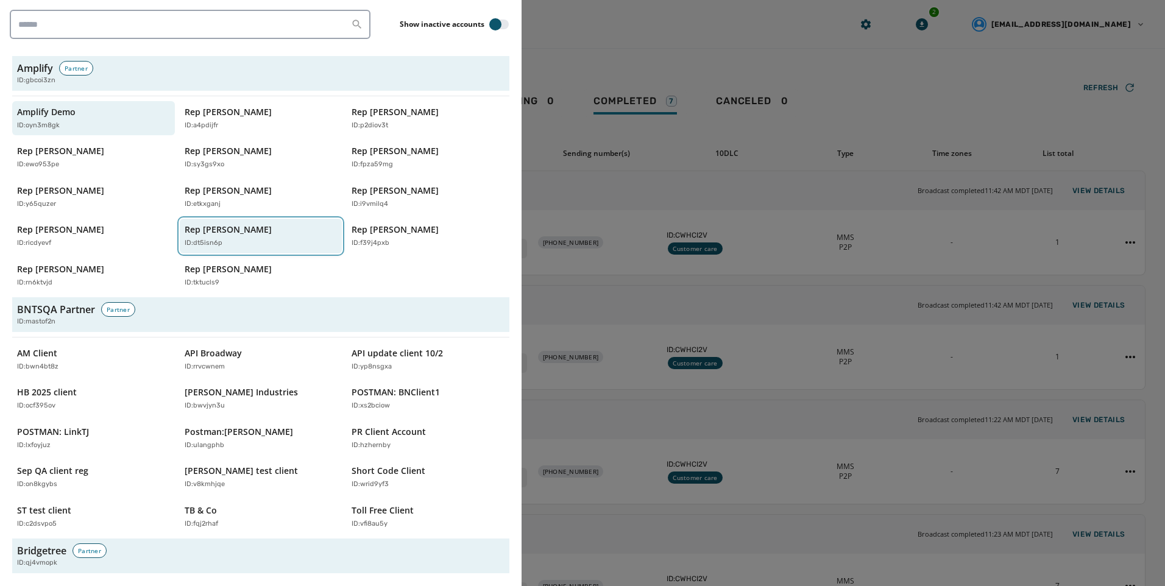
click at [269, 232] on div "Rep [PERSON_NAME] ID: dt5isn6p" at bounding box center [255, 236] width 141 height 25
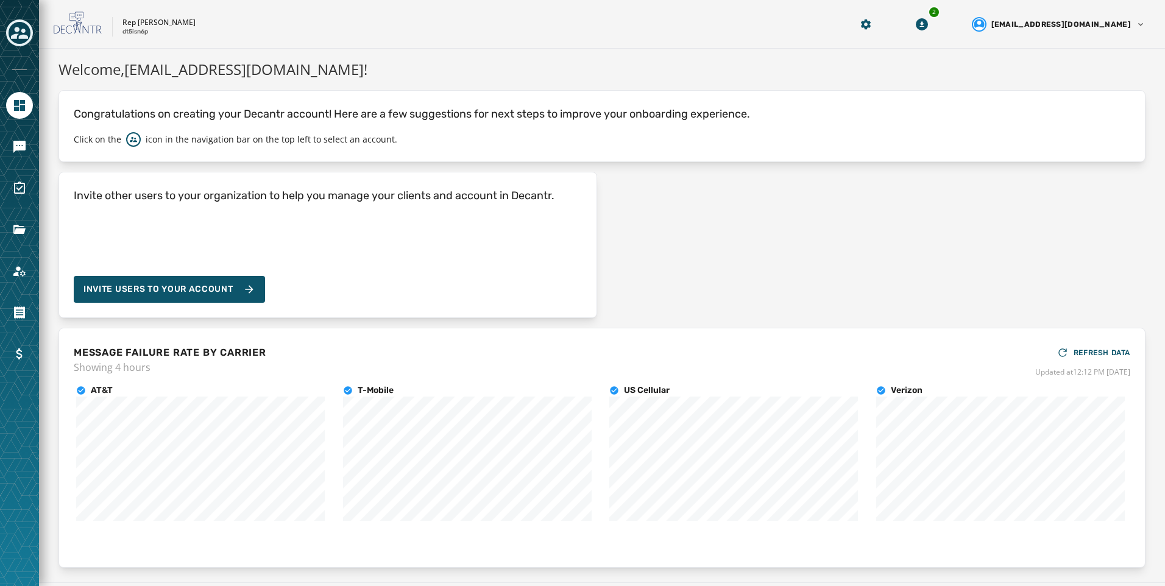
click at [27, 159] on div at bounding box center [19, 146] width 27 height 27
click at [26, 148] on icon "Navigate to Messaging" at bounding box center [19, 147] width 12 height 12
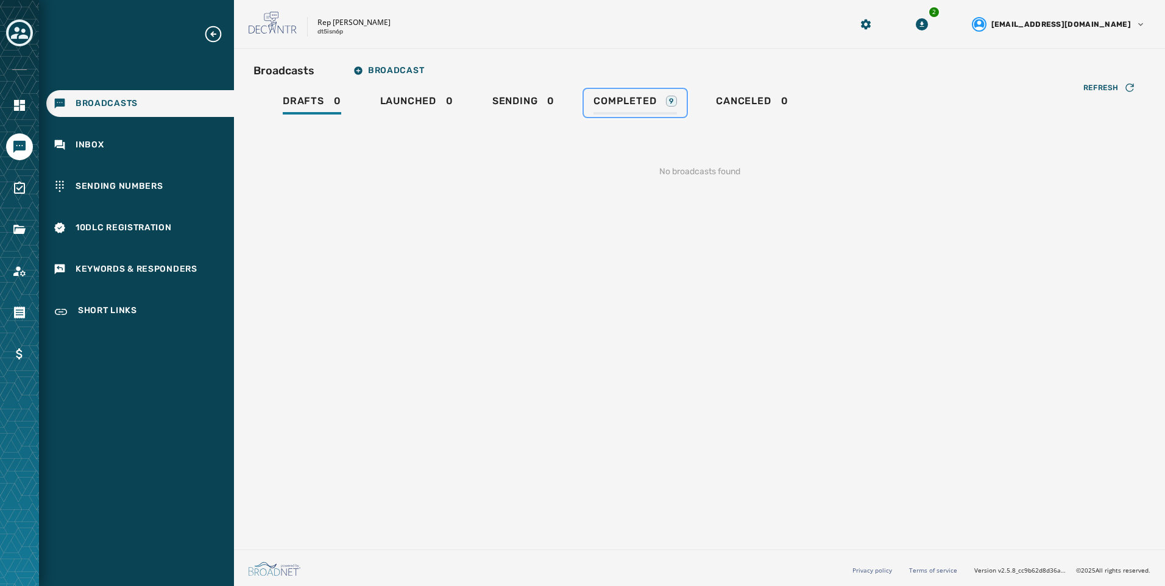
click at [618, 105] on span "Completed" at bounding box center [624, 101] width 63 height 12
